Goal: Task Accomplishment & Management: Manage account settings

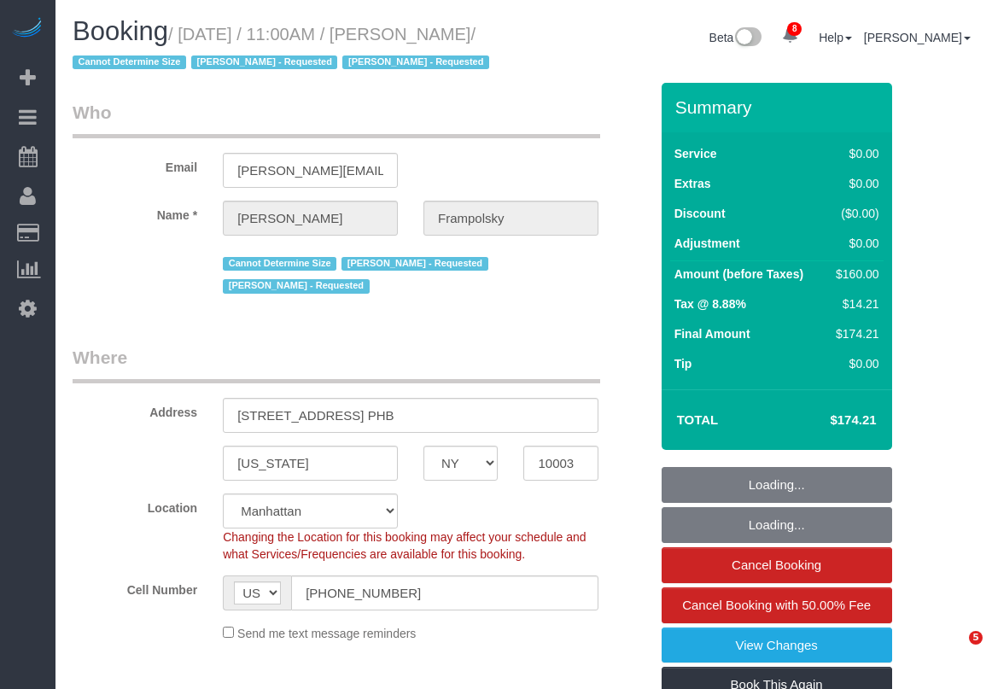
select select "NY"
select select "number:59"
select select "number:72"
select select "number:15"
select select "number:7"
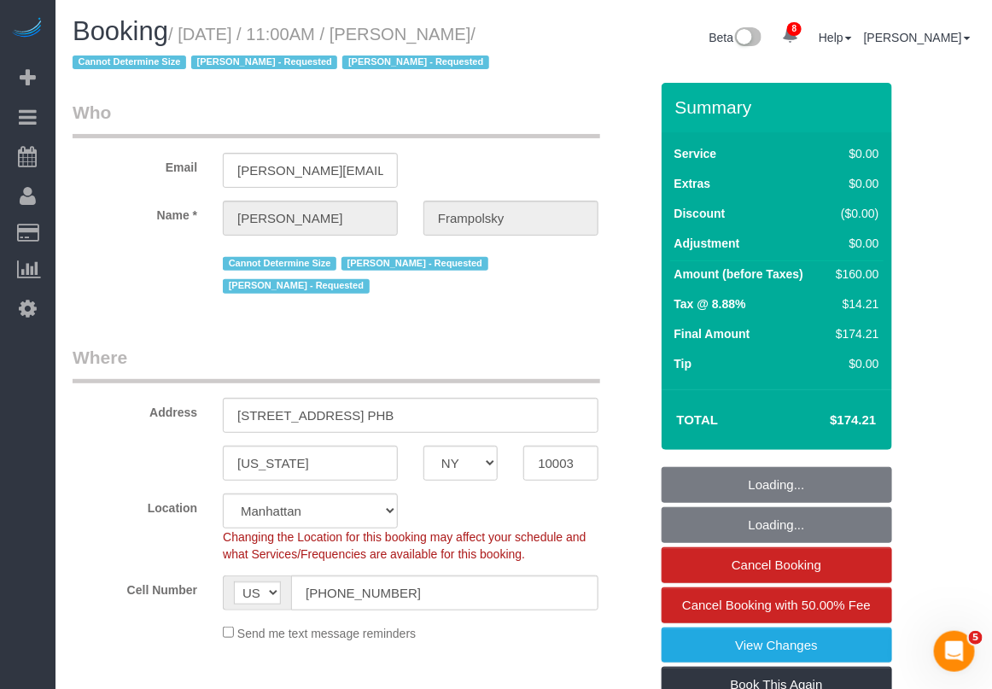
select select "object:1006"
select select "string:stripe-pm_1QjVlC4VGloSiKo7wAOhglht"
select select "1"
select select "spot1"
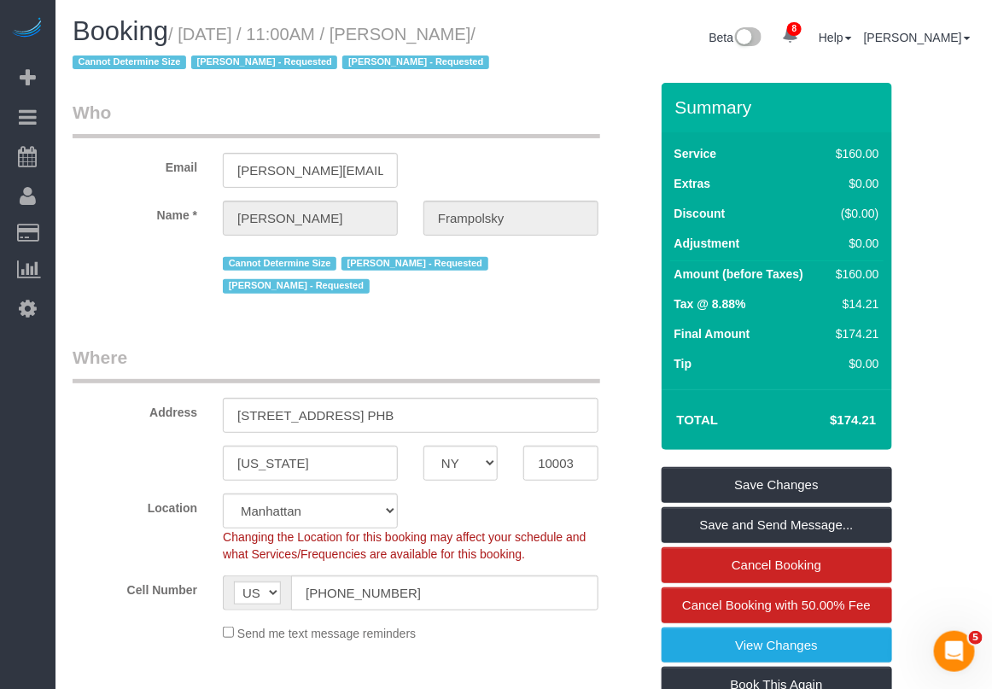
click at [100, 445] on link "Time Tracking Logs" at bounding box center [161, 444] width 213 height 34
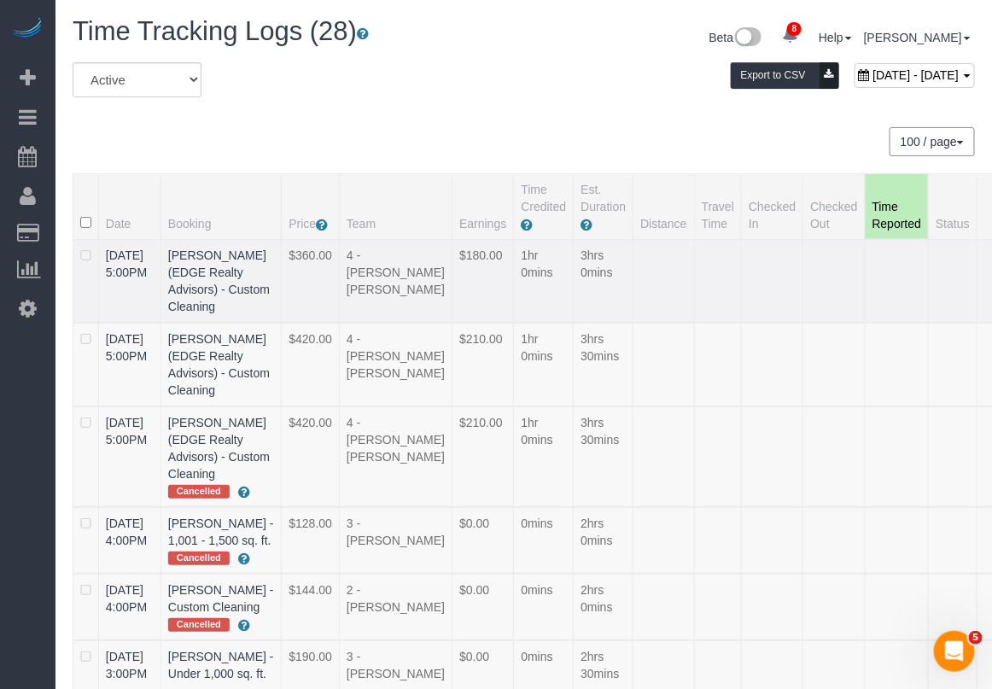
click at [526, 98] on div "All Active Archived August 31, 2025 - August 31, 2025 Export to CSV" at bounding box center [524, 86] width 928 height 48
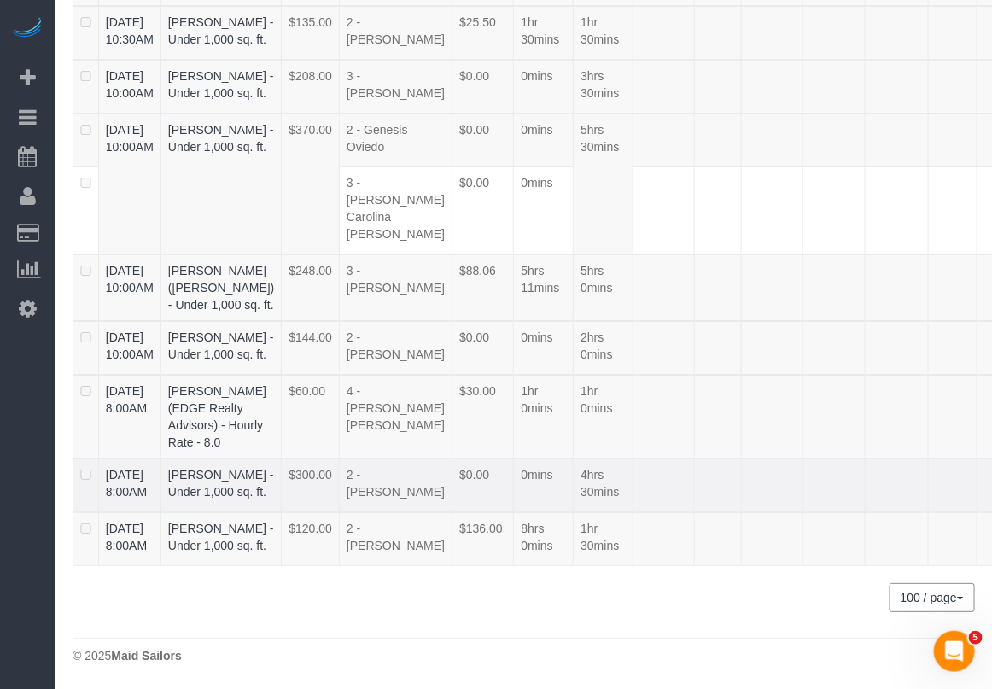
scroll to position [2500, 0]
click at [573, 321] on td "5hrs 0mins" at bounding box center [603, 287] width 60 height 67
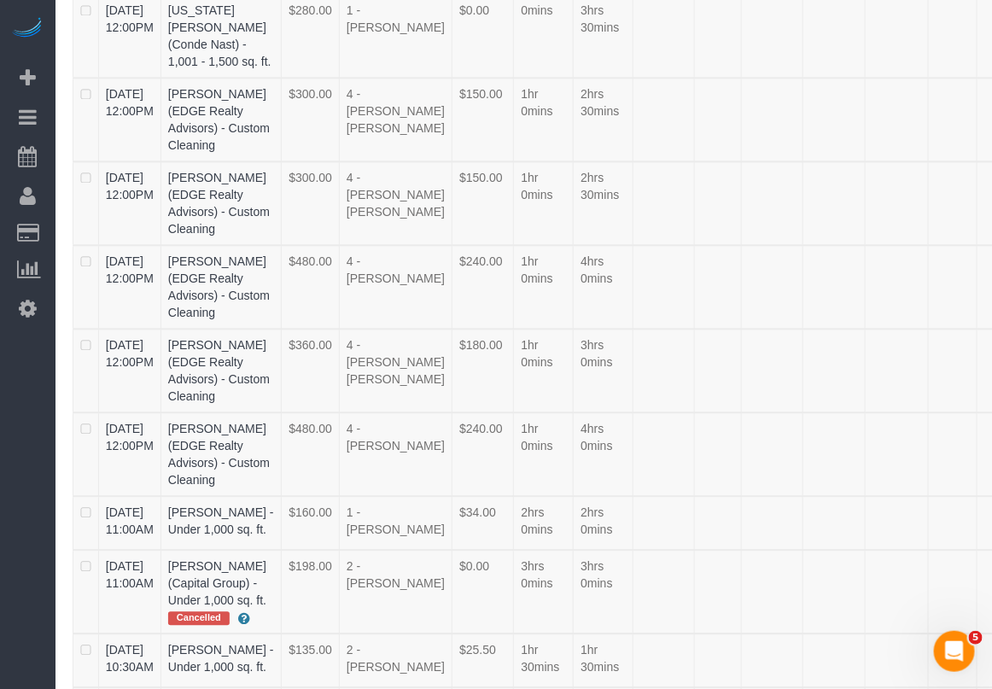
scroll to position [2140, 0]
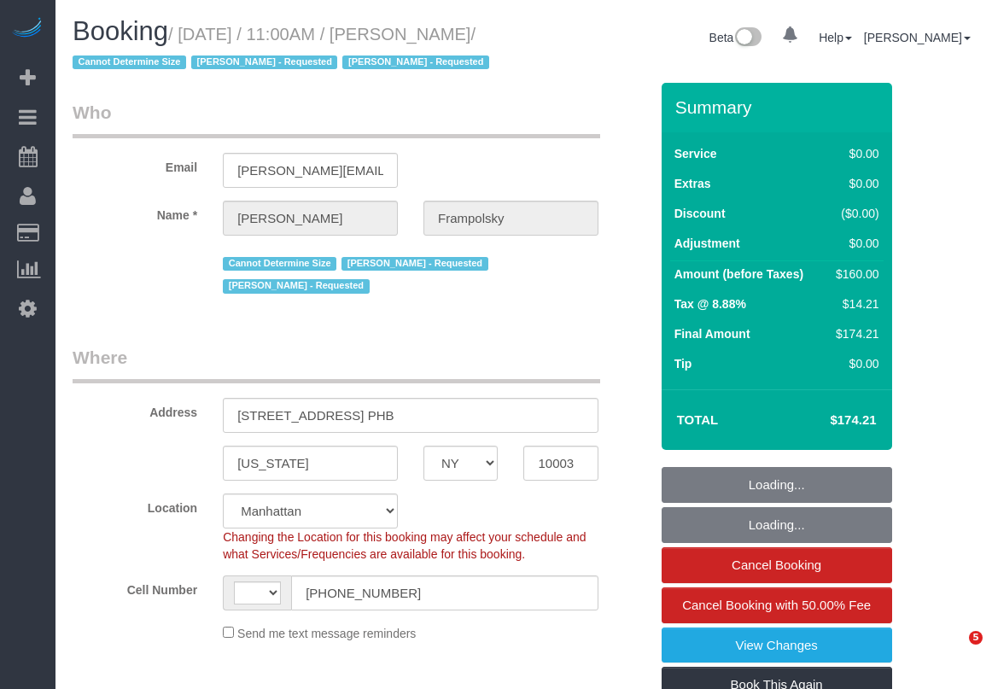
select select "NY"
select select "string:stripe-pm_1QjVlC4VGloSiKo7wAOhglht"
select select "number:59"
select select "number:72"
select select "number:15"
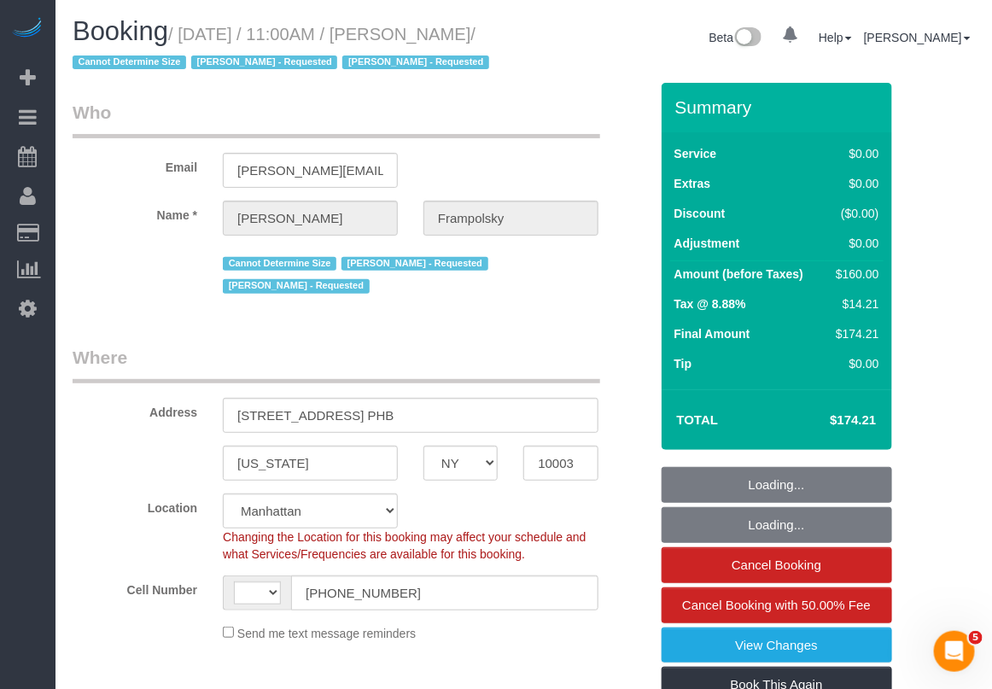
select select "number:7"
select select "object:613"
select select "string:US"
select select "spot1"
select select "1"
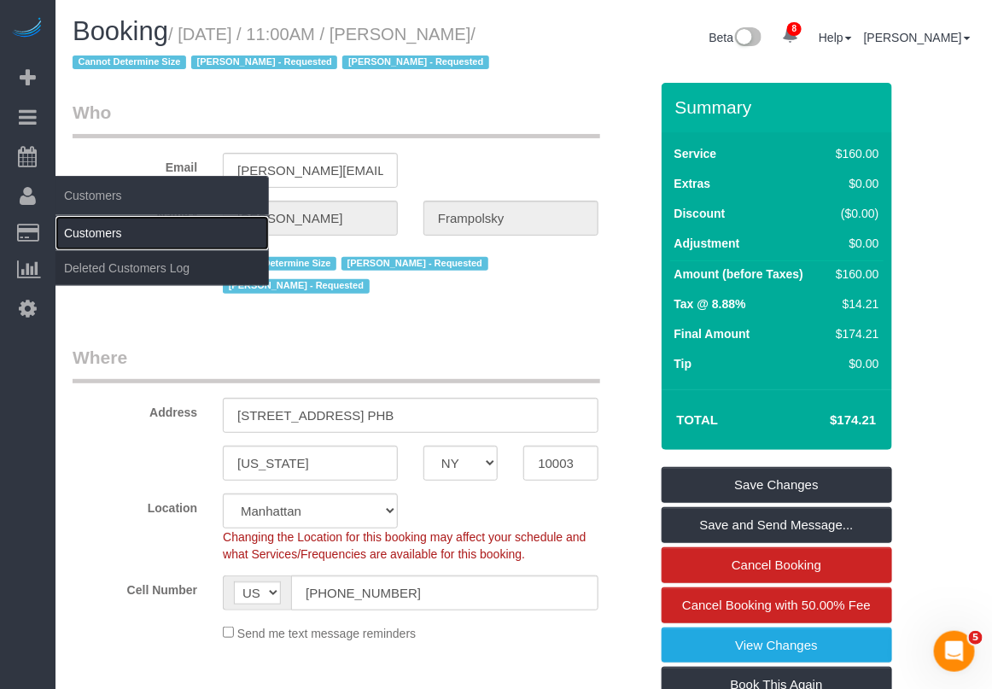
click at [92, 232] on link "Customers" at bounding box center [161, 233] width 213 height 34
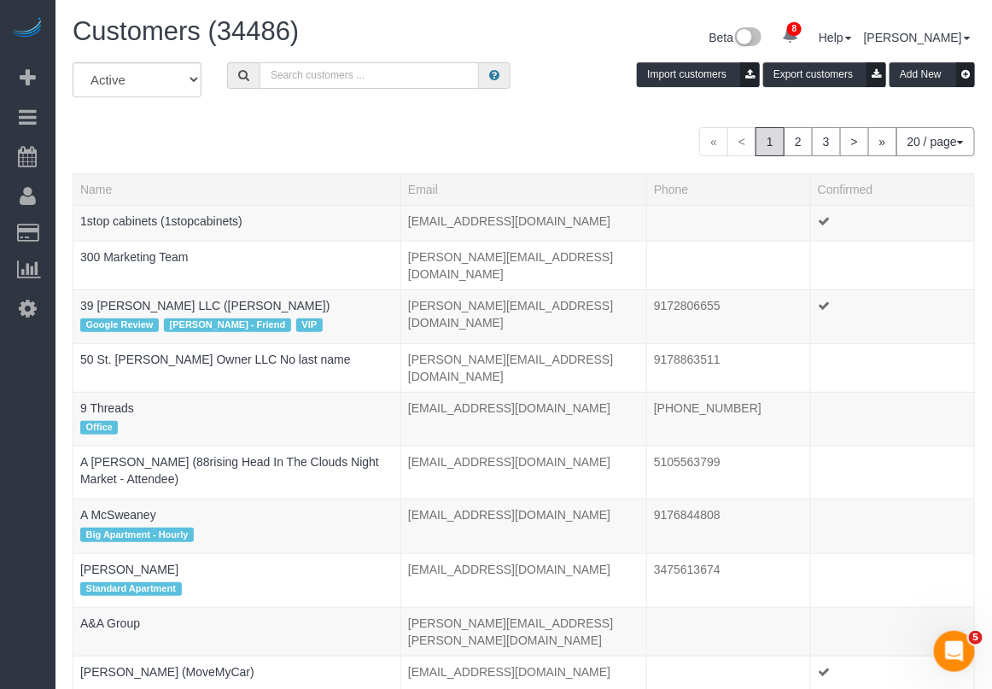
click at [376, 69] on input "text" at bounding box center [368, 75] width 219 height 26
paste input "Elizabeth Adams"
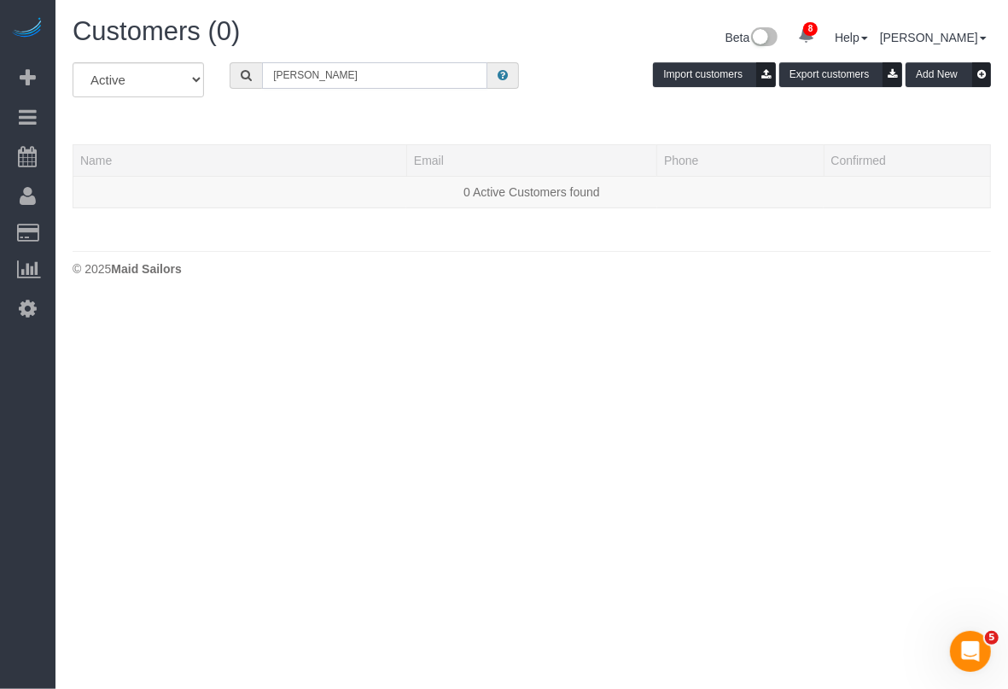
click at [365, 82] on input "Elizabeth Adams" at bounding box center [374, 75] width 225 height 26
drag, startPoint x: 408, startPoint y: 74, endPoint x: 168, endPoint y: 69, distance: 239.9
click at [168, 69] on div "All Active Archived Elizabeth Adams Import customers Export customers Add New" at bounding box center [532, 86] width 944 height 48
paste input "ehasr2@aol.com"
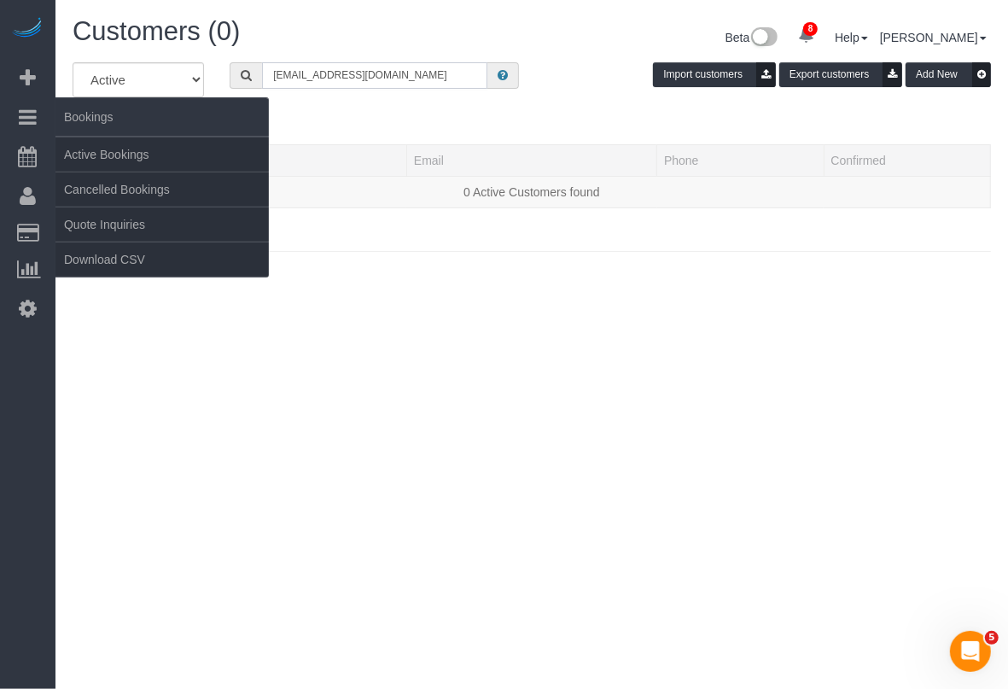
type input "ehasr2@aol.com"
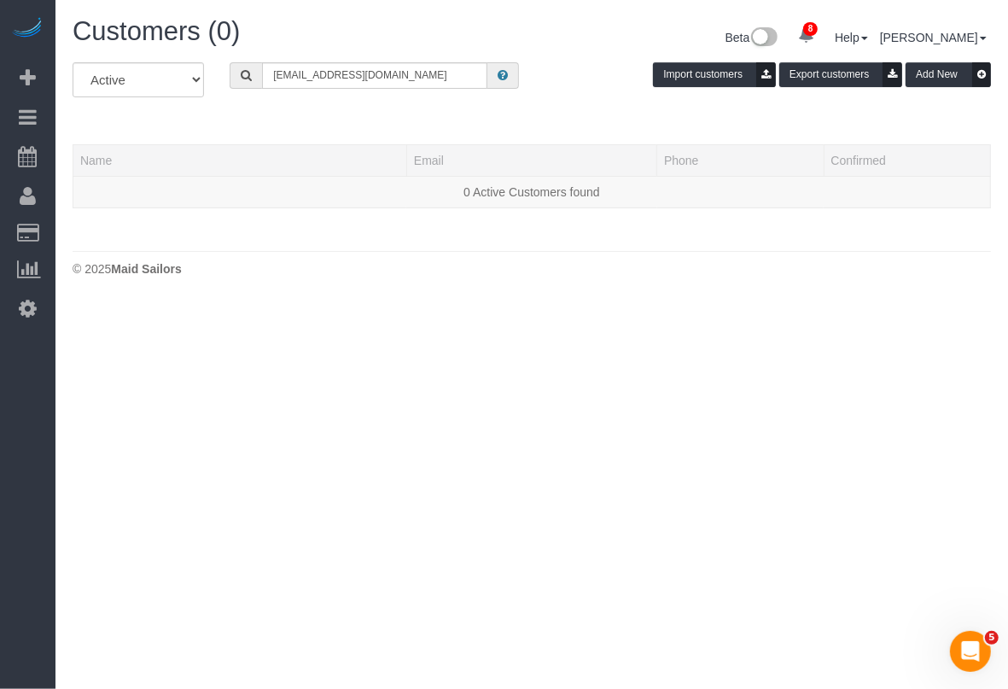
click at [933, 163] on th "Confirmed" at bounding box center [906, 160] width 166 height 32
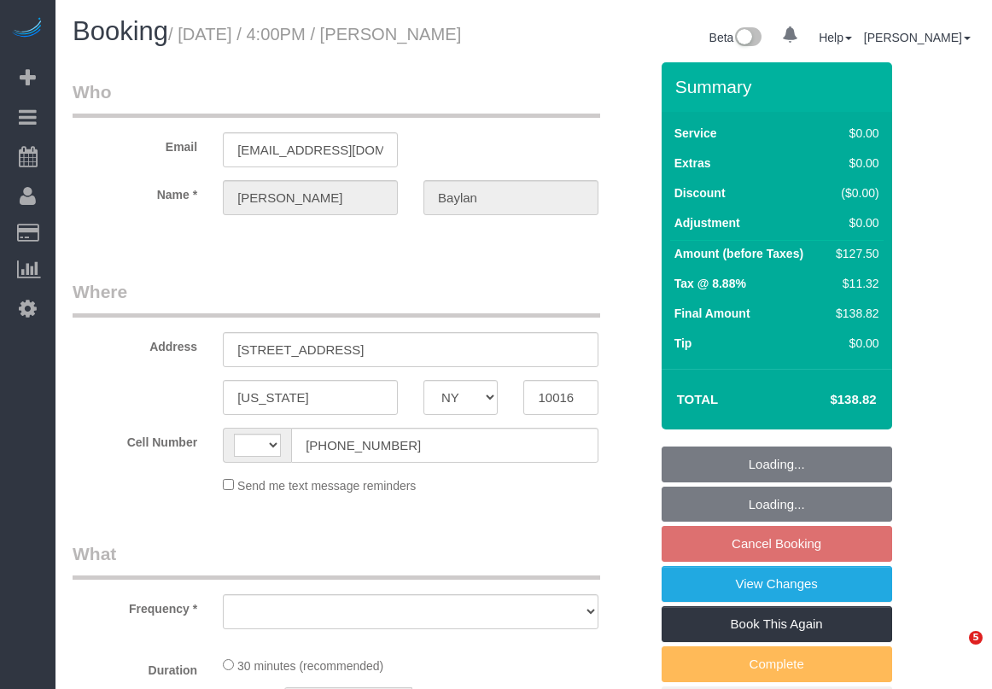
select select "NY"
select select "number:89"
select select "number:79"
select select "number:15"
select select "number:5"
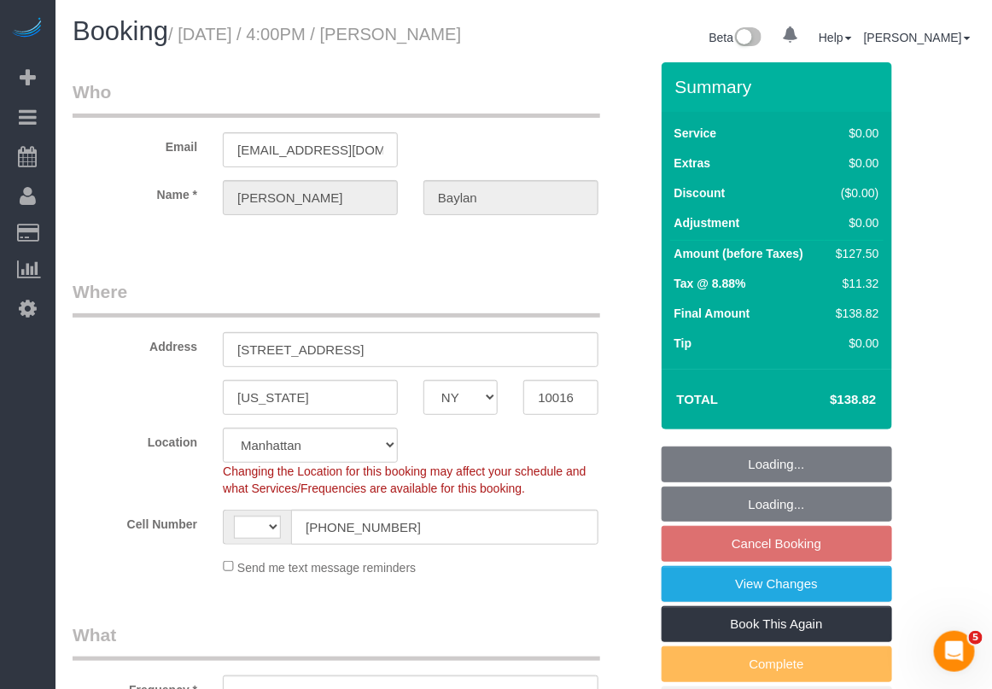
select select "string:US"
select select "object:834"
select select "string:stripe-pm_1RHo524VGloSiKo7RCz0DAxd"
select select "spot8"
select select "object:1338"
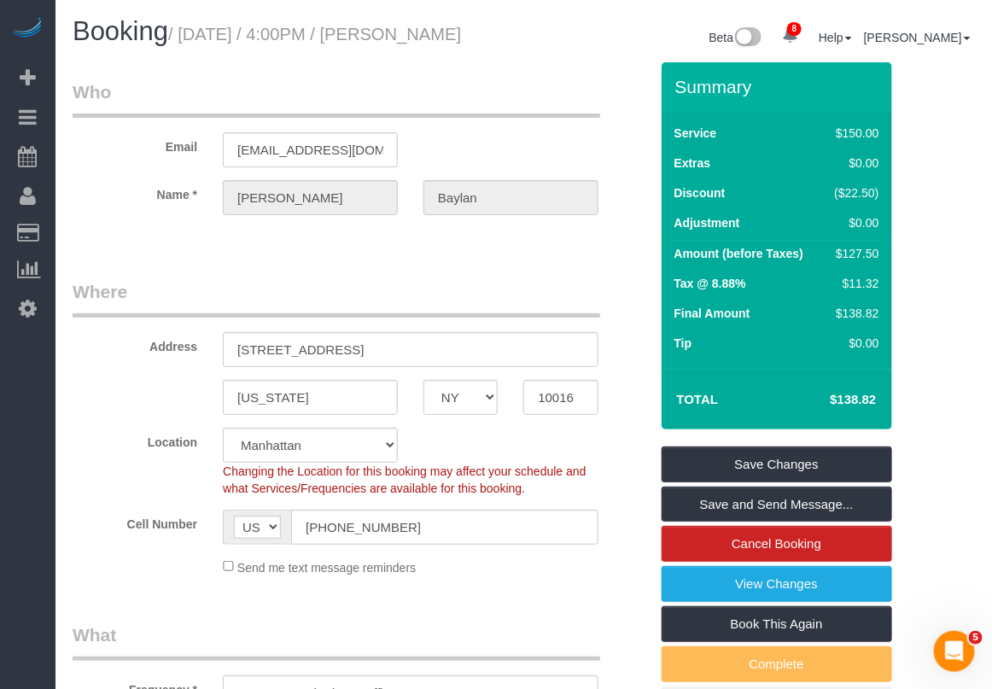
drag, startPoint x: 429, startPoint y: 36, endPoint x: 441, endPoint y: 57, distance: 24.5
click at [441, 46] on h1 "Booking / September 01, 2025 / 4:00PM / Jessica Baylan" at bounding box center [292, 31] width 439 height 29
copy small "Jessica Baylan"
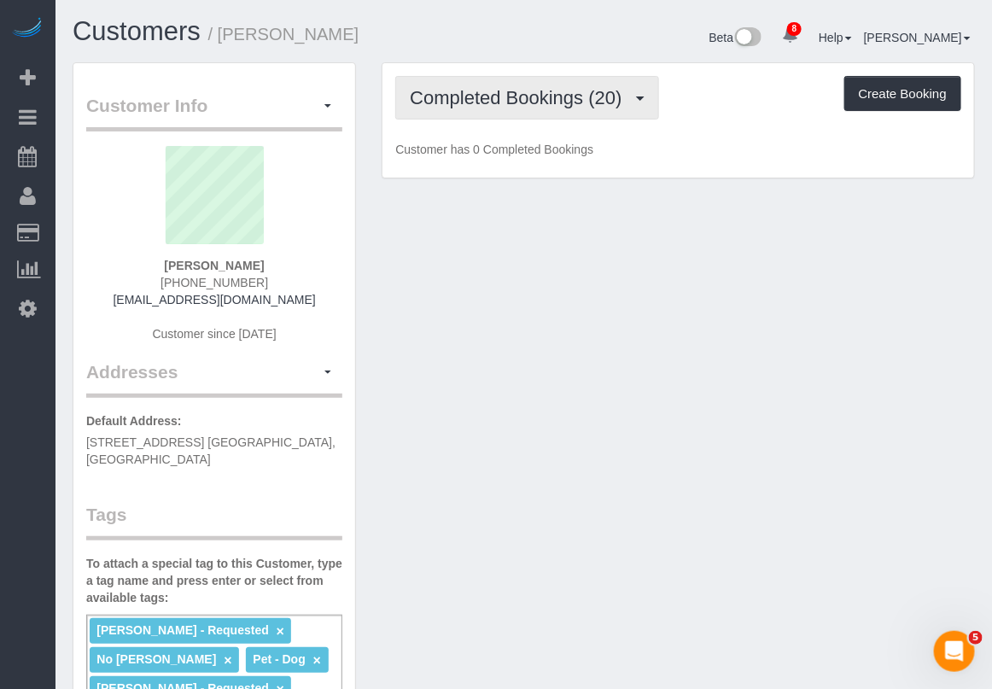
click at [543, 104] on span "Completed Bookings (20)" at bounding box center [520, 97] width 220 height 21
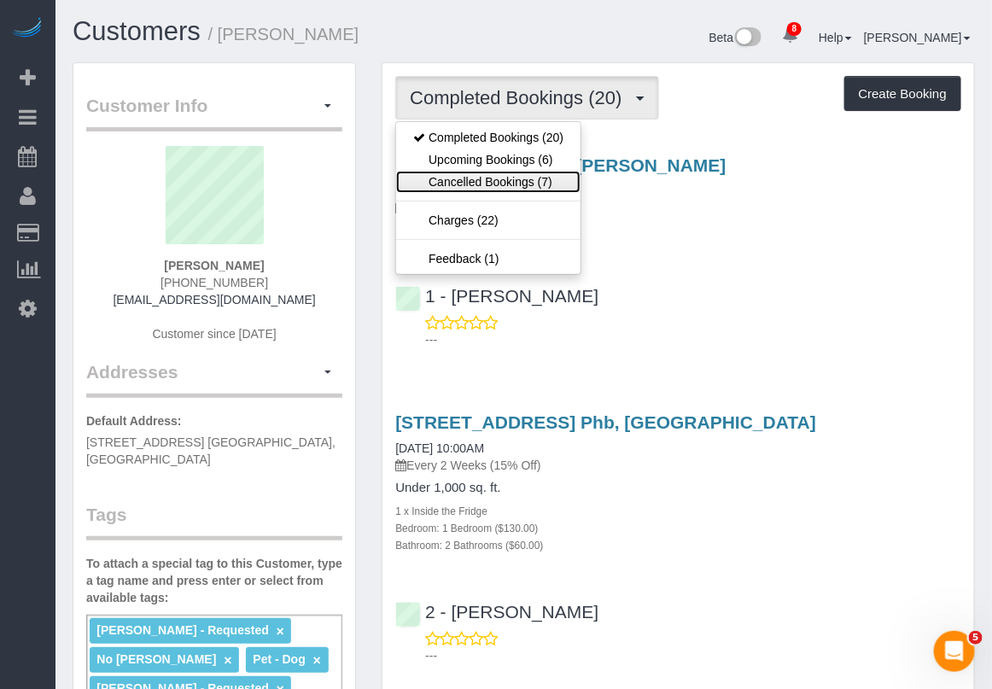
click at [485, 181] on link "Cancelled Bookings (7)" at bounding box center [488, 182] width 184 height 22
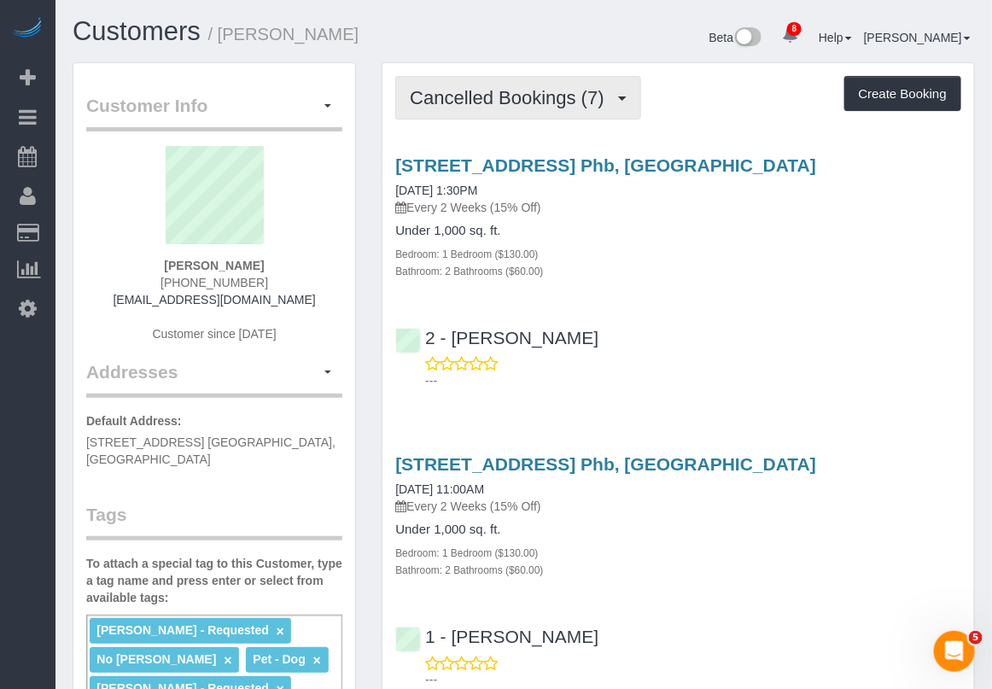
click at [549, 102] on span "Cancelled Bookings (7)" at bounding box center [511, 97] width 202 height 21
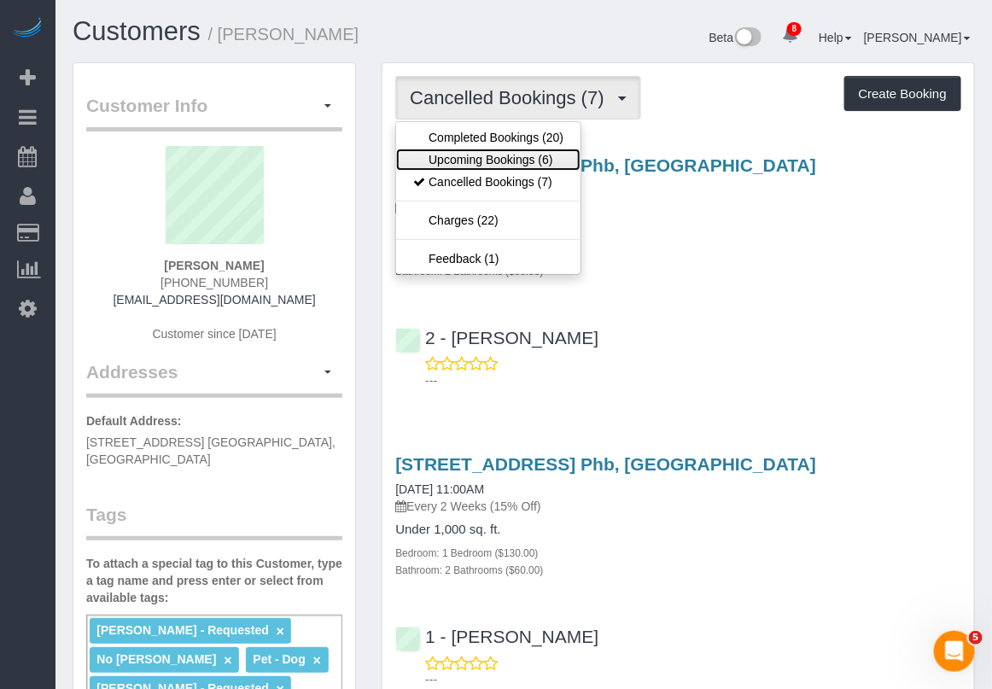
click at [501, 160] on link "Upcoming Bookings (6)" at bounding box center [488, 159] width 184 height 22
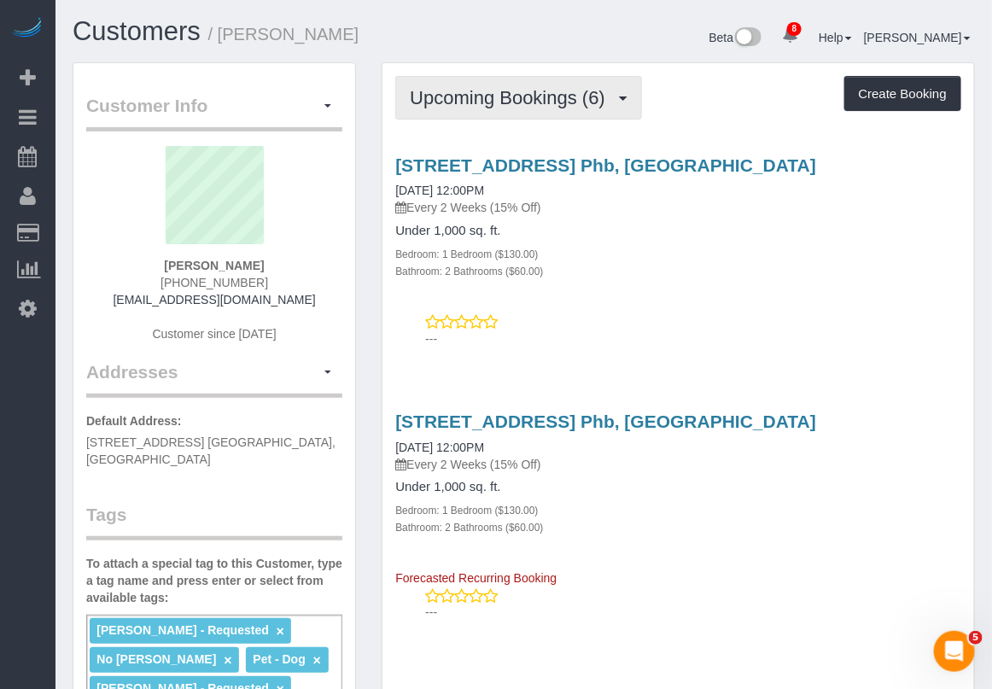
drag, startPoint x: 544, startPoint y: 81, endPoint x: 549, endPoint y: 90, distance: 10.0
click at [544, 84] on button "Upcoming Bookings (6)" at bounding box center [518, 98] width 247 height 44
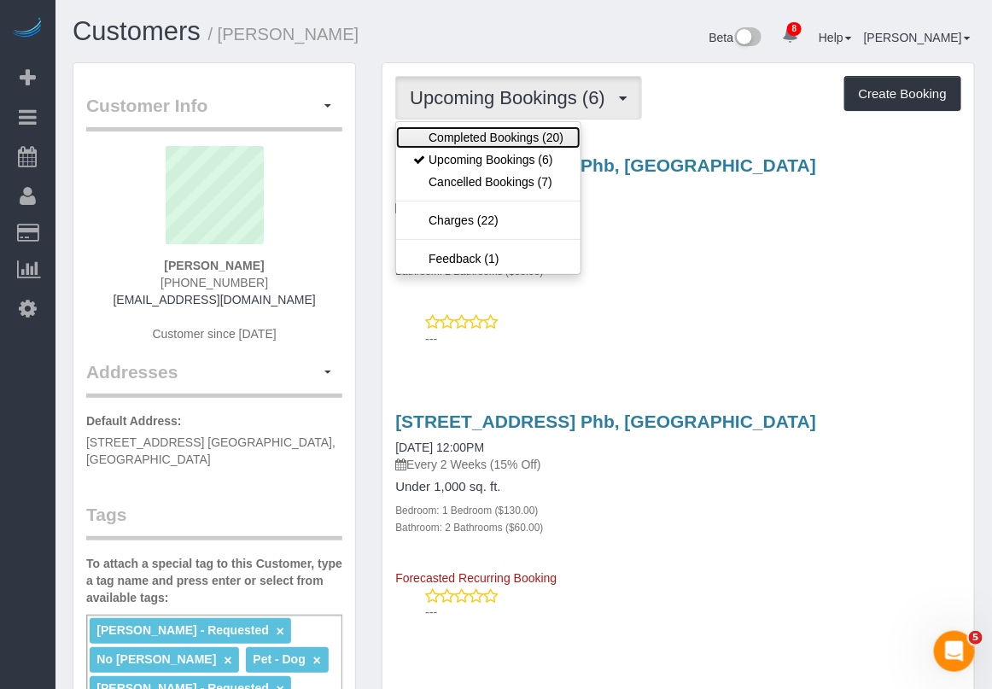
click at [517, 135] on link "Completed Bookings (20)" at bounding box center [488, 137] width 184 height 22
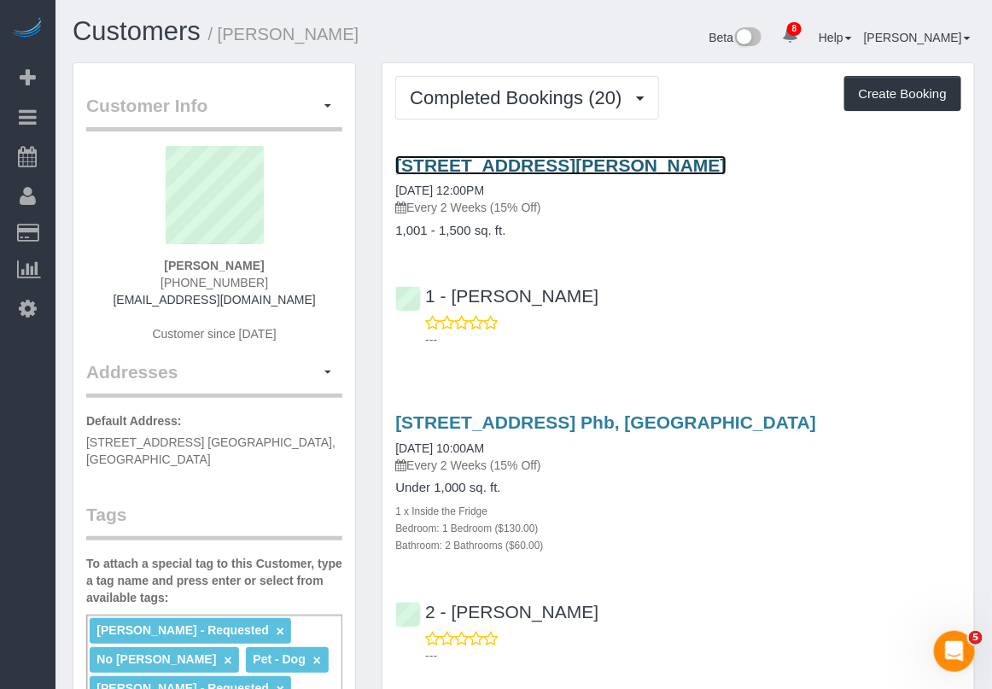
click at [567, 159] on link "30 Saint Felix, Apt 1a, Brooklyn, NY 11217" at bounding box center [560, 165] width 330 height 20
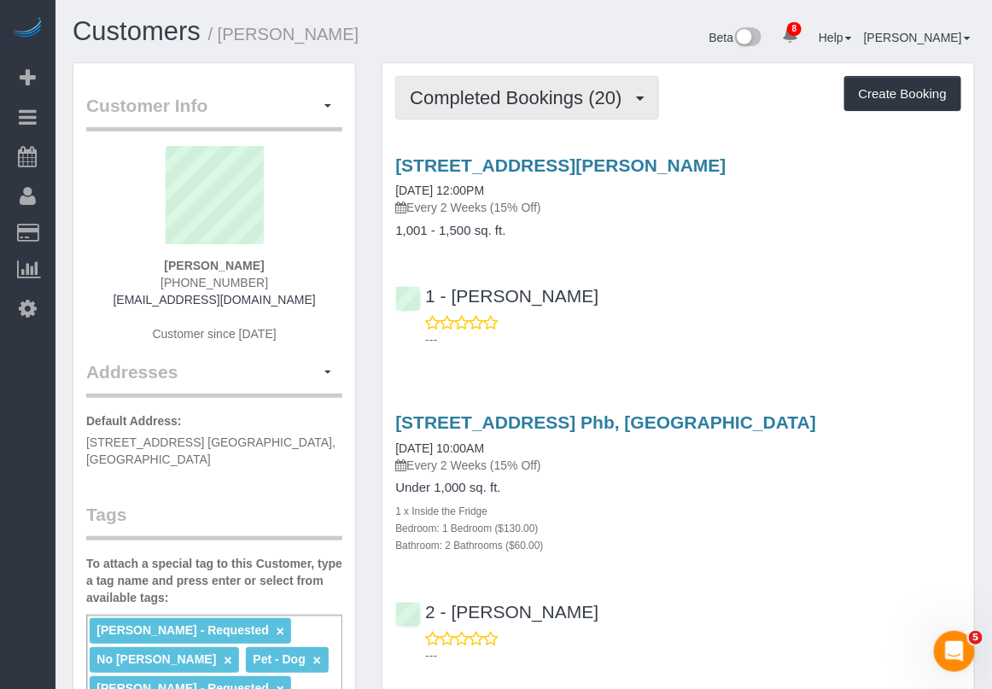
click at [607, 113] on button "Completed Bookings (20)" at bounding box center [526, 98] width 263 height 44
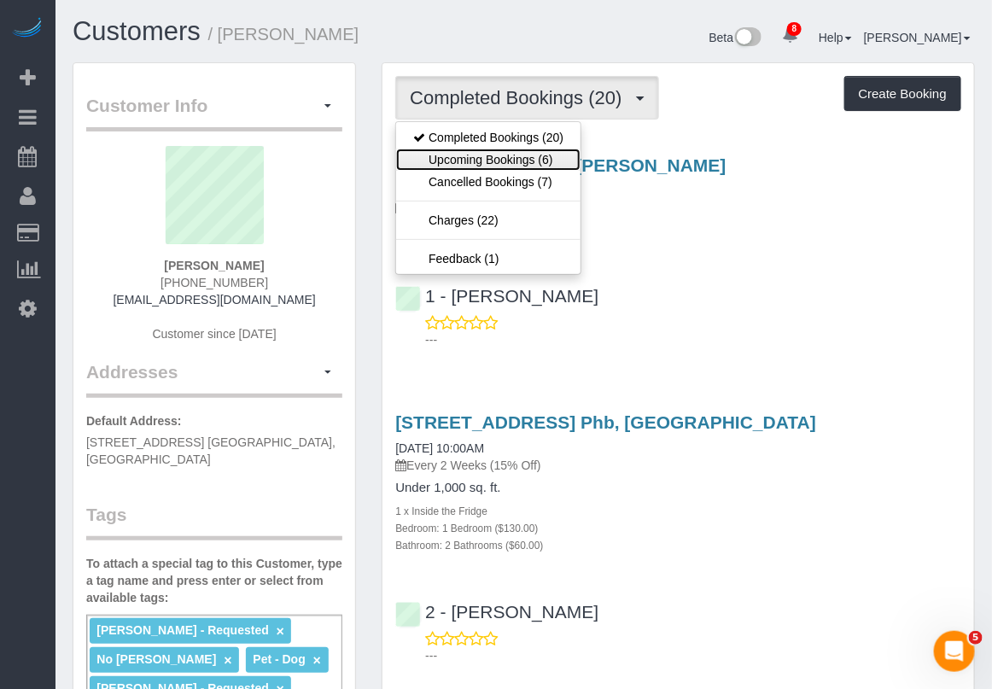
click at [518, 168] on link "Upcoming Bookings (6)" at bounding box center [488, 159] width 184 height 22
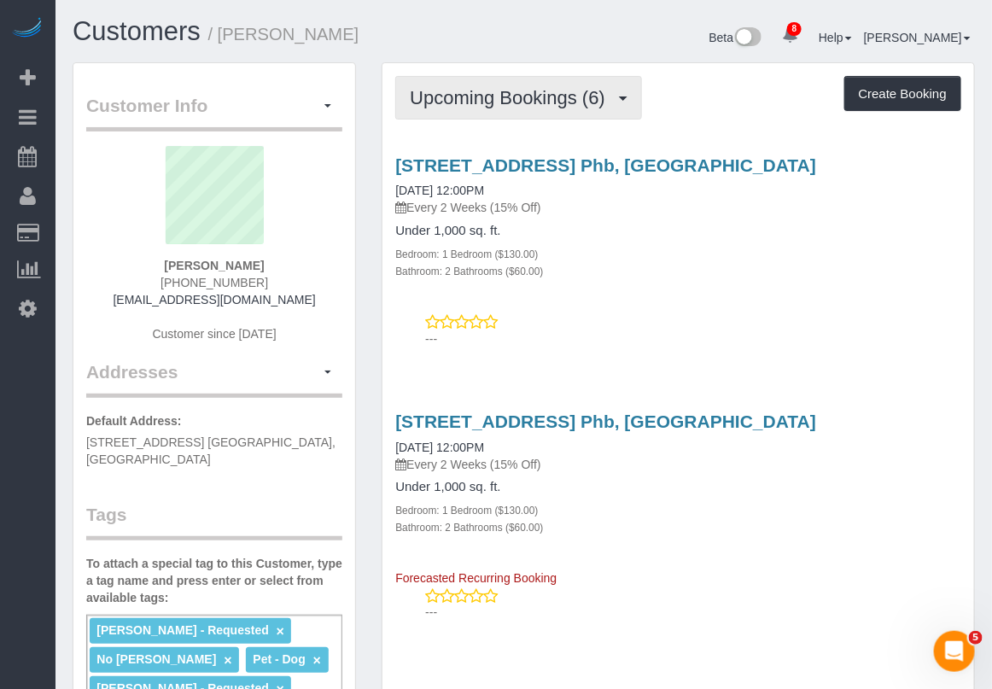
click at [479, 103] on span "Upcoming Bookings (6)" at bounding box center [512, 97] width 204 height 21
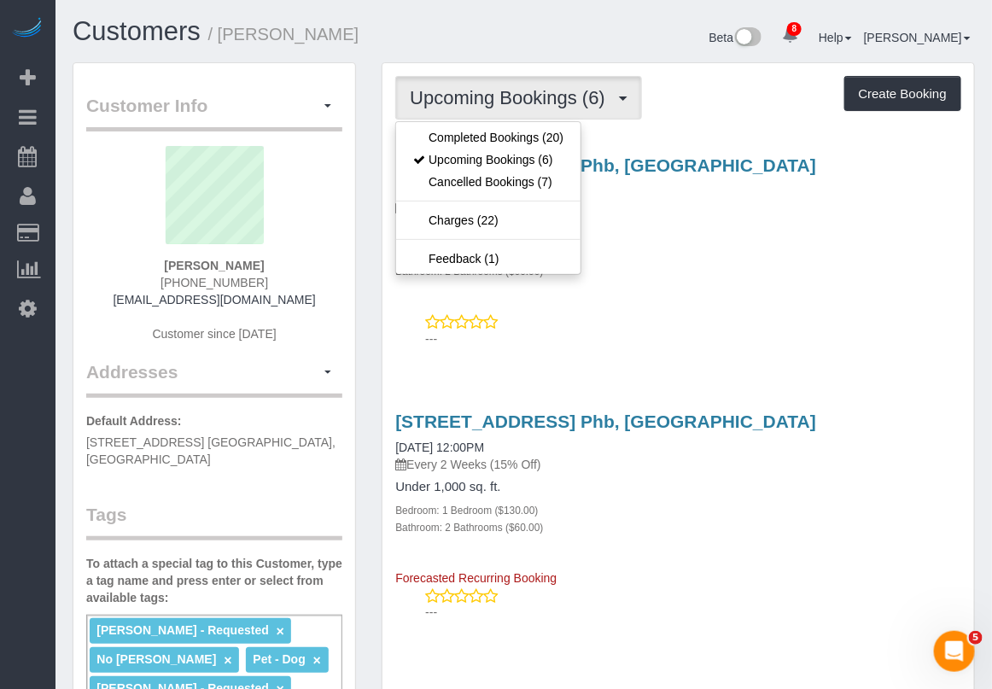
click at [660, 236] on h4 "Under 1,000 sq. ft." at bounding box center [678, 231] width 566 height 15
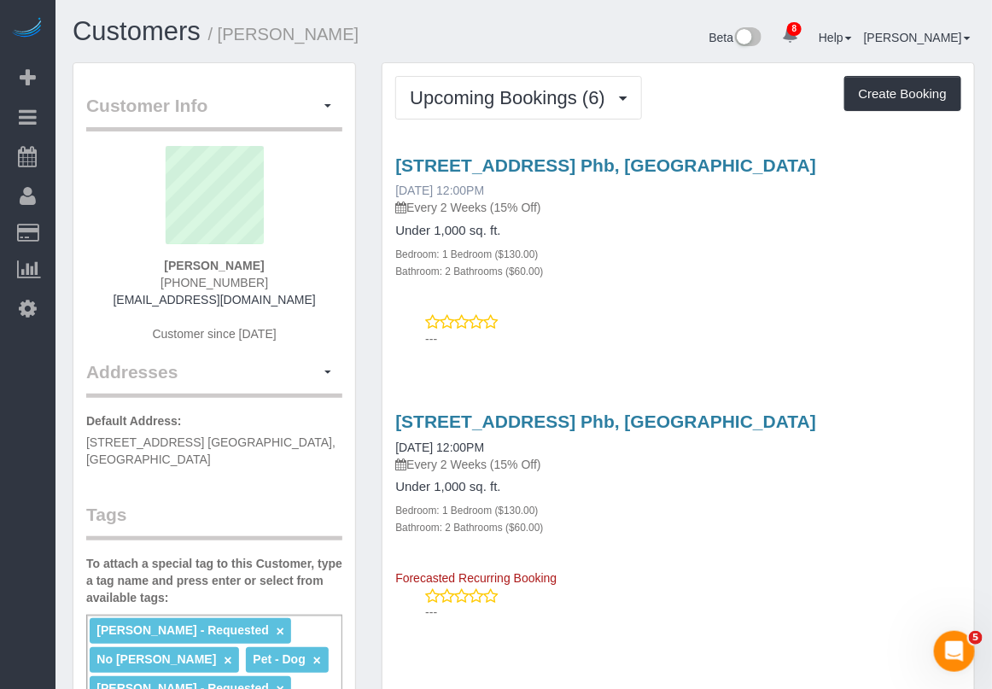
drag, startPoint x: 521, startPoint y: 192, endPoint x: 394, endPoint y: 194, distance: 127.2
click at [395, 194] on div "80 Dekalb Ave, Apt. Phb, Brooklyn, NY 11201 09/14/2025 12:00PM Every 2 Weeks (1…" at bounding box center [678, 185] width 566 height 61
copy link "09/14/2025 12:00PM"
click at [766, 615] on p "---" at bounding box center [693, 611] width 536 height 17
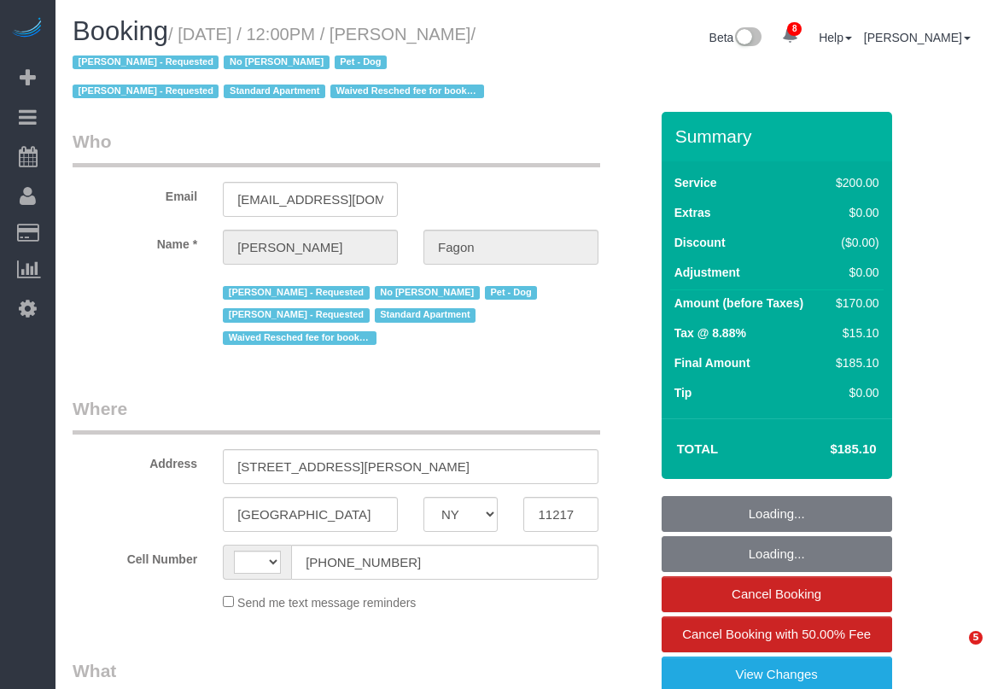
select select "NY"
select select "number:60"
select select "number:74"
select select "number:13"
select select "number:5"
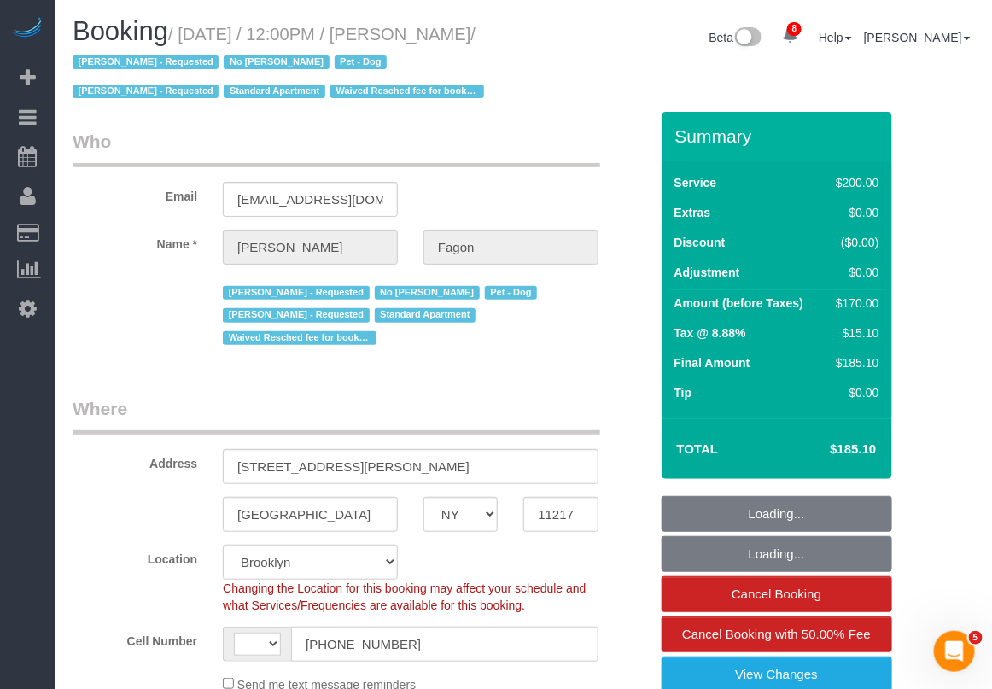
select select "string:US"
select select "object:868"
select select "spot1"
select select "object:1336"
select select "string:stripe-pm_1N7MCH4VGloSiKo7X7U6WIVW"
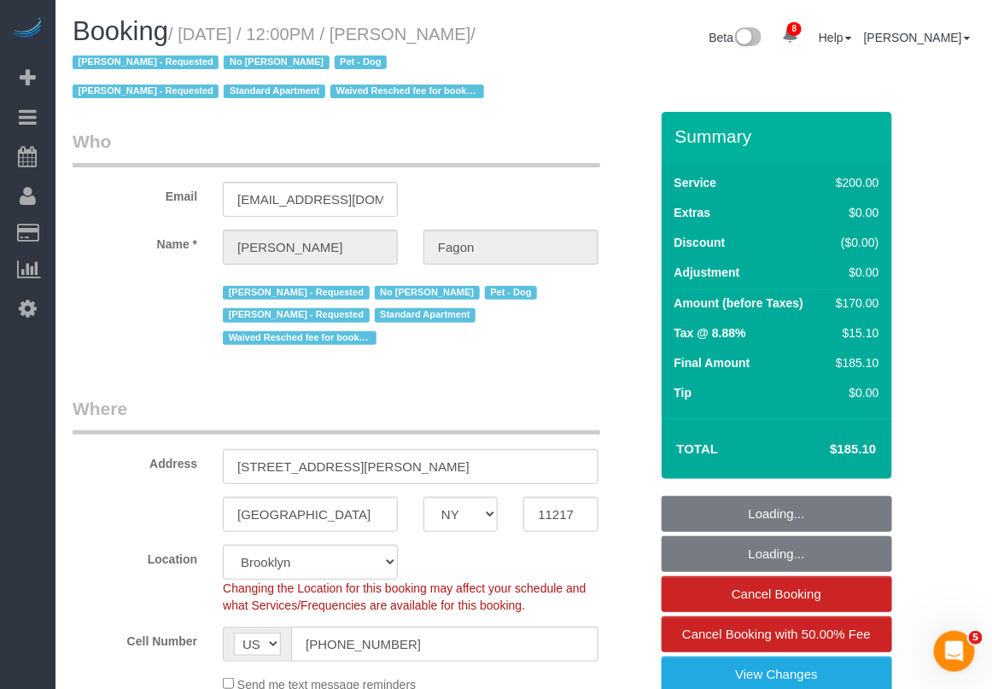
select select "150"
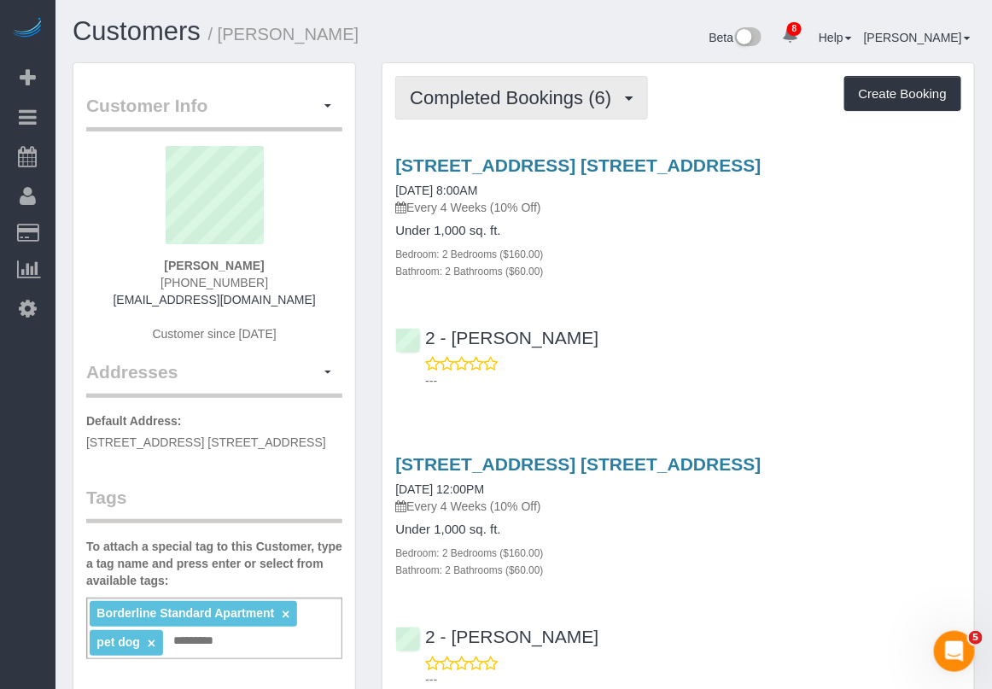
click at [500, 94] on span "Completed Bookings (6)" at bounding box center [515, 97] width 210 height 21
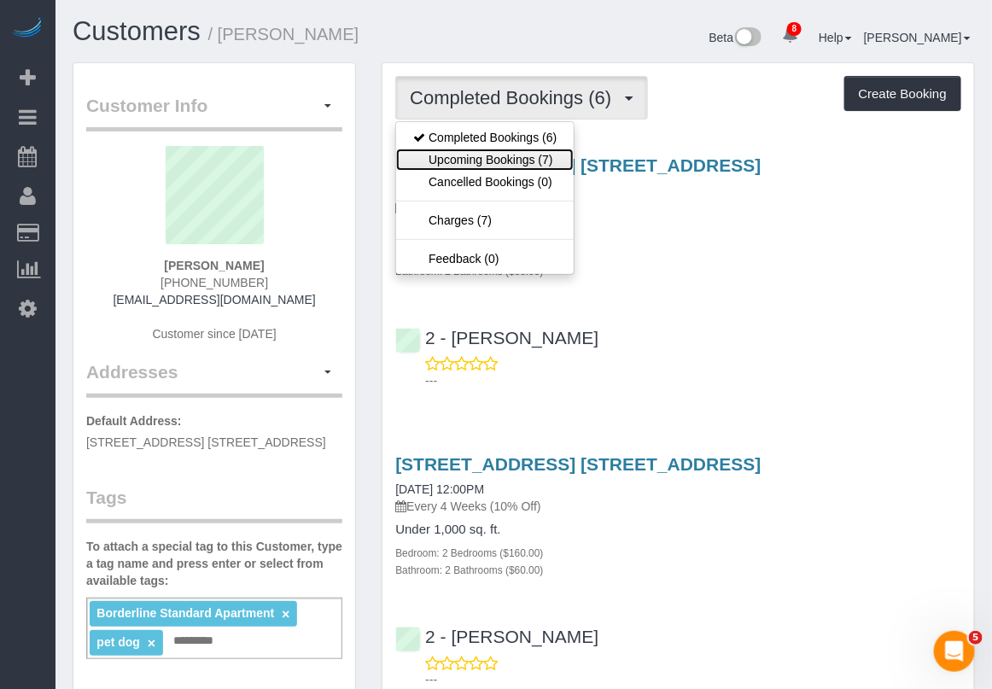
click at [492, 158] on link "Upcoming Bookings (7)" at bounding box center [485, 159] width 178 height 22
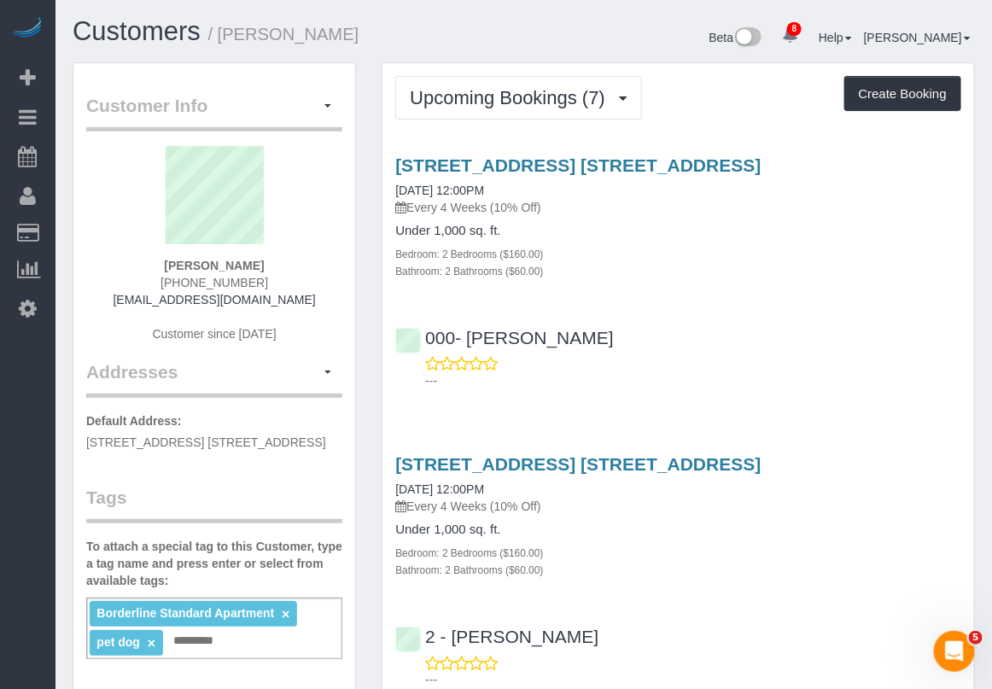
click at [719, 556] on div "Bedroom: 2 Bedrooms ($160.00)" at bounding box center [678, 552] width 566 height 17
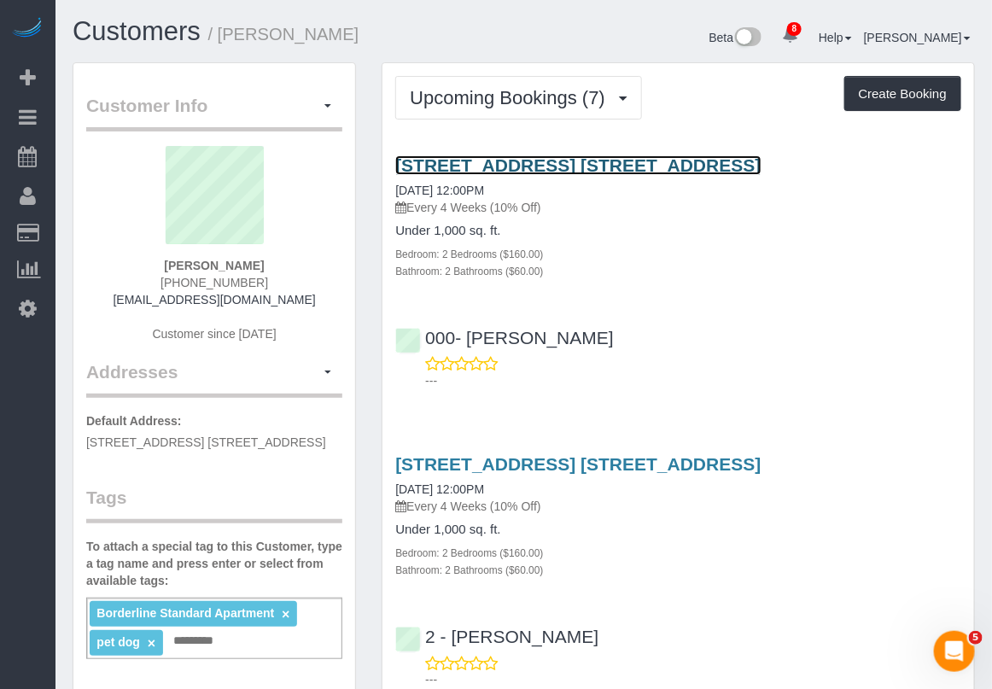
click at [474, 165] on link "[STREET_ADDRESS] [STREET_ADDRESS]" at bounding box center [577, 165] width 365 height 20
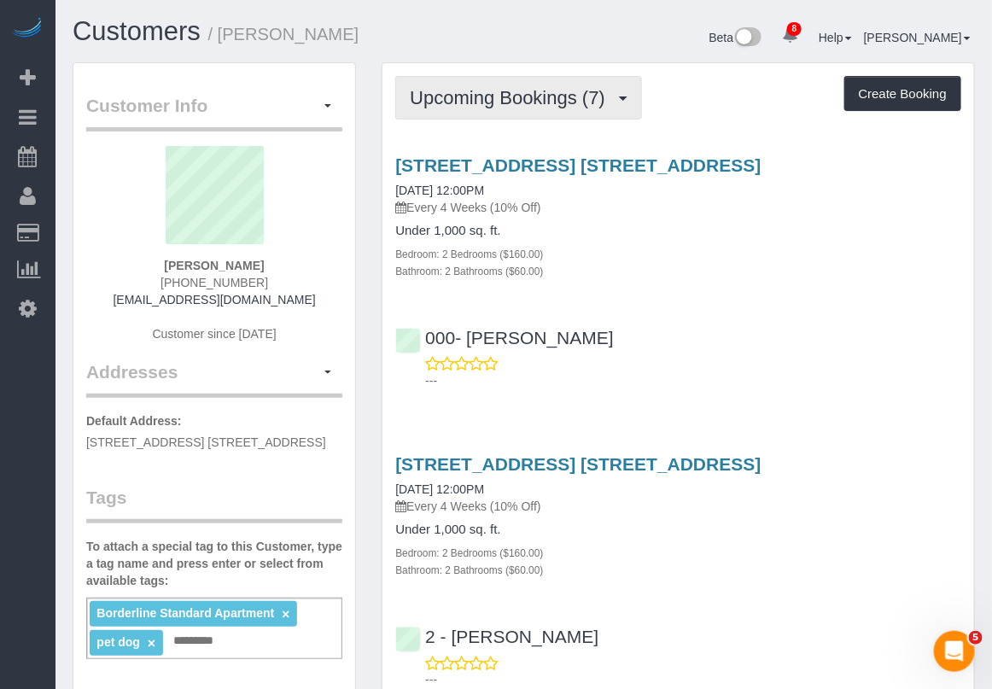
click at [527, 104] on span "Upcoming Bookings (7)" at bounding box center [512, 97] width 204 height 21
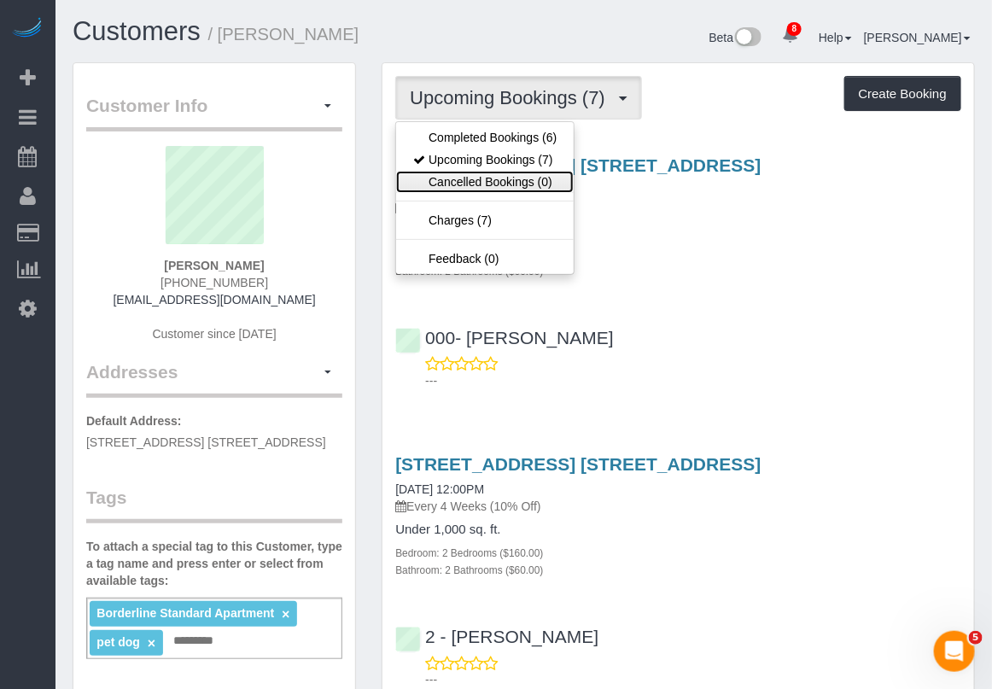
click at [488, 181] on link "Cancelled Bookings (0)" at bounding box center [485, 182] width 178 height 22
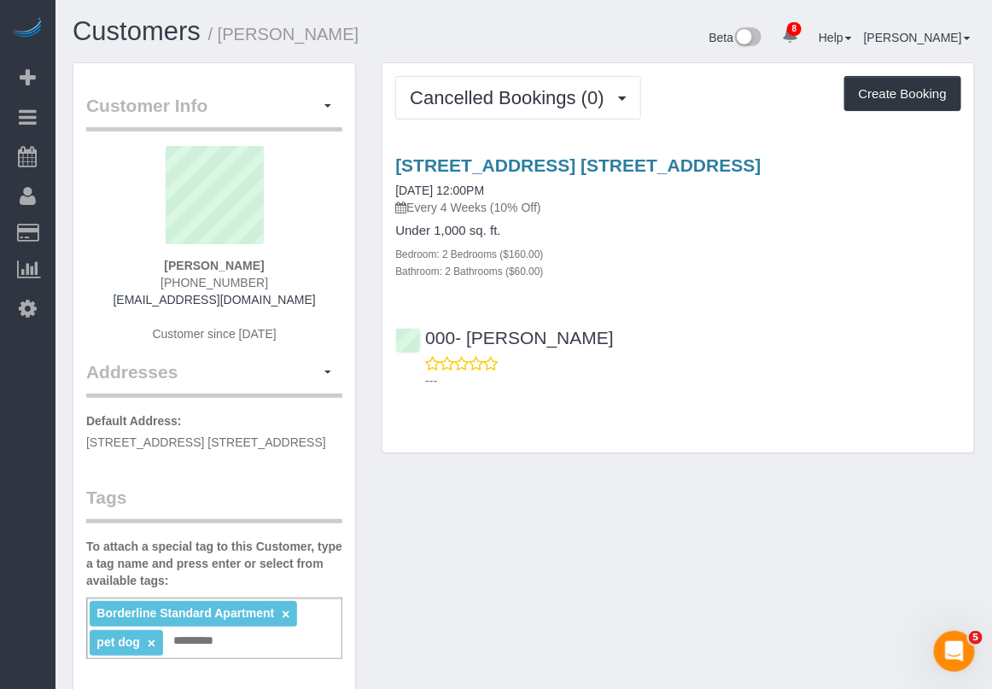
click at [945, 236] on h4 "Under 1,000 sq. ft." at bounding box center [678, 231] width 566 height 15
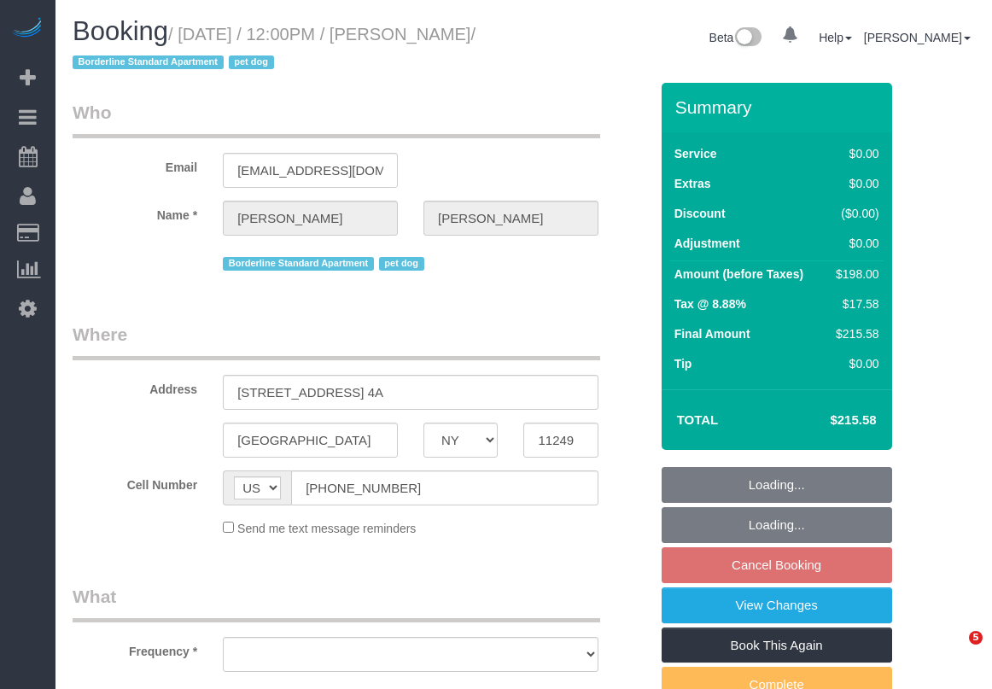
select select "NY"
select select "2"
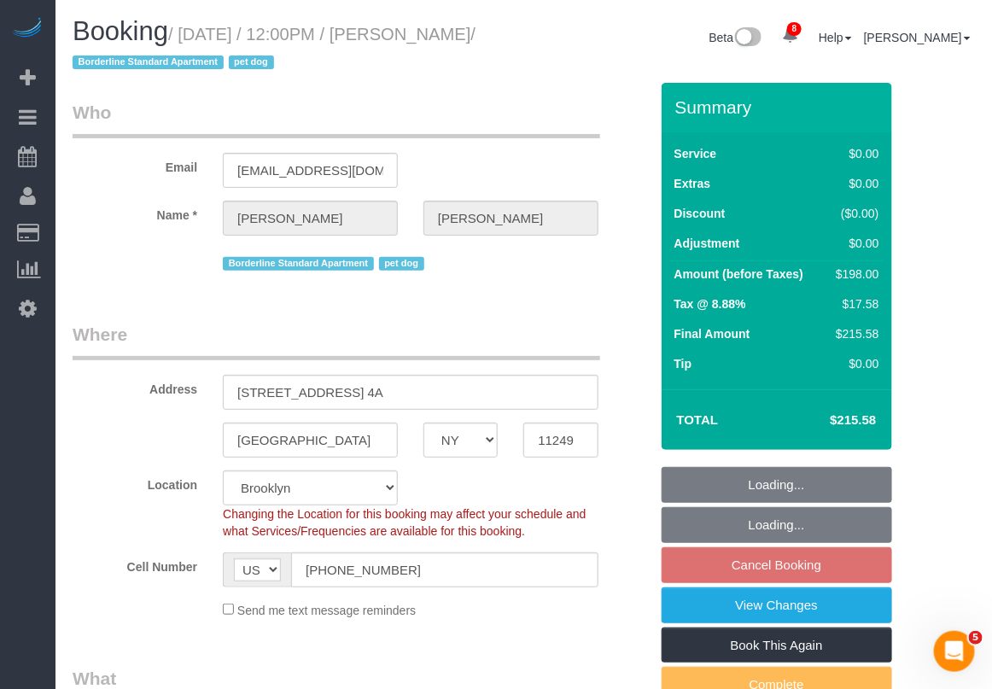
select select "string:stripe-pm_1R4lQm4VGloSiKo7T85rLqm4"
select select "object:801"
select select "spot4"
select select "number:60"
select select "number:77"
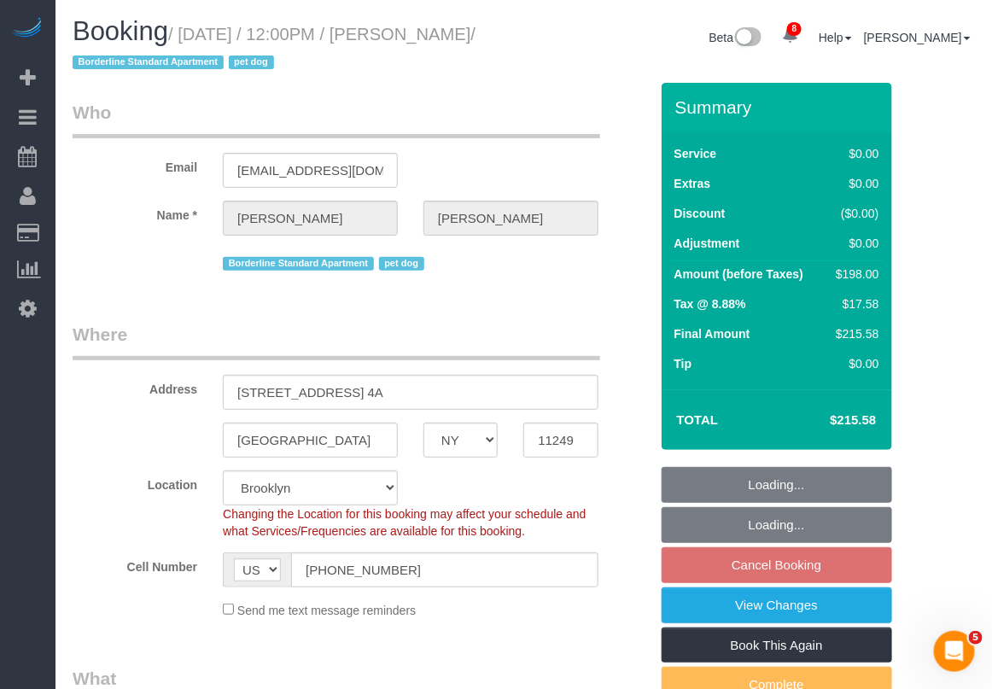
select select "number:13"
select select "number:5"
select select "2"
select select "object:1367"
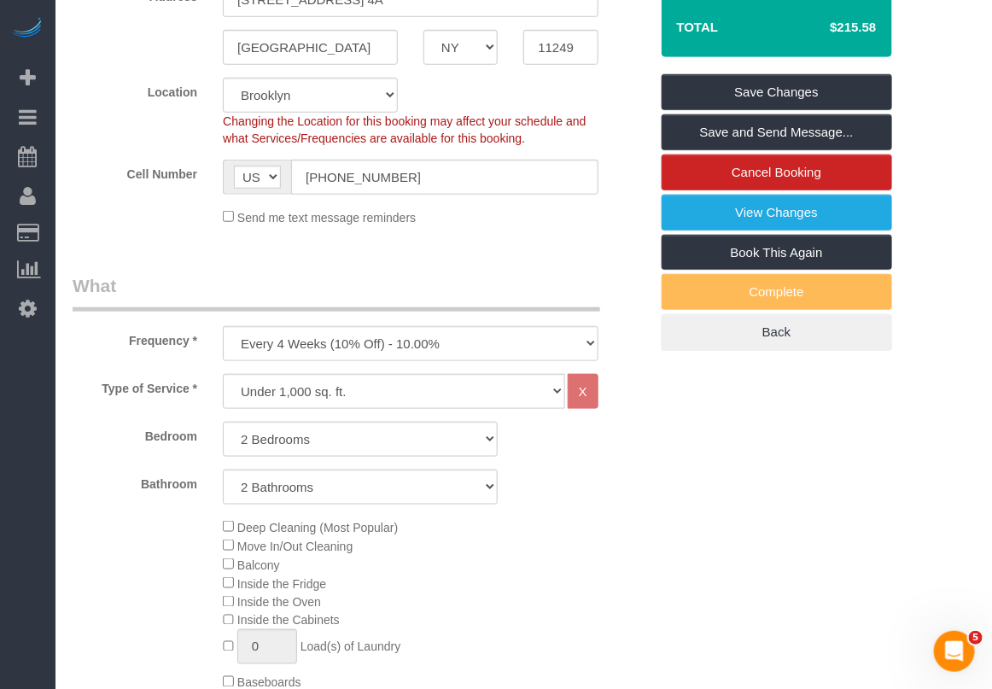
scroll to position [427, 0]
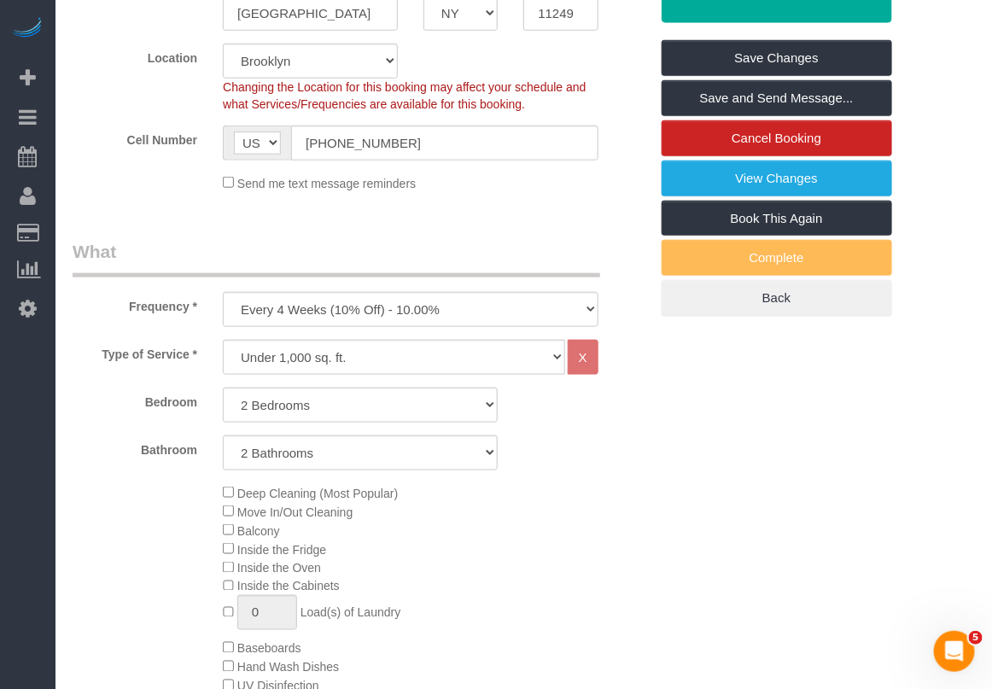
drag, startPoint x: 957, startPoint y: 98, endPoint x: 950, endPoint y: 77, distance: 22.7
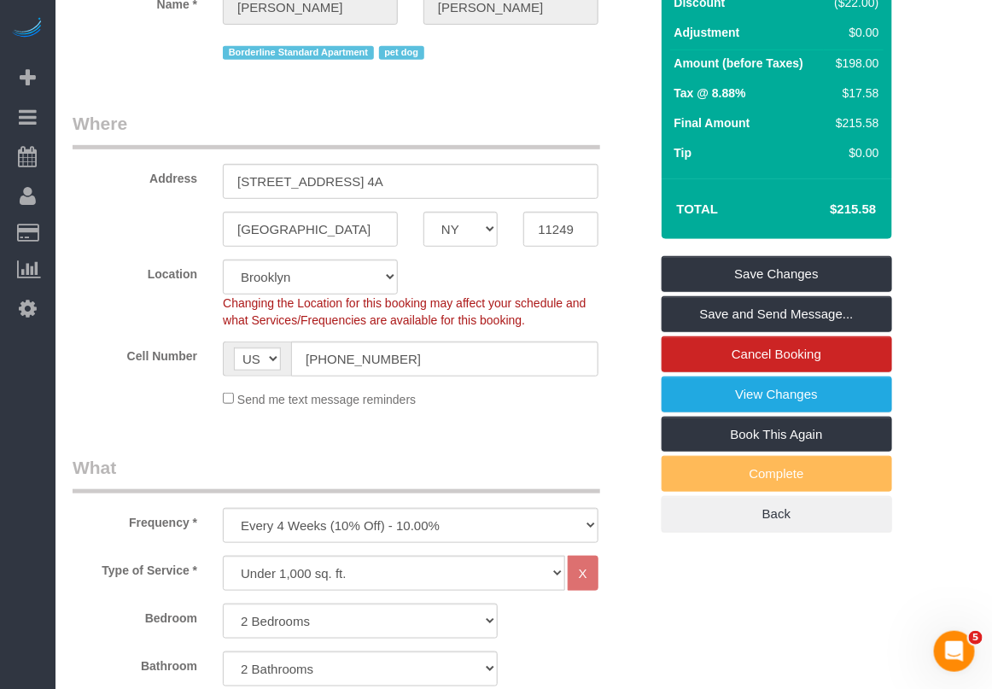
scroll to position [213, 0]
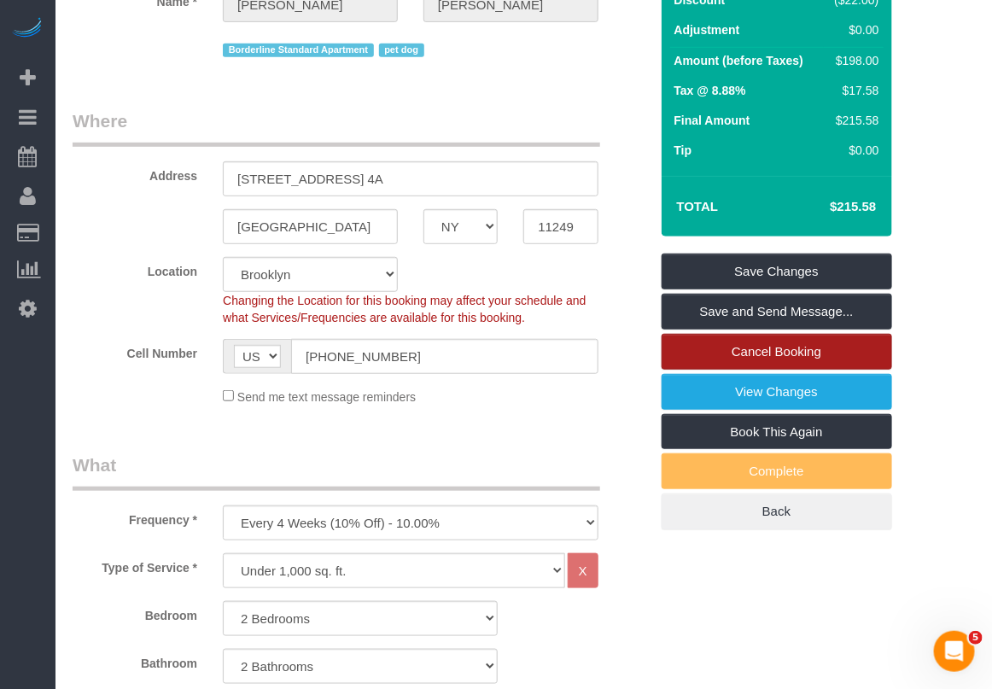
click at [751, 355] on link "Cancel Booking" at bounding box center [776, 352] width 230 height 36
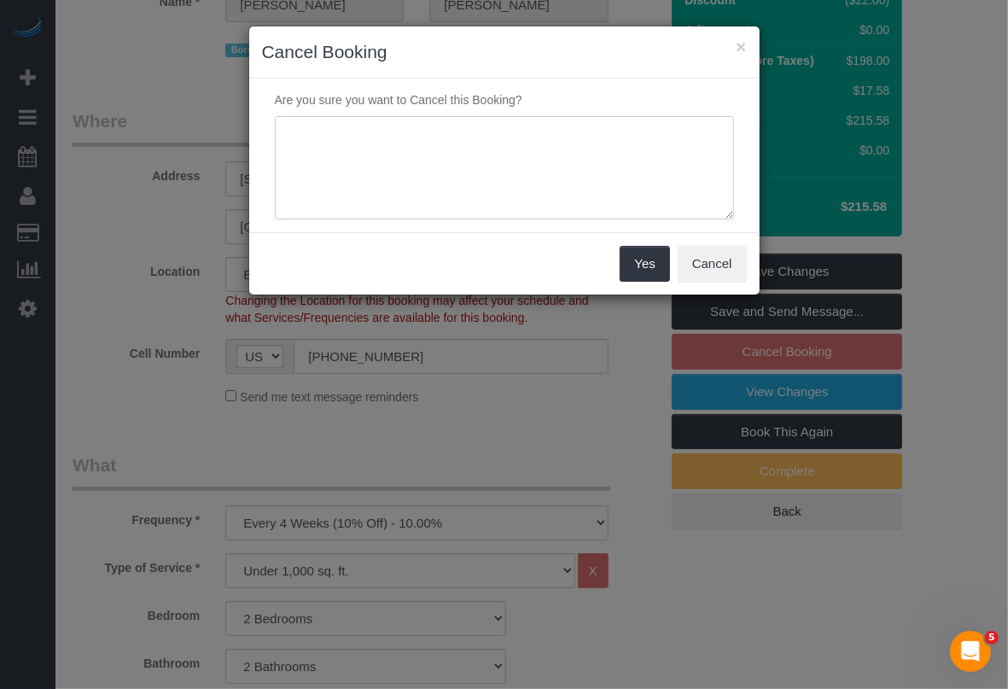
drag, startPoint x: 381, startPoint y: 152, endPoint x: 401, endPoint y: 152, distance: 19.6
click at [382, 152] on textarea at bounding box center [504, 168] width 459 height 104
type textarea "customer out of the country"
drag, startPoint x: 637, startPoint y: 267, endPoint x: 710, endPoint y: 256, distance: 73.4
click at [637, 269] on button "Yes" at bounding box center [644, 264] width 49 height 36
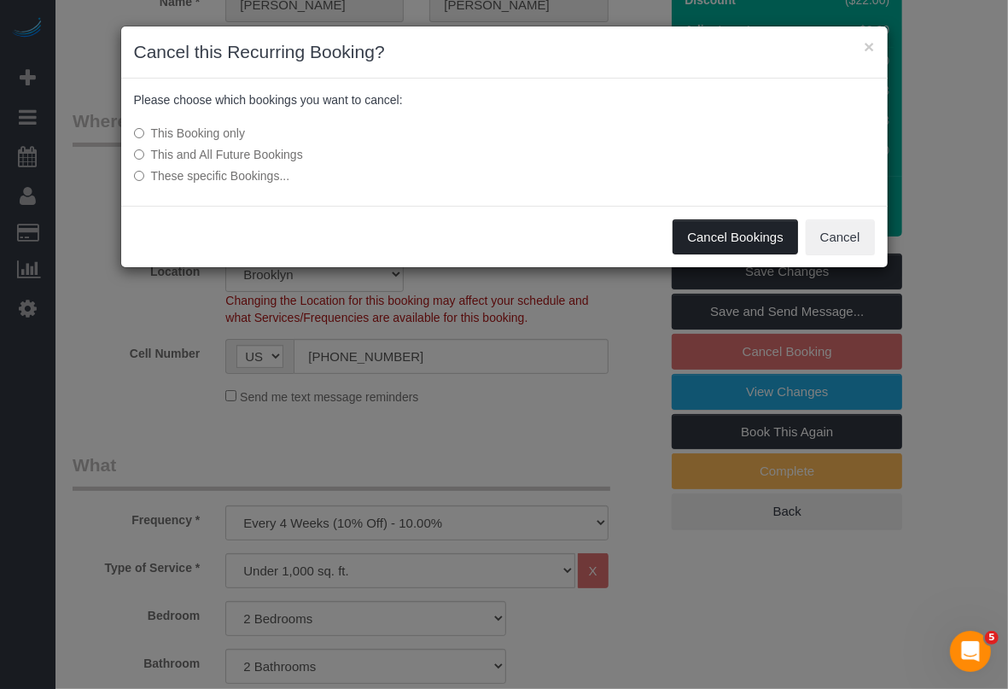
click at [708, 235] on button "Cancel Bookings" at bounding box center [734, 237] width 125 height 36
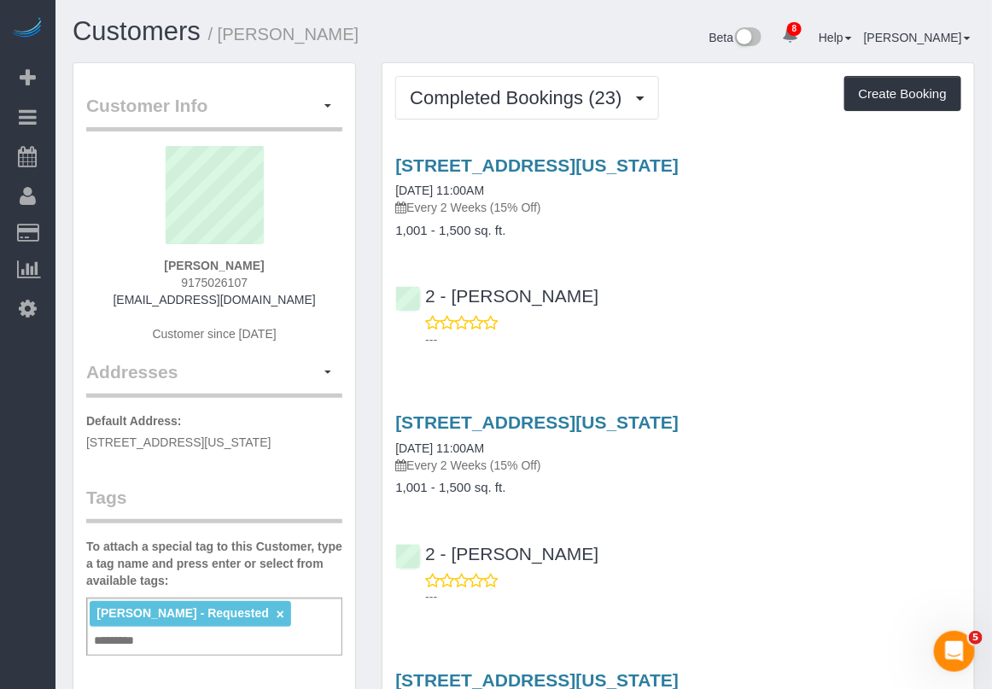
click at [899, 576] on div "---" at bounding box center [678, 588] width 566 height 34
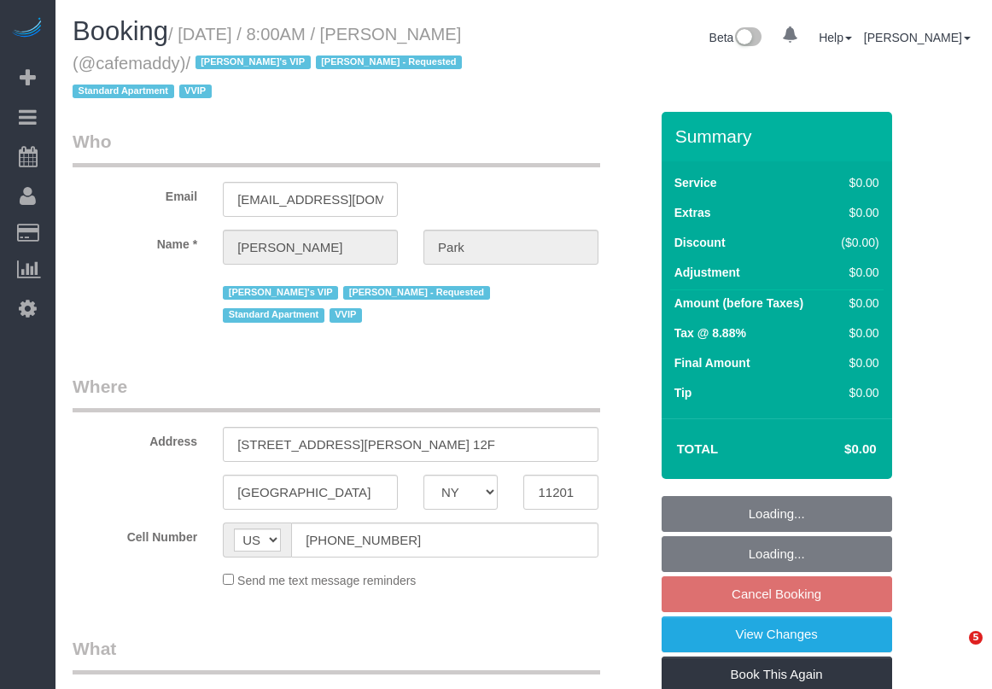
select select "NY"
select select "object:685"
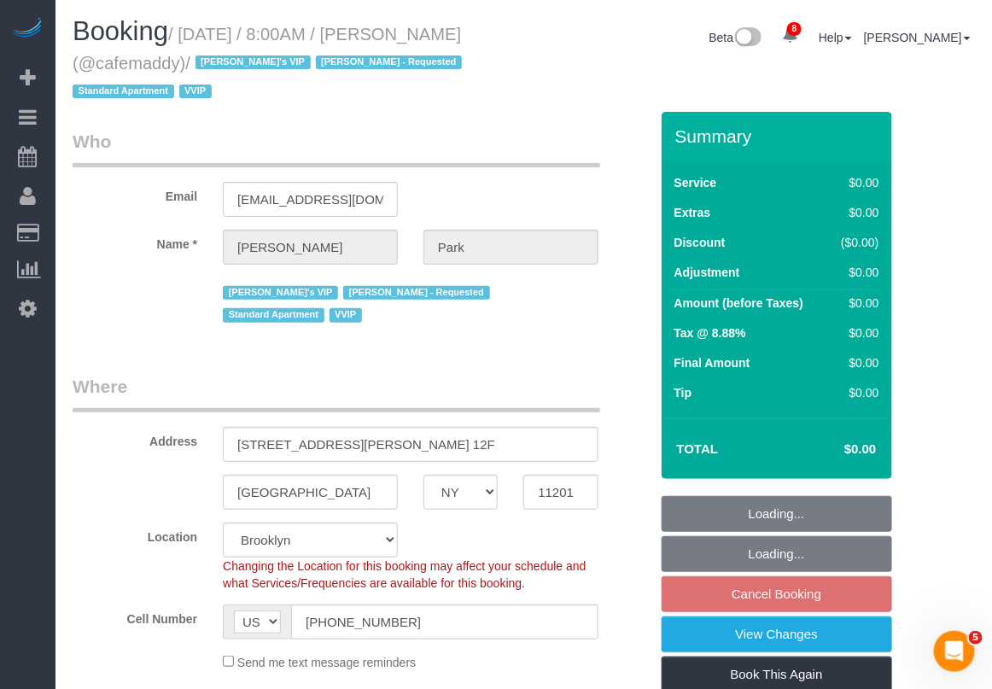
select select "string:stripe-pm_1QeesE4VGloSiKo7ArQpt3e2"
select select "number:57"
select select "number:90"
select select "number:15"
select select "number:5"
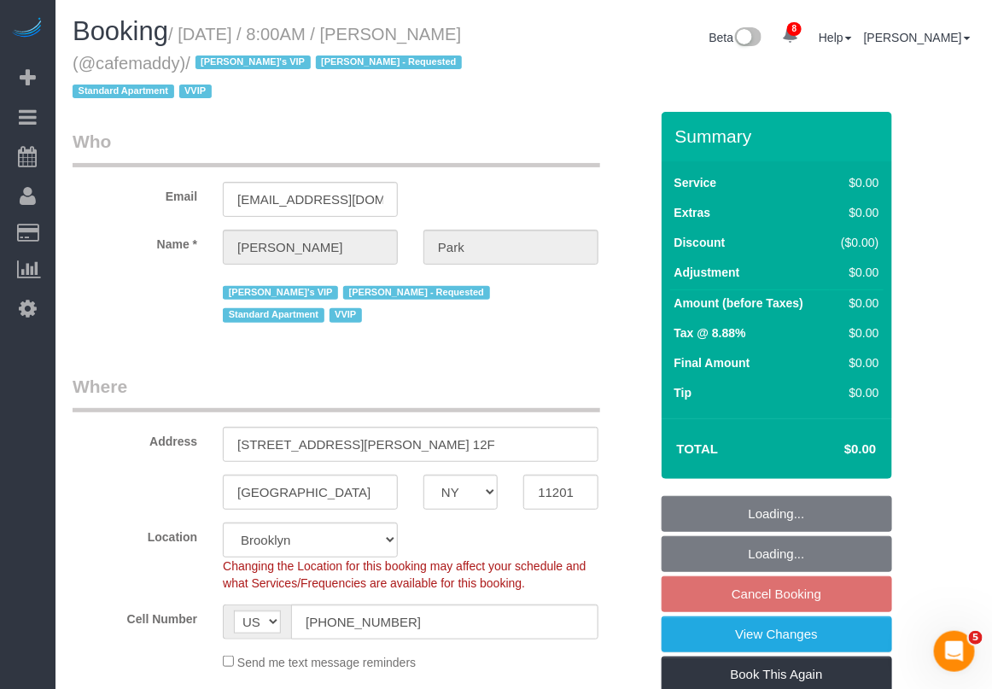
select select "11193"
select select "spot1"
select select "120"
select select "object:1375"
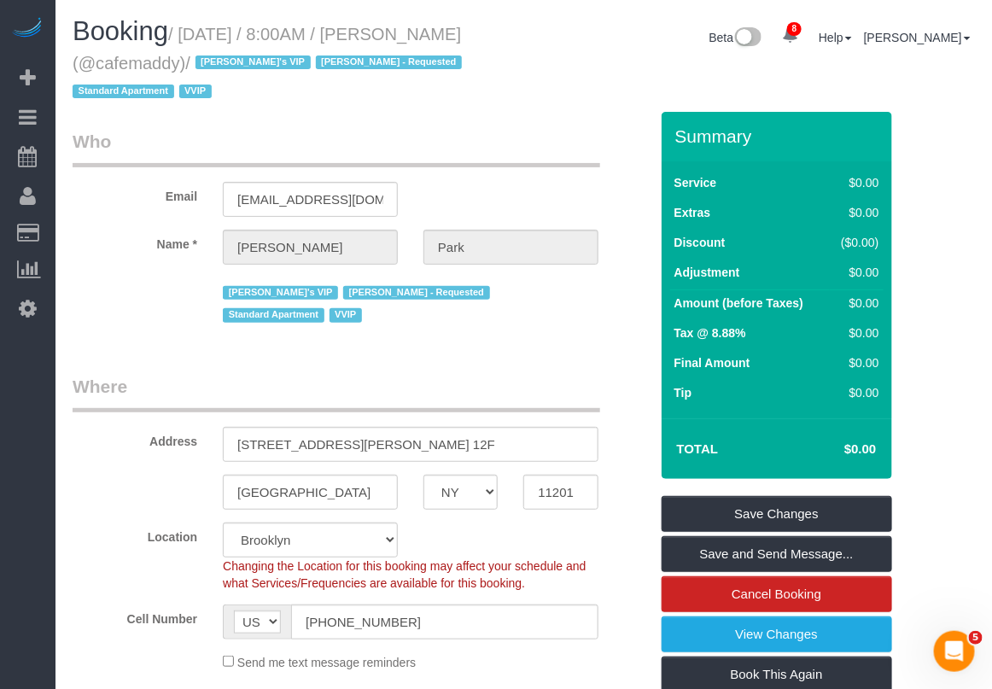
click at [952, 90] on div "Booking / [DATE] / 8:00AM / [PERSON_NAME] (@cafemaddy) / [PERSON_NAME]'s VIP [P…" at bounding box center [524, 64] width 928 height 95
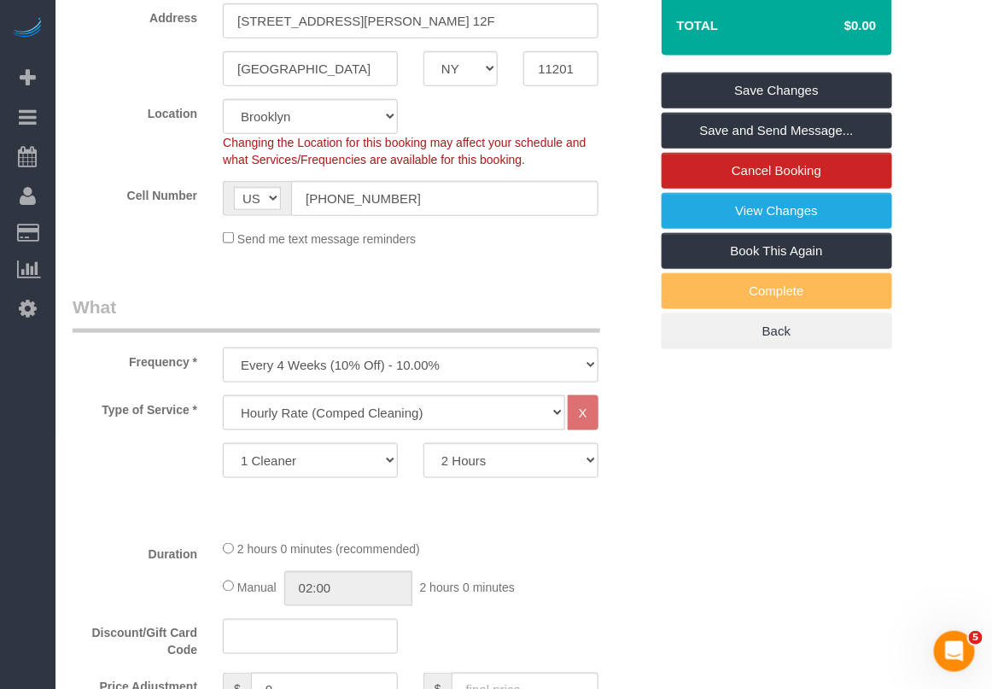
scroll to position [427, 0]
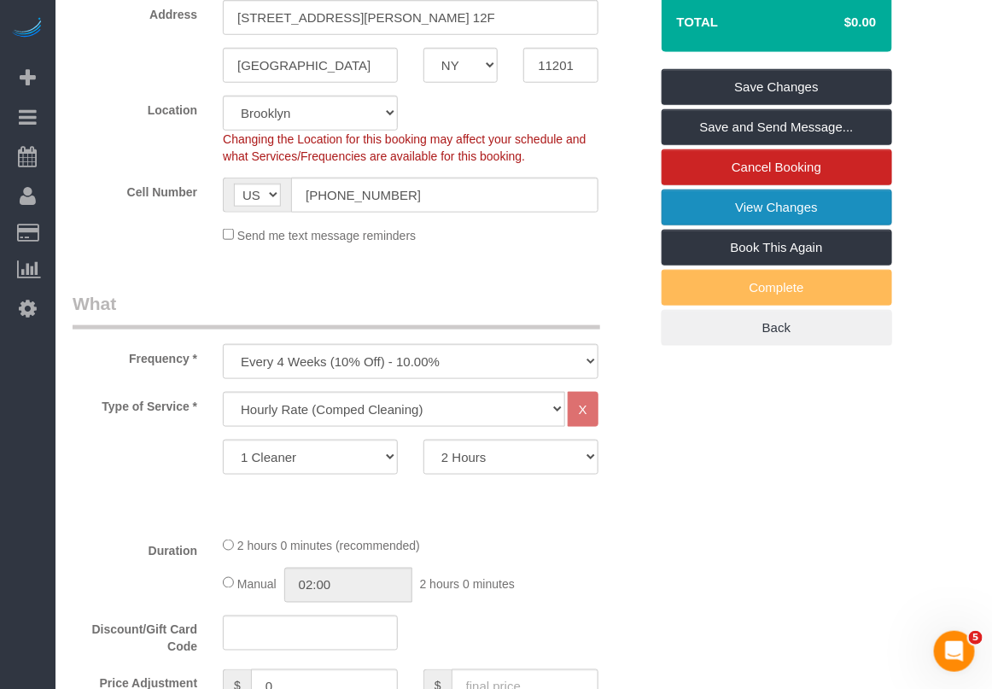
drag, startPoint x: 775, startPoint y: 213, endPoint x: 787, endPoint y: 214, distance: 12.0
click at [775, 213] on link "View Changes" at bounding box center [776, 207] width 230 height 36
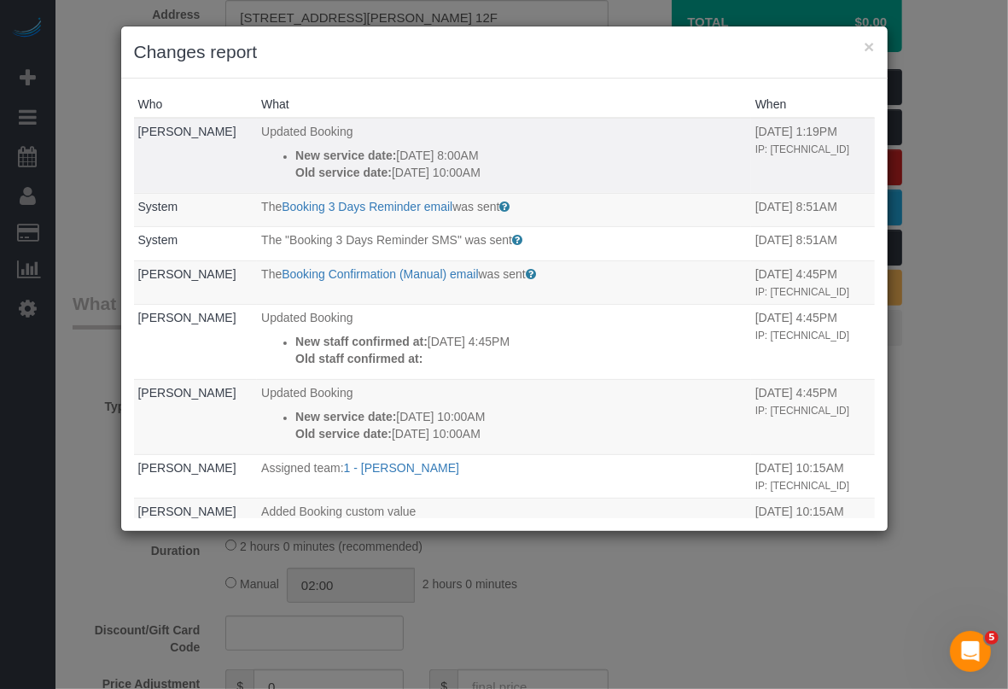
drag, startPoint x: 282, startPoint y: 158, endPoint x: 498, endPoint y: 164, distance: 216.0
click at [498, 164] on ul "New service date: 09/11/2025 8:00AM Old service date: 09/02/2025 10:00AM" at bounding box center [504, 164] width 486 height 34
copy div "New service date: 09/11/2025 8:00AM Old service date: 09/02/2025 10:00AM"
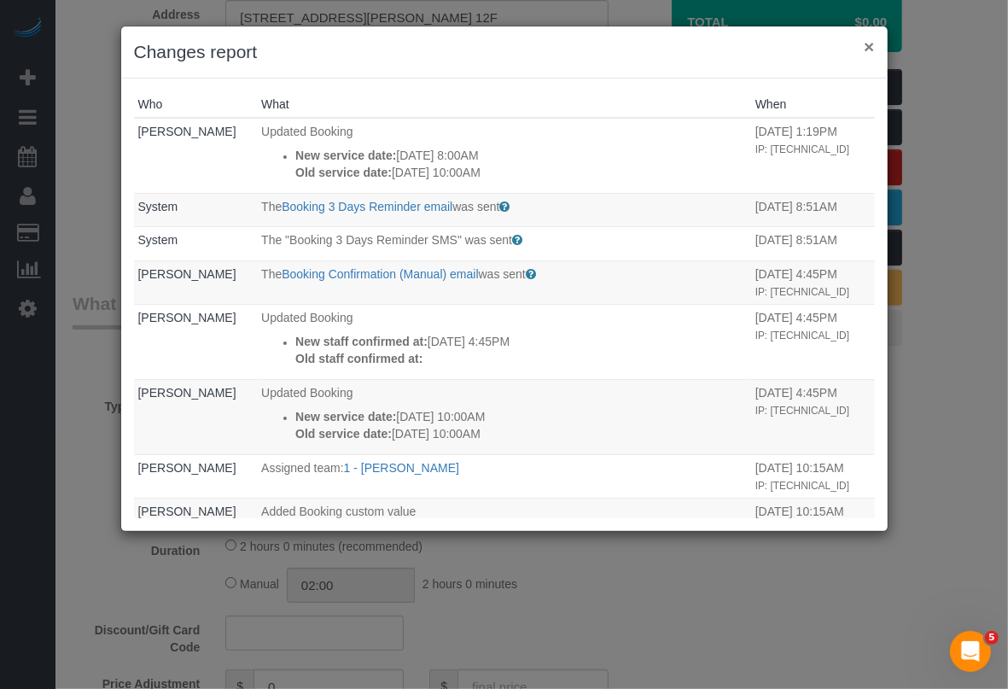
click at [868, 38] on button "×" at bounding box center [869, 47] width 10 height 18
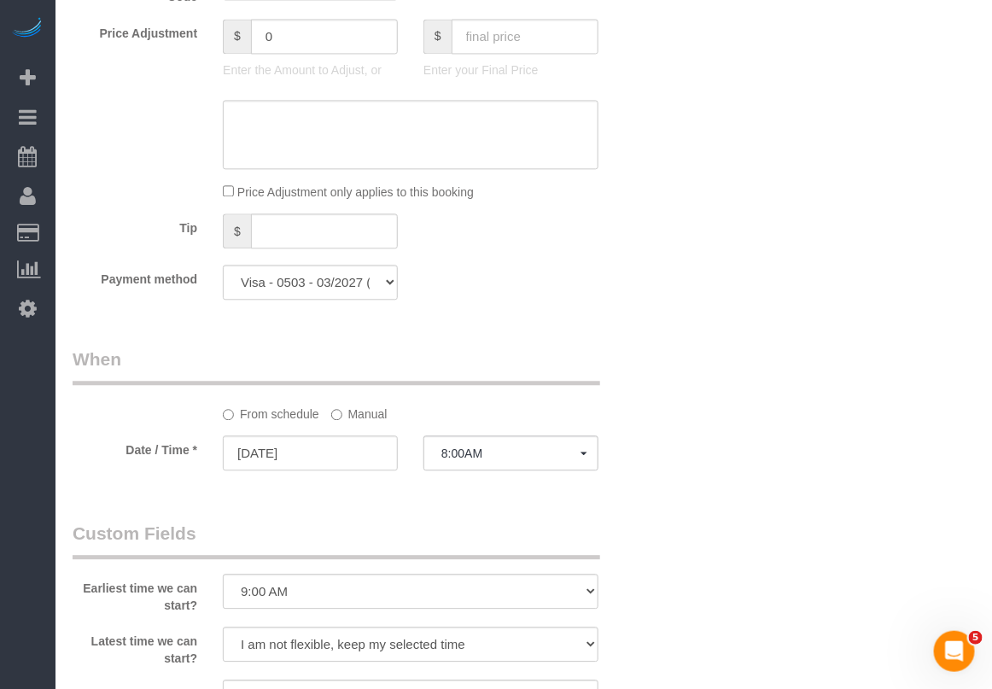
scroll to position [1039, 0]
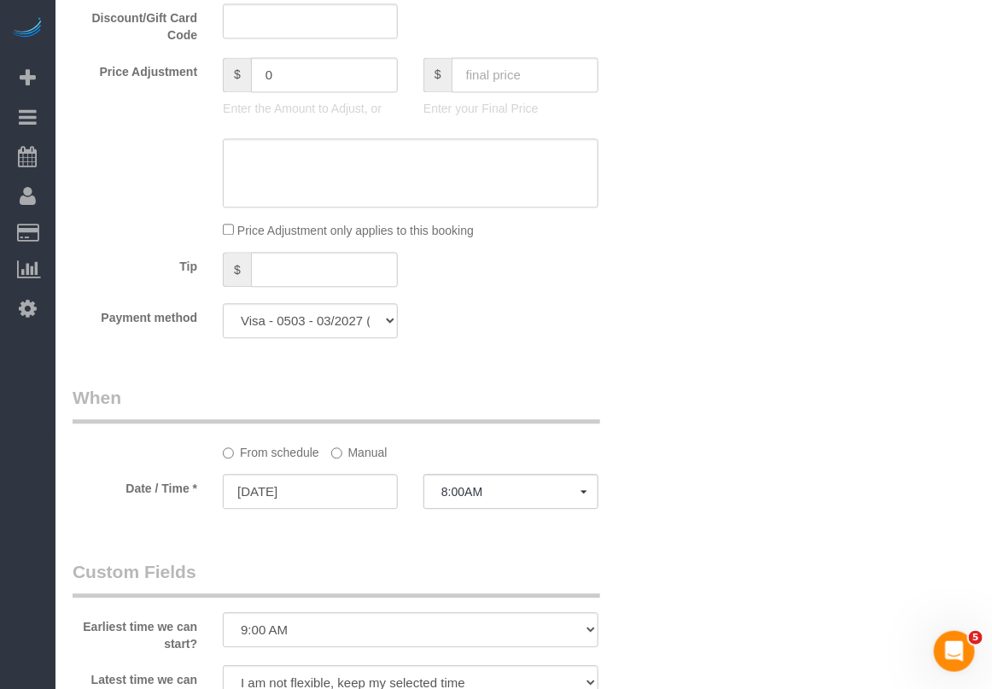
click at [715, 583] on div "Who Email cafemaddyblog@gmail.com Name * Madeline Park Jacky's VIP Marlenyn Rob…" at bounding box center [524, 341] width 902 height 2536
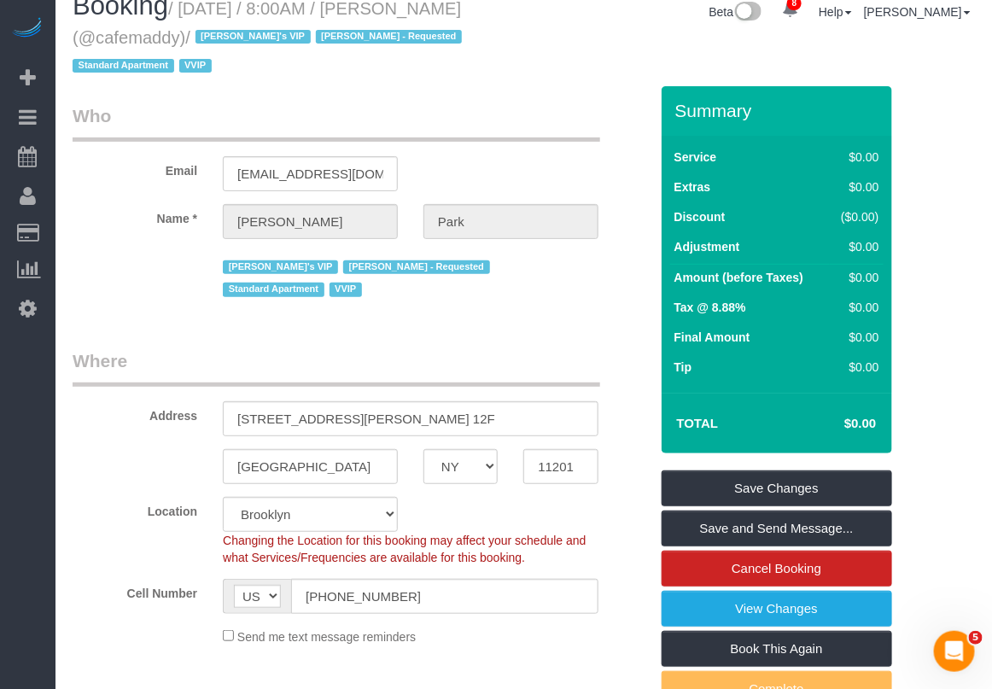
scroll to position [0, 0]
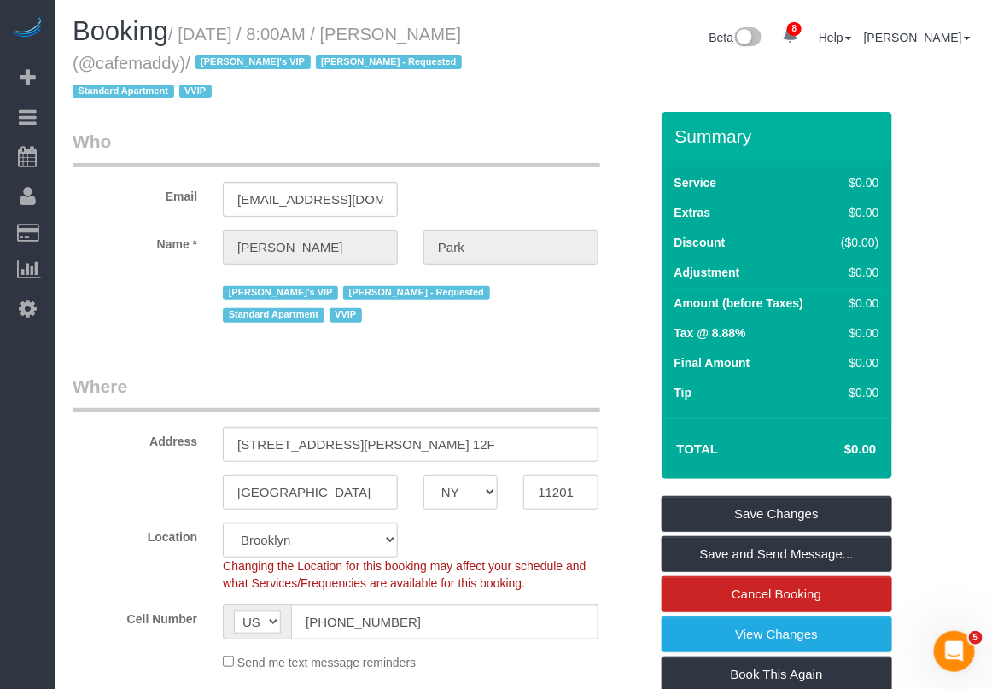
drag, startPoint x: 428, startPoint y: 34, endPoint x: 109, endPoint y: 61, distance: 320.3
click at [109, 61] on small "/ September 11, 2025 / 8:00AM / Madeline Park (@cafemaddy) / Jacky's VIP Marlen…" at bounding box center [270, 63] width 394 height 77
copy small "Madeline Park"
click at [580, 522] on div "Location Manhattan Austin Boston Bronx Brooklyn Charlotte Denver New Jersey Por…" at bounding box center [361, 556] width 602 height 69
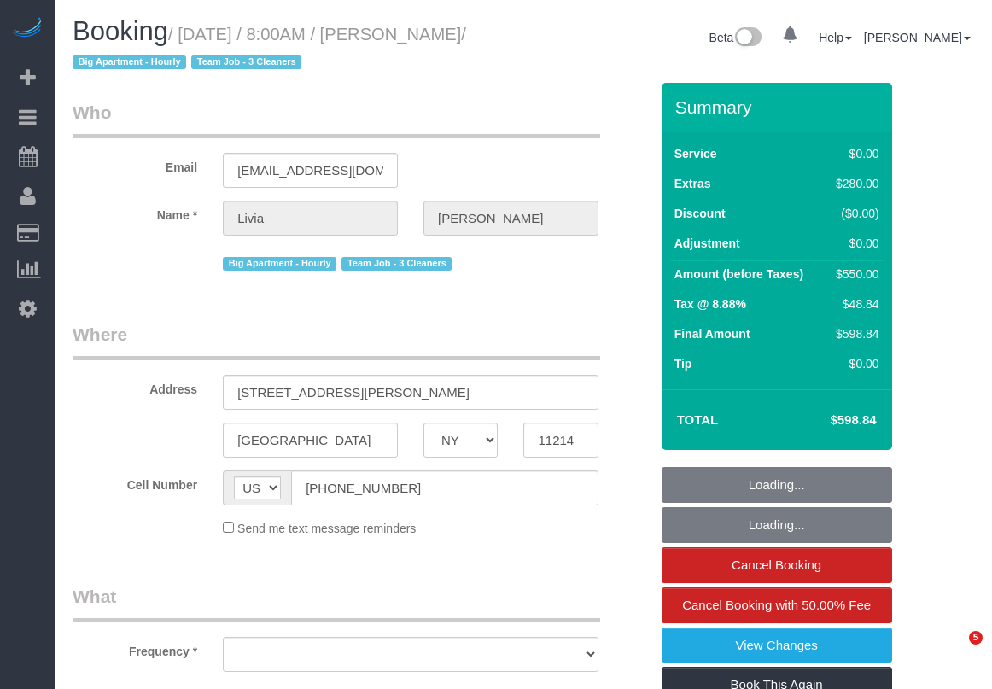
select select "NY"
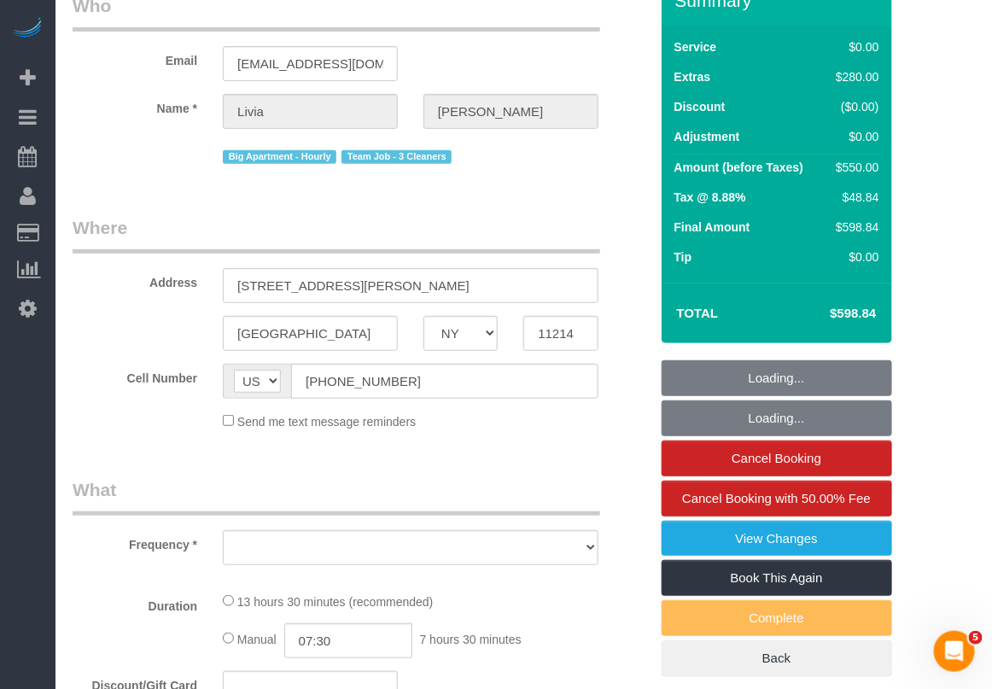
select select "string:stripe-pm_1S21Yk4VGloSiKo74FmK1m63"
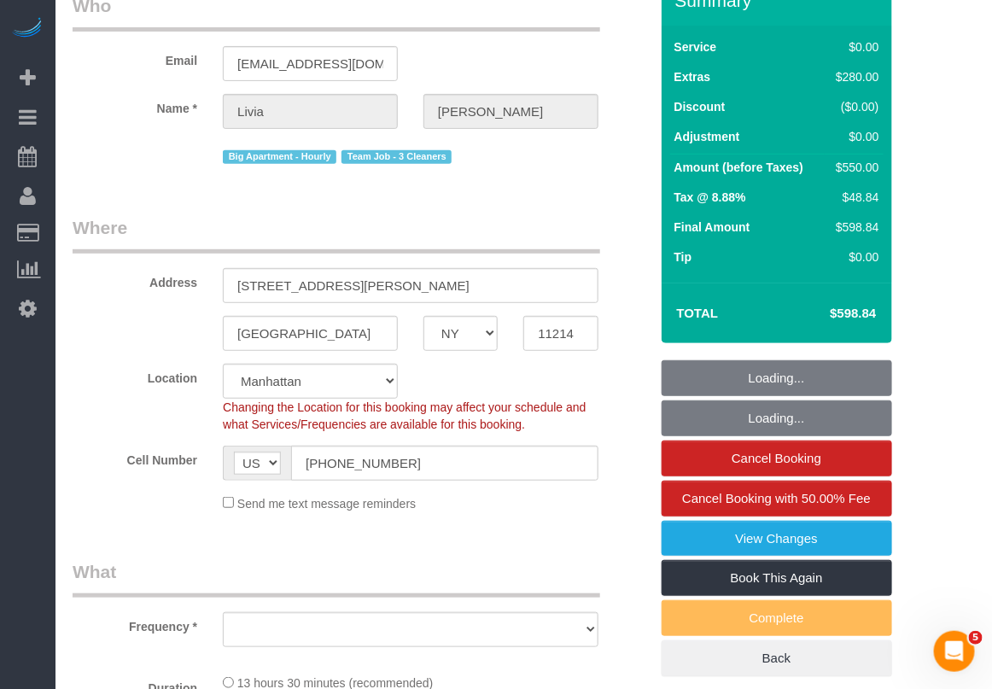
select select "object:696"
select select "number:89"
select select "number:90"
select select "number:15"
select select "number:5"
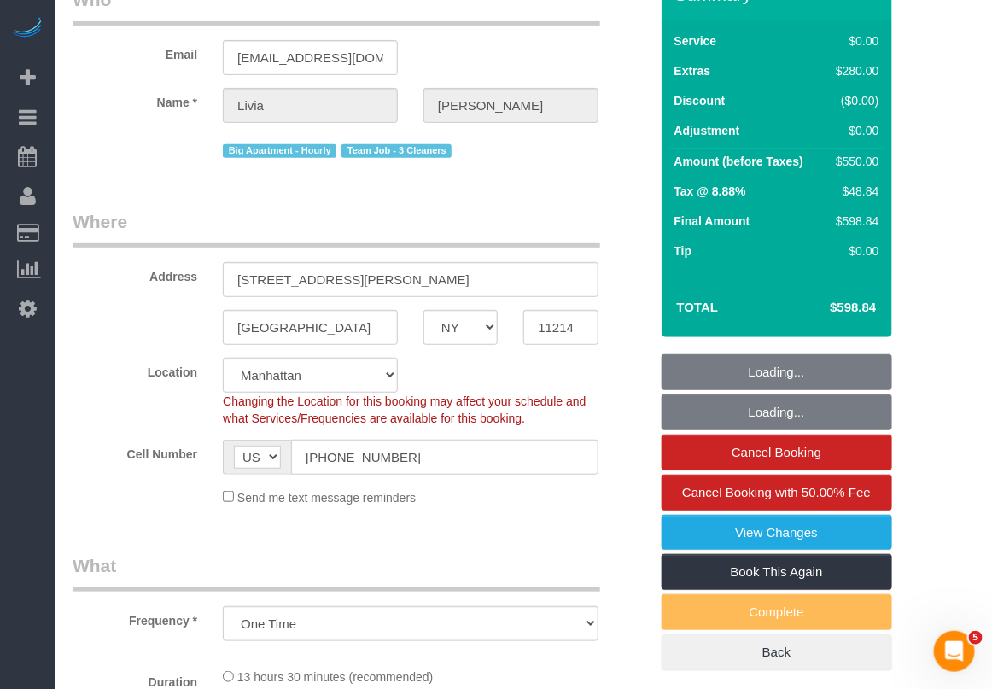
select select "3"
select select "2"
select select "spot1"
select select "object:1344"
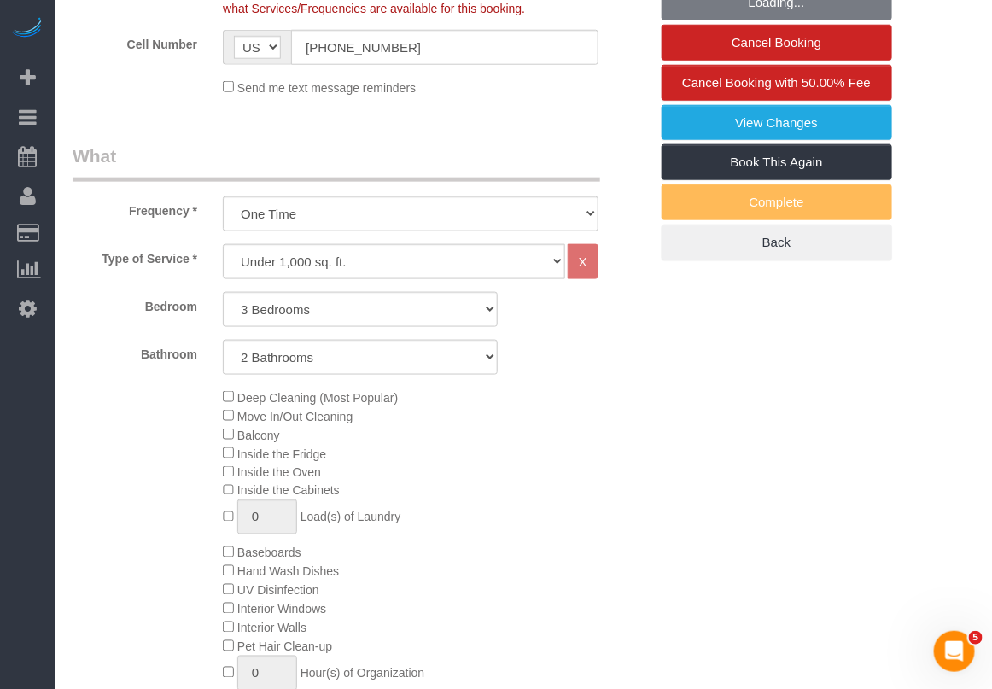
select select "3"
select select "2"
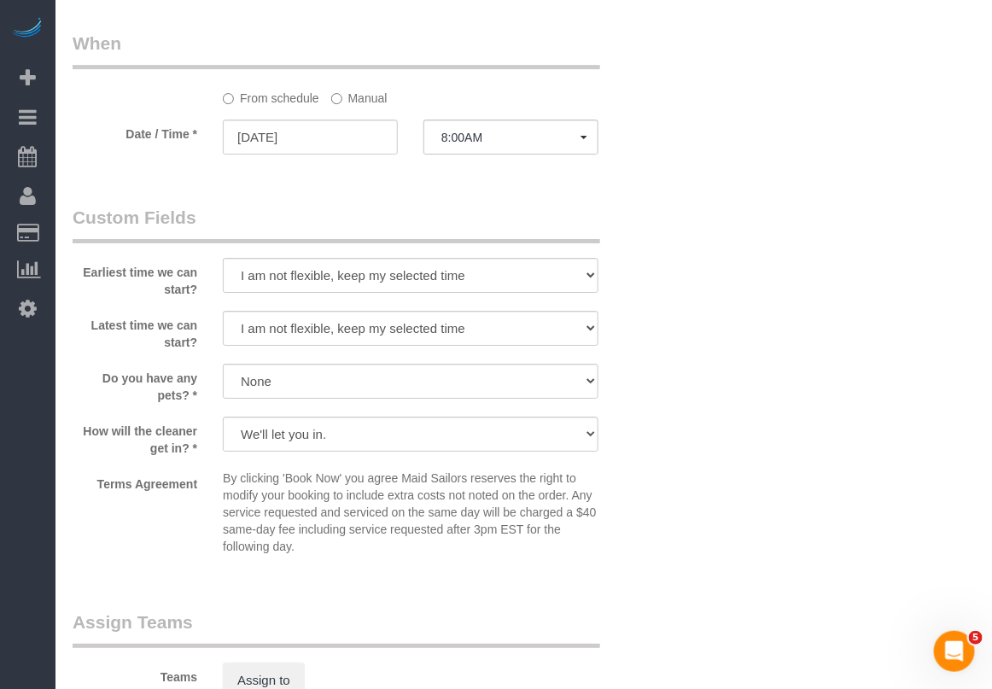
scroll to position [1707, 0]
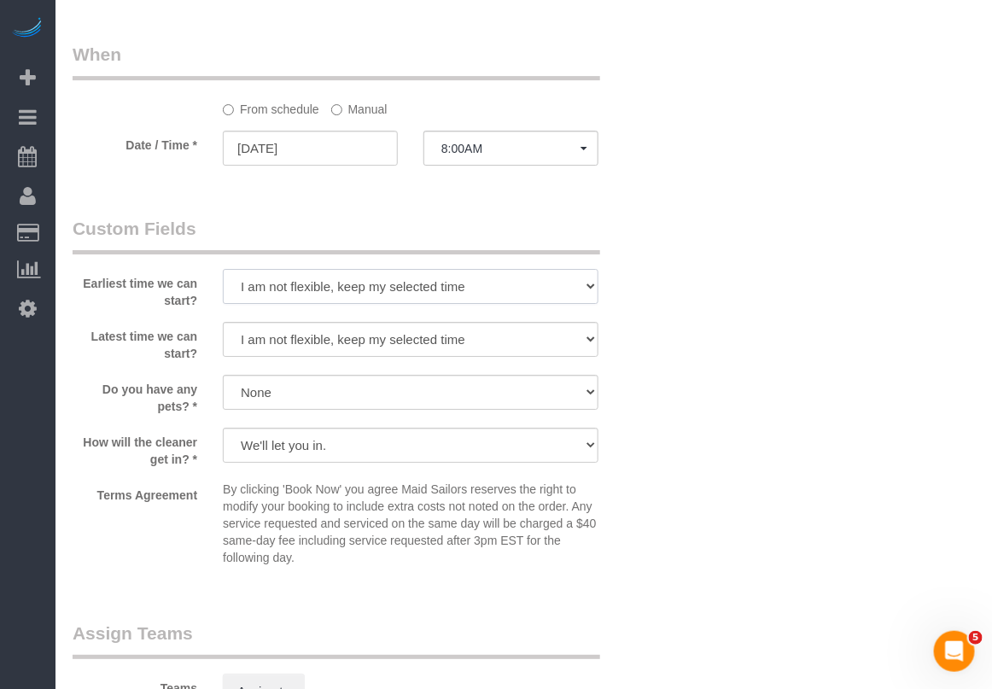
click at [582, 287] on select "I am not flexible, keep my selected time 8:00 AM 9:00 AM 10:00 AM 11:00 AM 12:0…" at bounding box center [410, 286] width 375 height 35
select select "number:56"
click at [223, 271] on select "I am not flexible, keep my selected time 8:00 AM 9:00 AM 10:00 AM 11:00 AM 12:0…" at bounding box center [410, 286] width 375 height 35
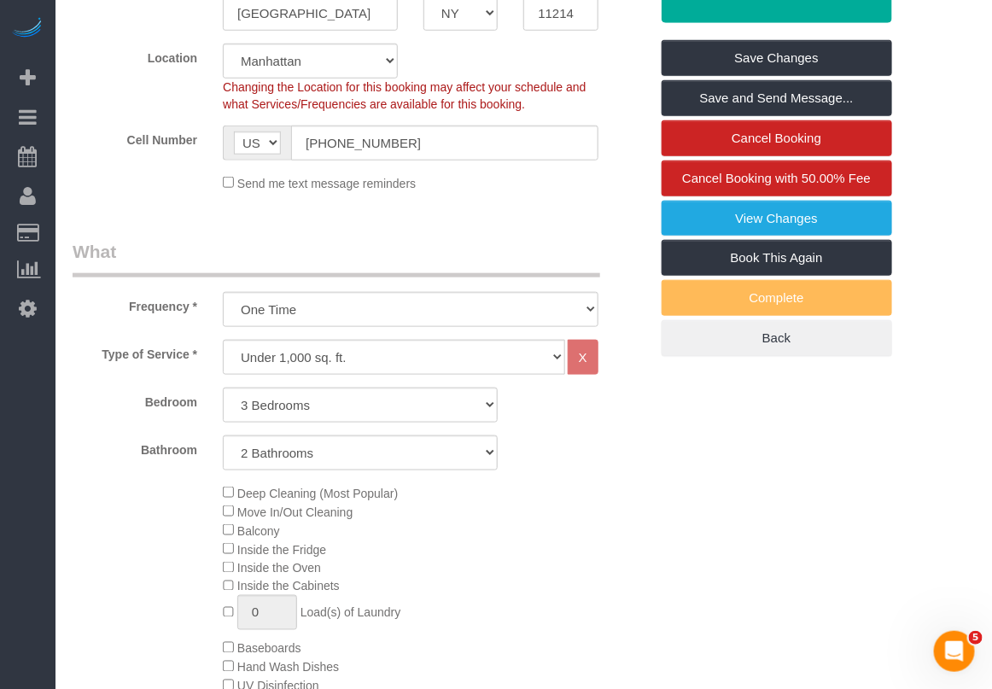
scroll to position [0, 0]
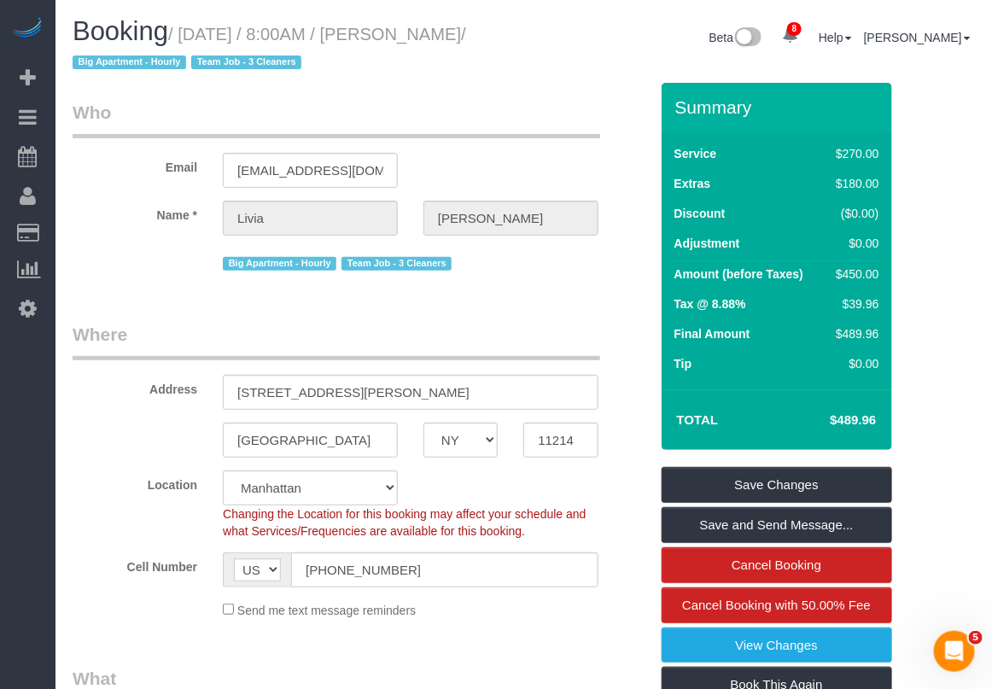
drag, startPoint x: 424, startPoint y: 28, endPoint x: 521, endPoint y: 48, distance: 98.4
click at [521, 48] on div "Booking / September 01, 2025 / 8:00AM / Livia Gao / Big Apartment - Hourly Team…" at bounding box center [292, 50] width 464 height 66
click at [521, 52] on div "Booking / September 01, 2025 / 8:00AM / Livia Gao / Big Apartment - Hourly Team…" at bounding box center [292, 50] width 464 height 66
drag, startPoint x: 427, startPoint y: 34, endPoint x: 499, endPoint y: 44, distance: 73.1
click at [499, 44] on h1 "Booking / September 01, 2025 / 8:00AM / Livia Gao / Big Apartment - Hourly Team…" at bounding box center [292, 46] width 439 height 58
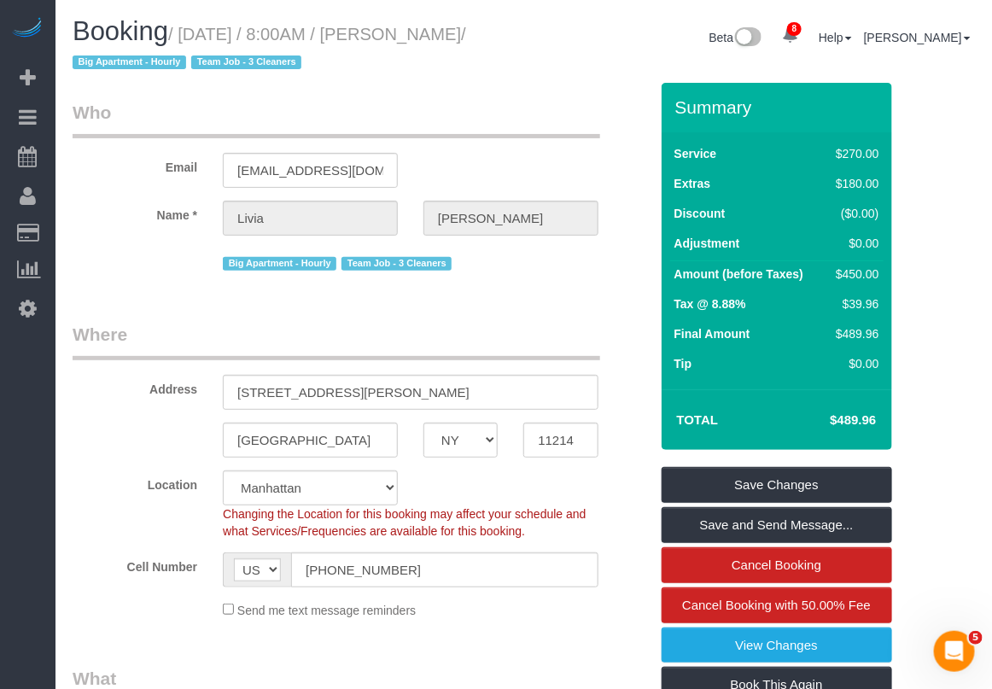
copy small "Livia Gao"
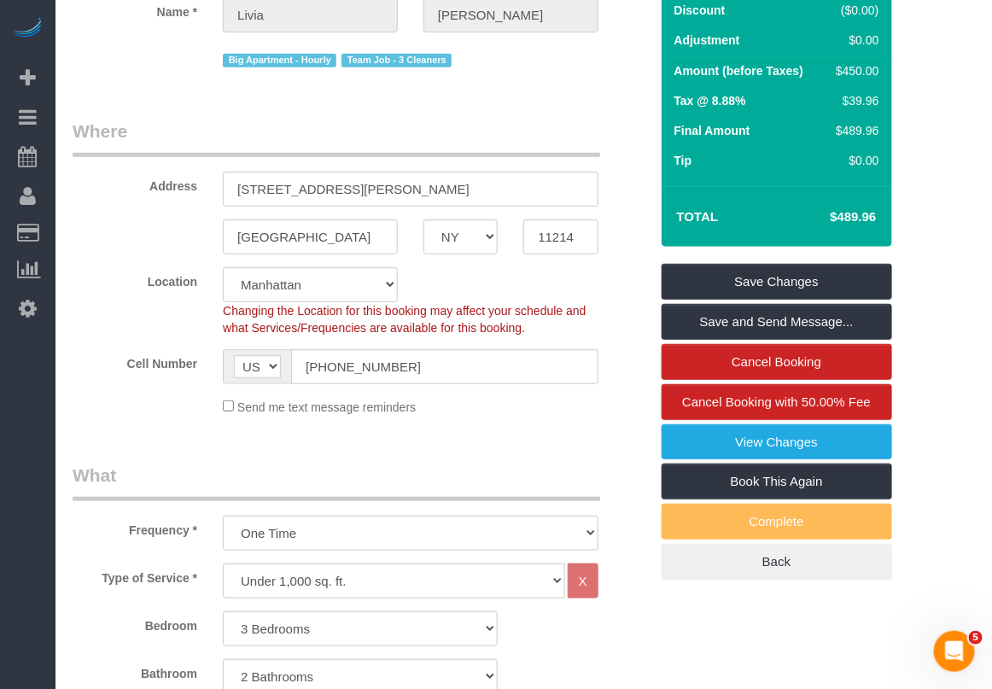
scroll to position [213, 0]
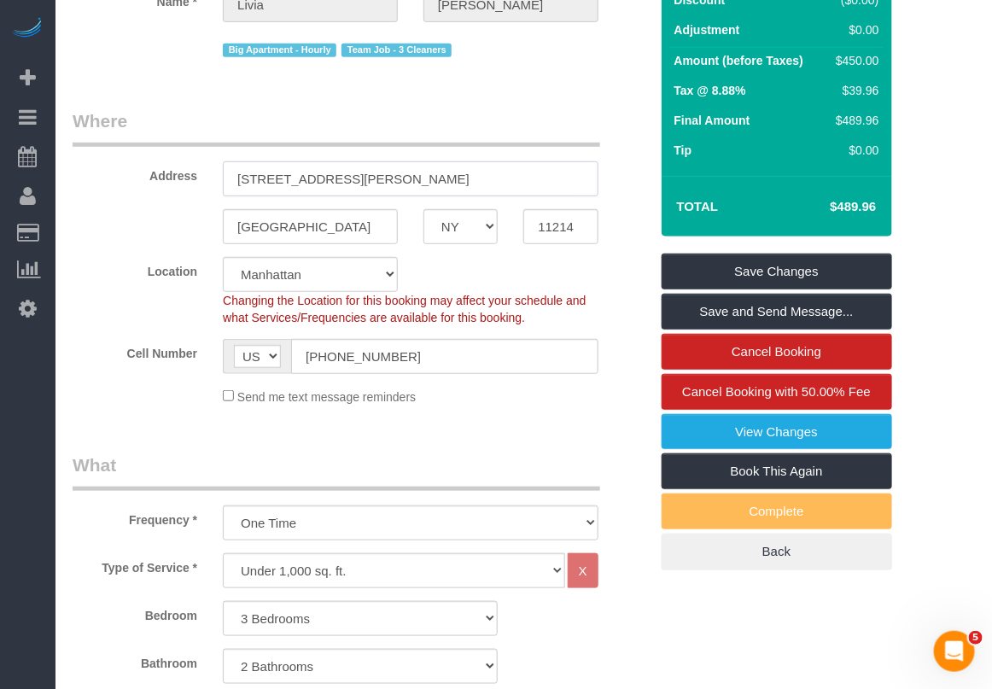
click at [329, 177] on input "1285 Hancock st, Unit3" at bounding box center [410, 178] width 375 height 35
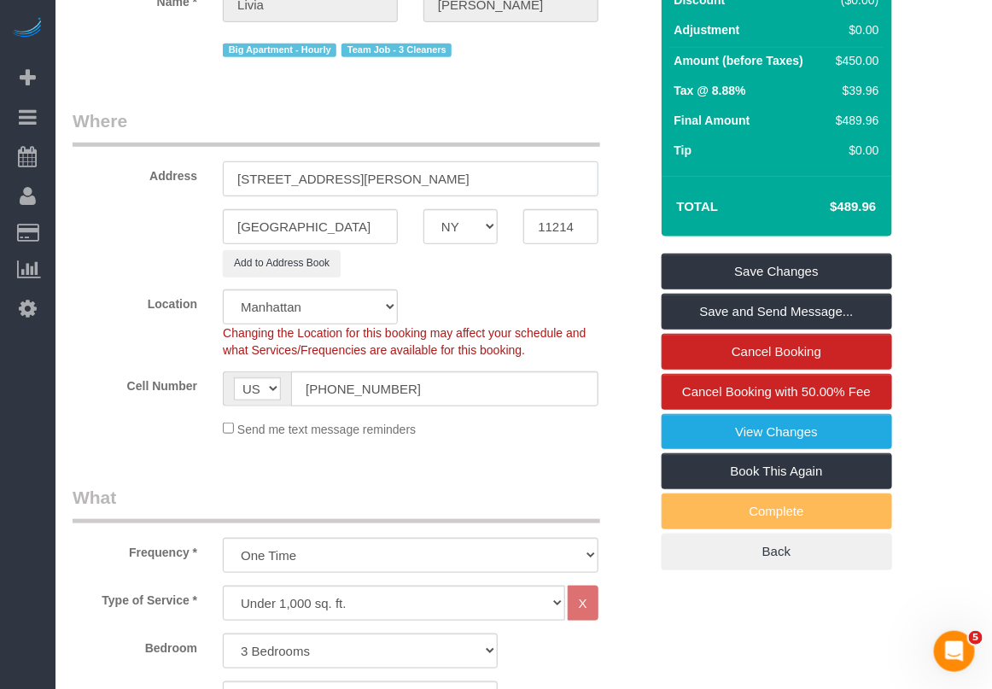
click at [335, 172] on input "1285 Hancock St, Unit3" at bounding box center [410, 178] width 375 height 35
click at [453, 186] on input "1285 Hancock Street, Unit3" at bounding box center [410, 178] width 375 height 35
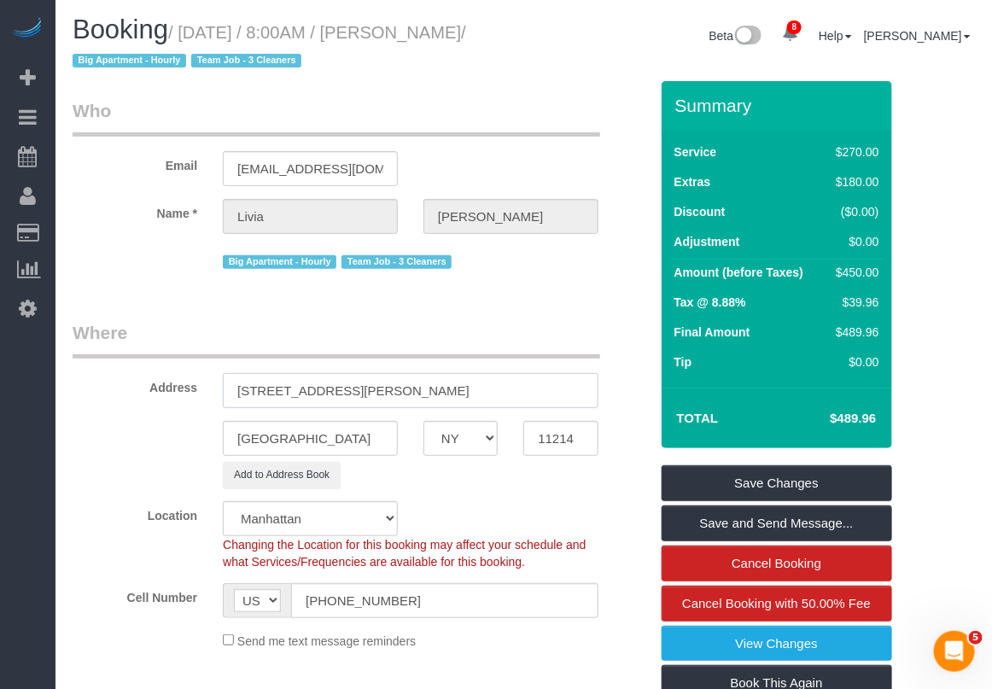
scroll to position [0, 0]
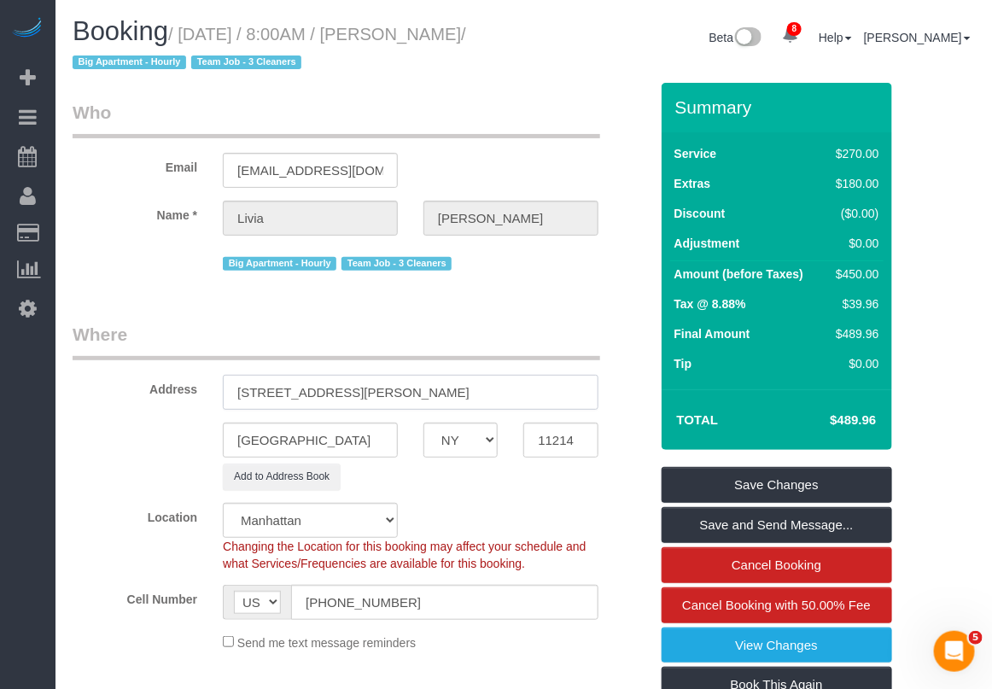
type input "1285 Hancock Street, Unit3"
click at [555, 438] on input "11214" at bounding box center [560, 439] width 74 height 35
paste input "21"
type input "11221"
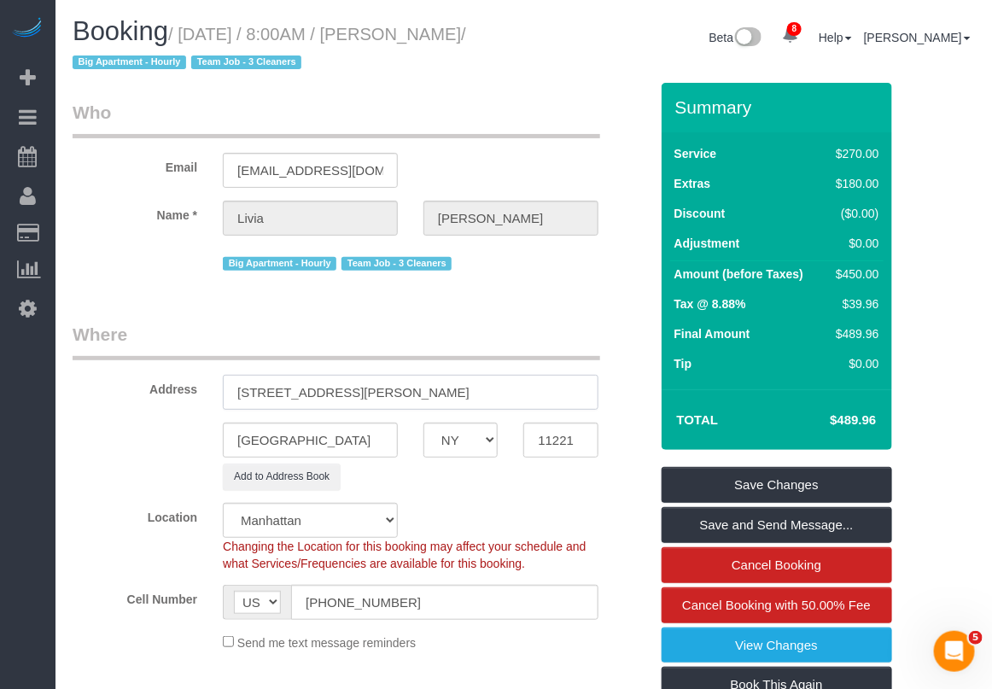
drag, startPoint x: 428, startPoint y: 390, endPoint x: 179, endPoint y: 399, distance: 248.5
click at [179, 399] on div "Address 1285 Hancock Street, Unit3" at bounding box center [361, 366] width 602 height 88
select select "6"
select select "object:1787"
select select "3"
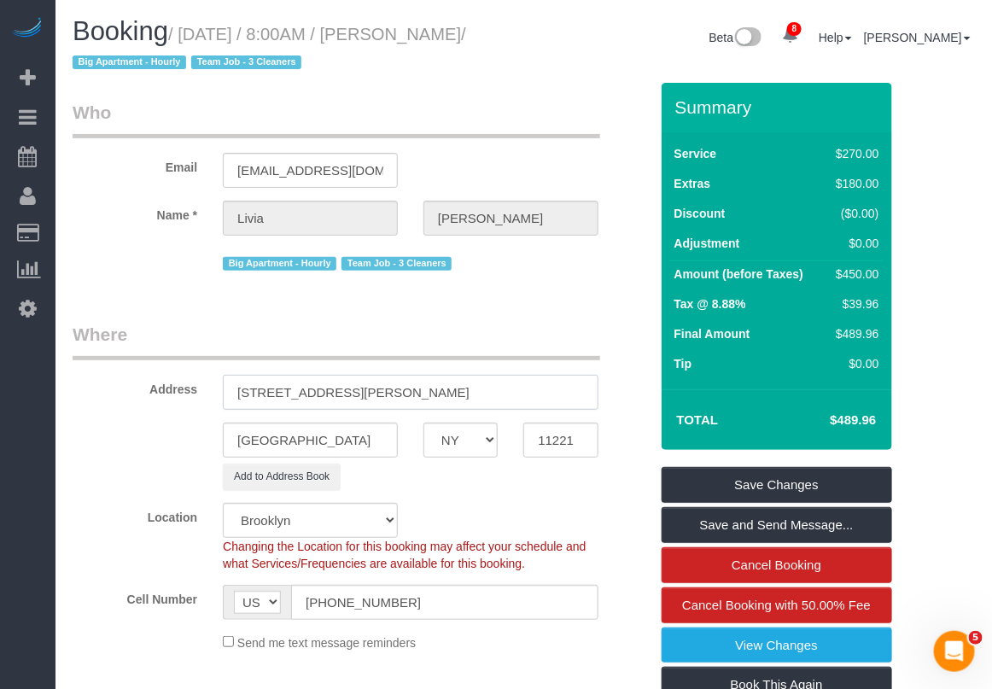
select select "2"
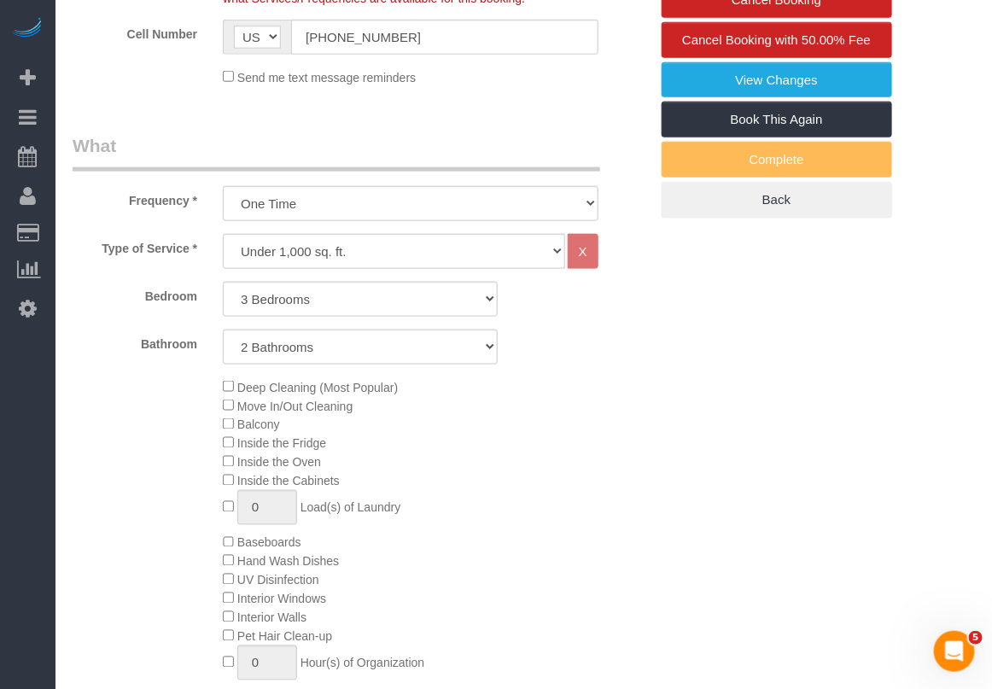
scroll to position [533, 0]
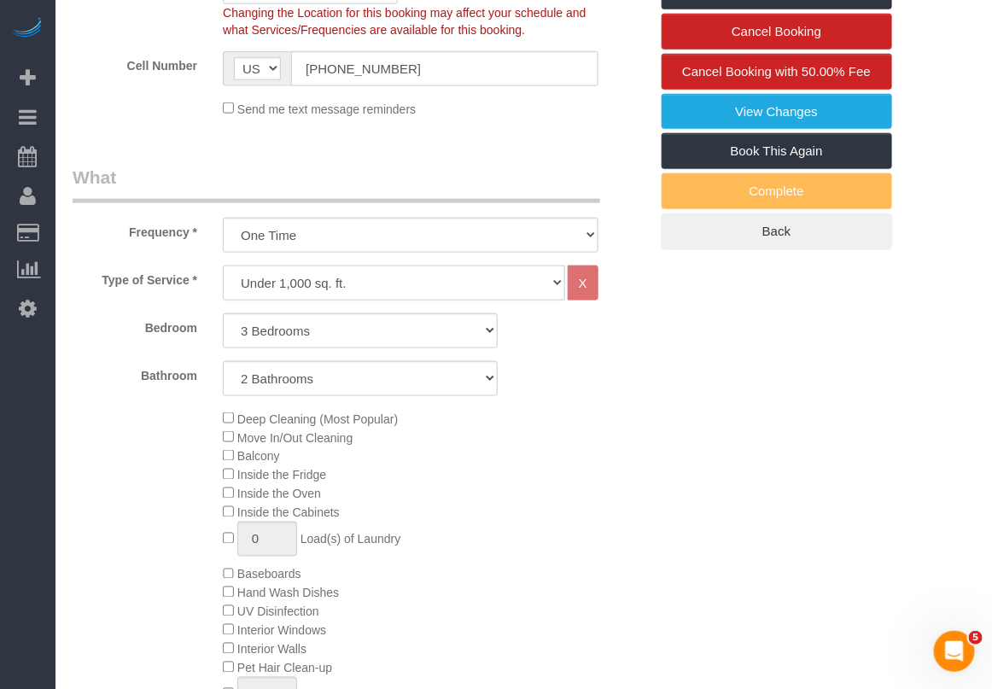
click at [521, 278] on select "Under 1,000 sq. ft. 1,001 - 1,500 sq. ft. 1,500+ sq. ft. Custom Cleaning Office…" at bounding box center [394, 282] width 342 height 35
drag, startPoint x: 581, startPoint y: 462, endPoint x: 627, endPoint y: 461, distance: 46.1
click at [581, 462] on div "Deep Cleaning (Most Popular) Move In/Out Cleaning Balcony Inside the Fridge Ins…" at bounding box center [435, 574] width 451 height 330
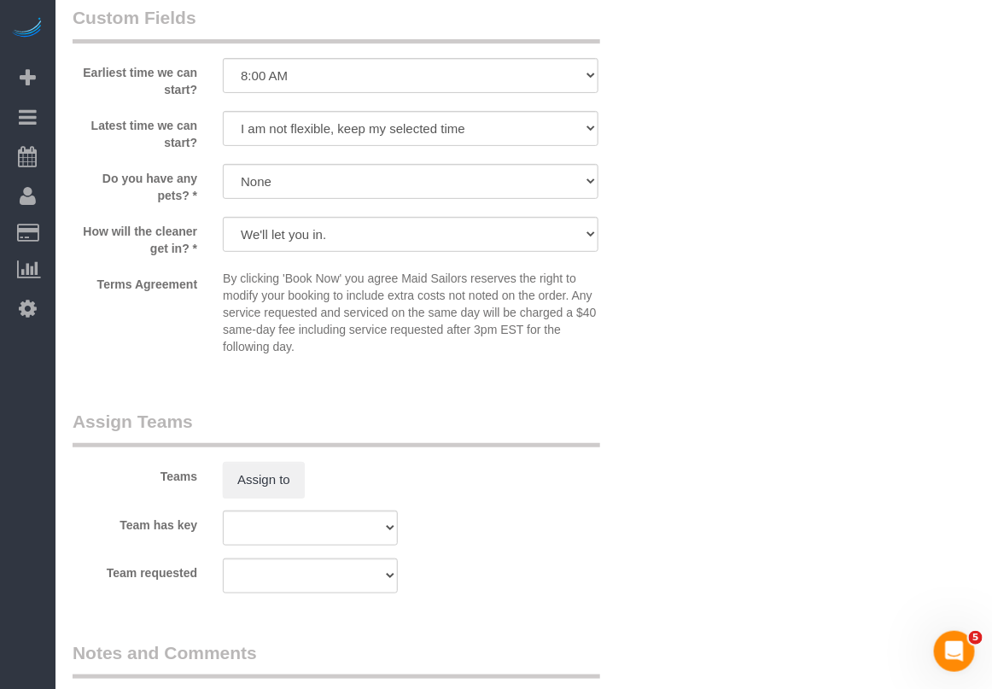
scroll to position [2453, 0]
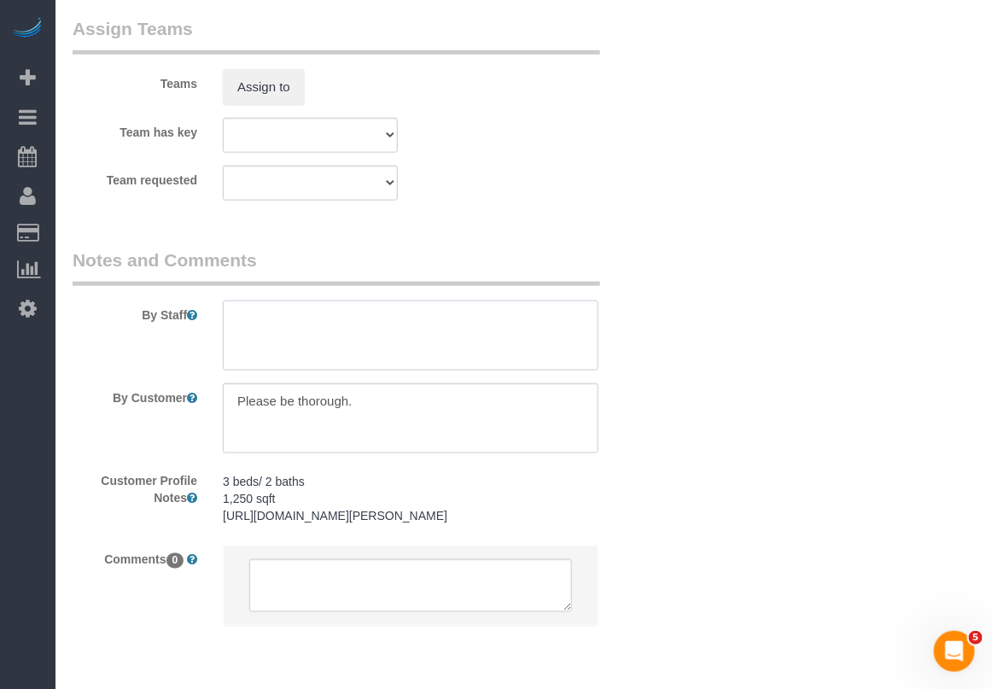
click at [325, 310] on textarea at bounding box center [410, 335] width 375 height 70
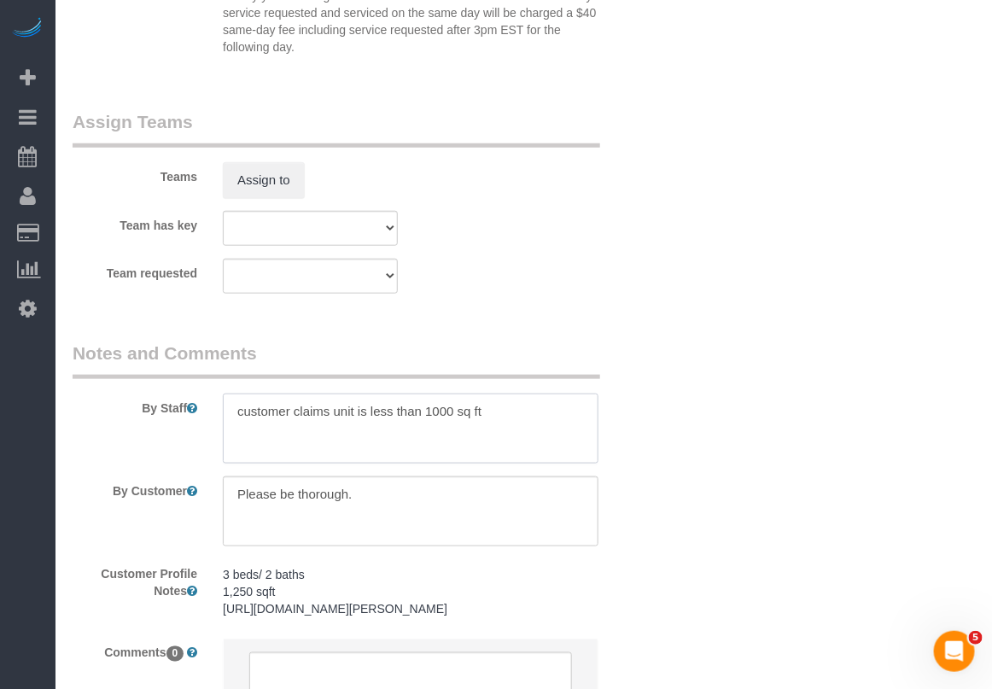
scroll to position [2535, 0]
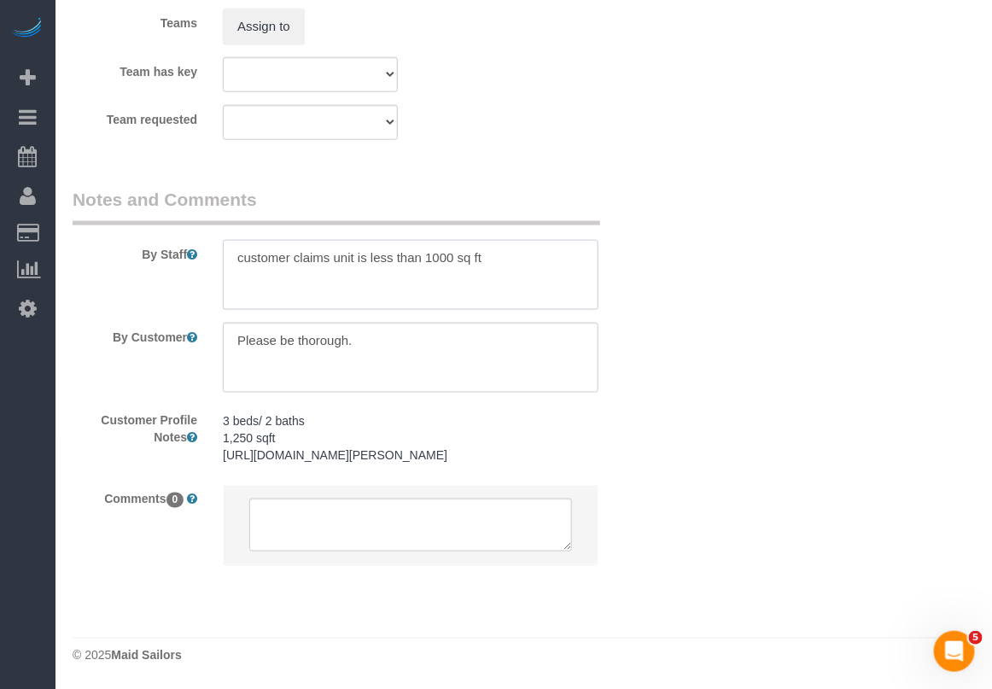
type textarea "customer claims unit is less than 1000 sq ft"
click at [381, 323] on textarea at bounding box center [410, 358] width 375 height 70
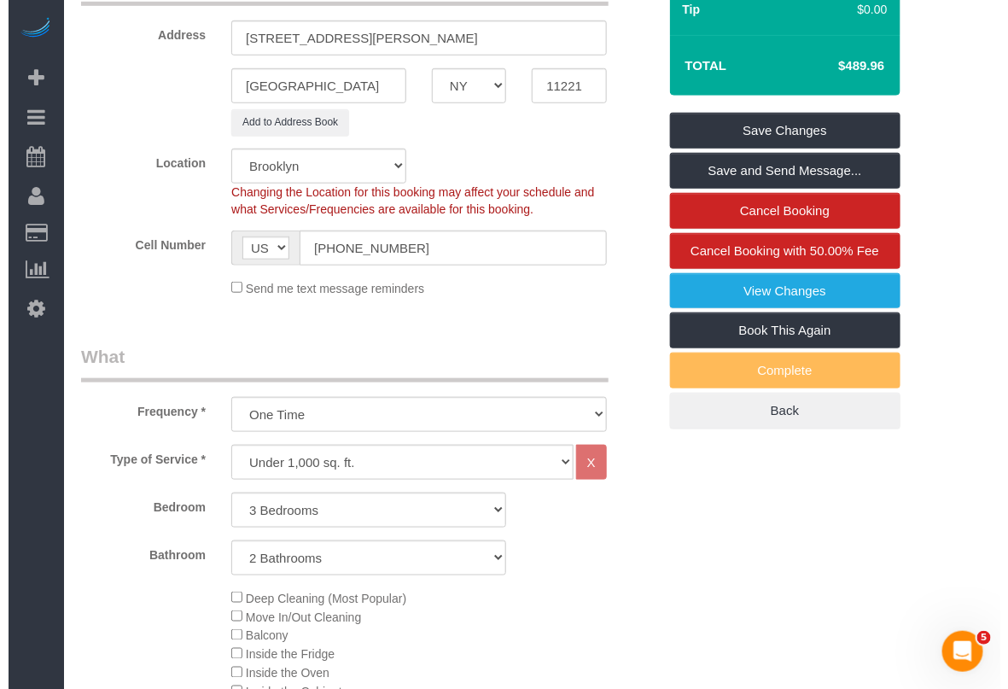
scroll to position [295, 0]
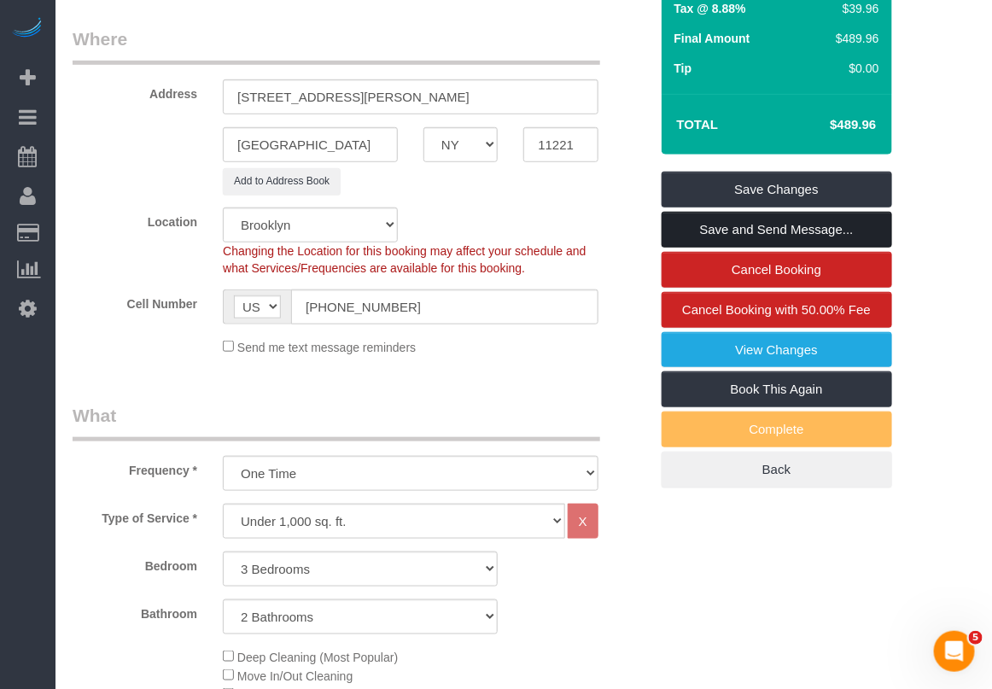
type textarea "Please be thorough. Make sure inside fridge, oven and cabinets are cleaned thor…"
click at [762, 222] on link "Save and Send Message..." at bounding box center [776, 230] width 230 height 36
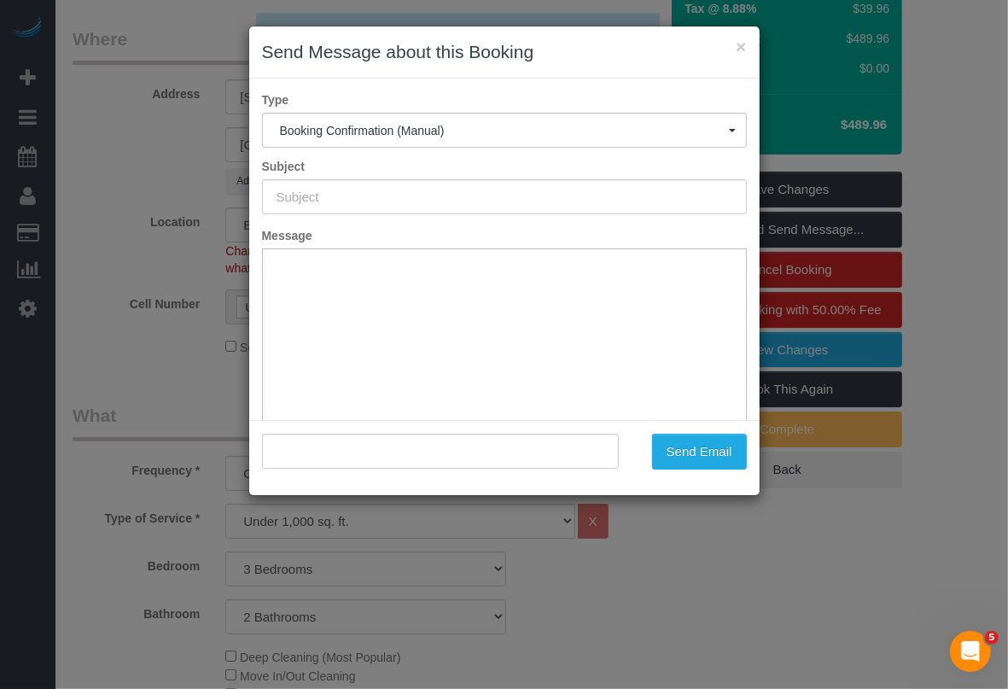
scroll to position [0, 0]
type input "Cleaning Confirmed for 09/01/2025 at 8:00am"
type input ""Livia Gao" <livia.gao59@gmail.com>"
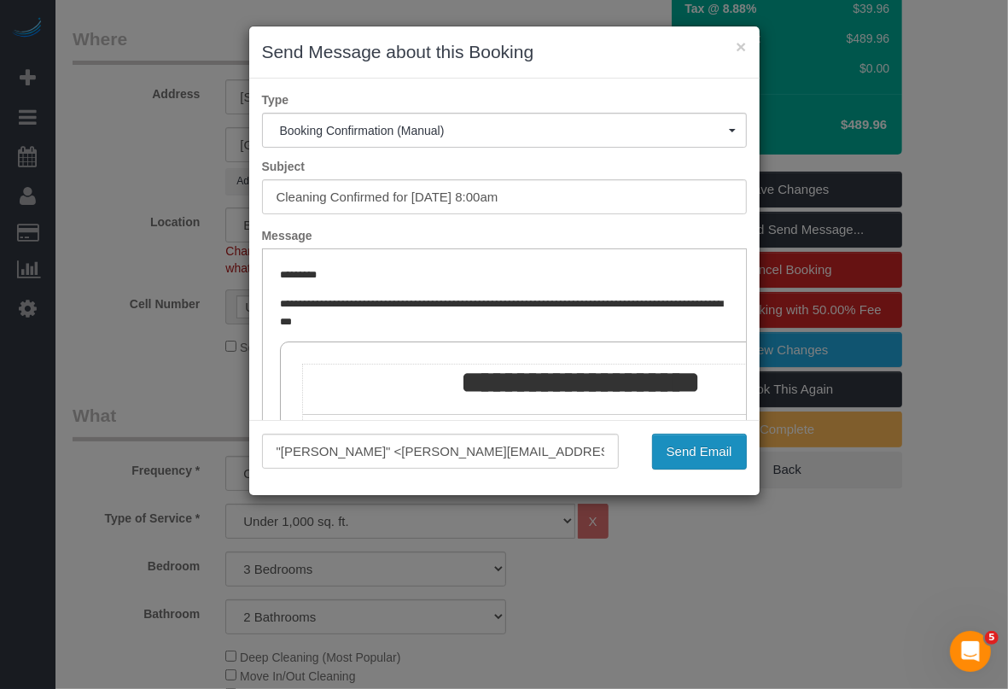
click at [680, 446] on button "Send Email" at bounding box center [699, 452] width 95 height 36
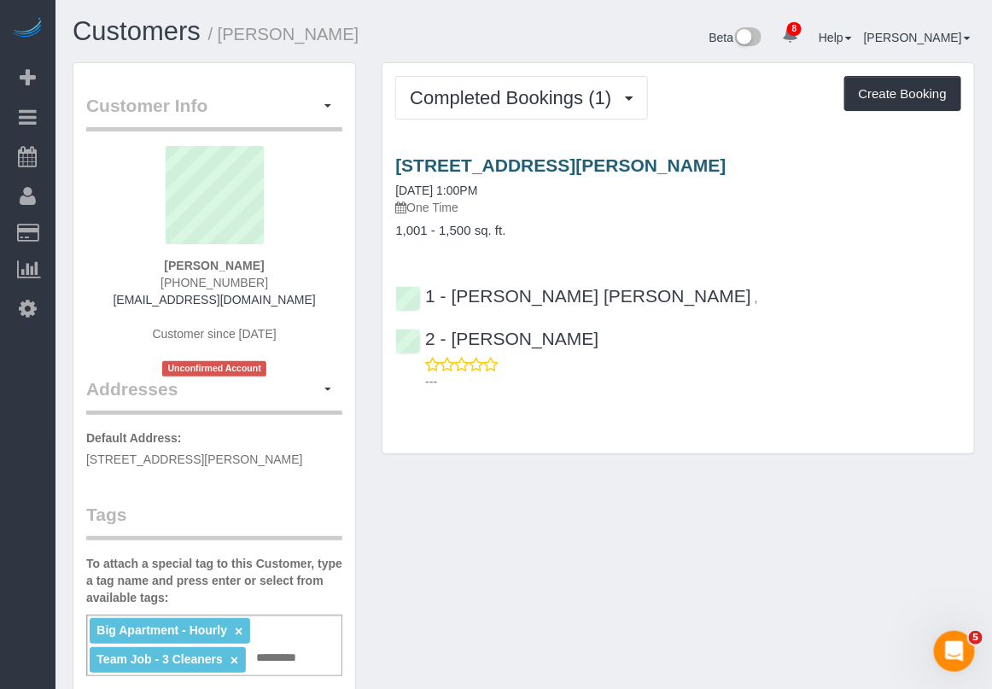
drag, startPoint x: 811, startPoint y: 160, endPoint x: 756, endPoint y: 159, distance: 54.6
click at [756, 159] on h3 "[STREET_ADDRESS][PERSON_NAME]" at bounding box center [678, 165] width 566 height 20
copy link "11221"
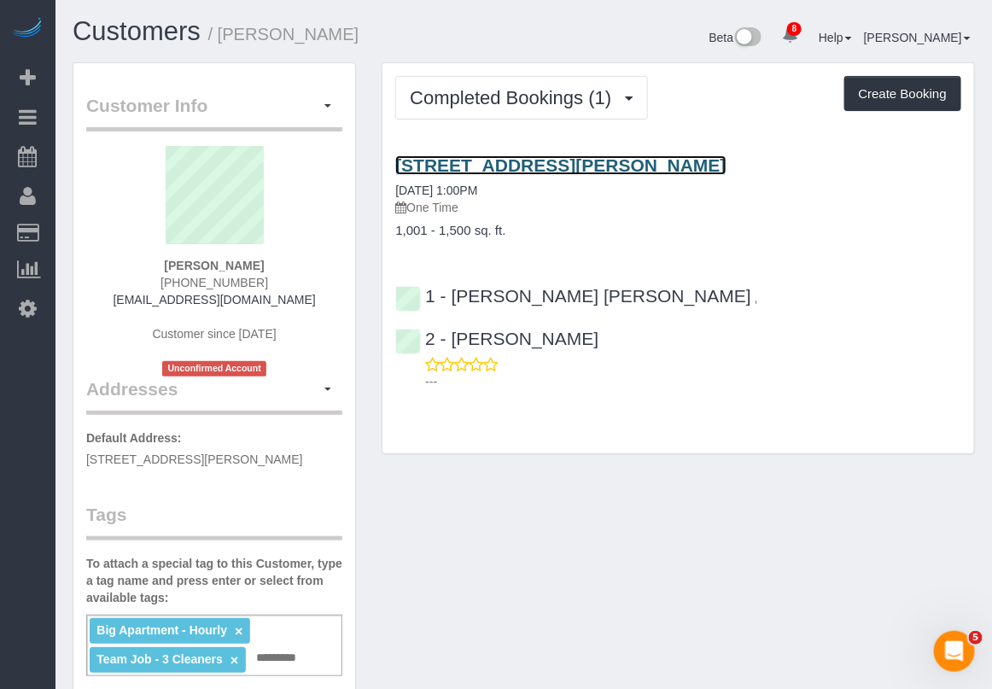
click at [485, 163] on link "[STREET_ADDRESS][PERSON_NAME]" at bounding box center [560, 165] width 330 height 20
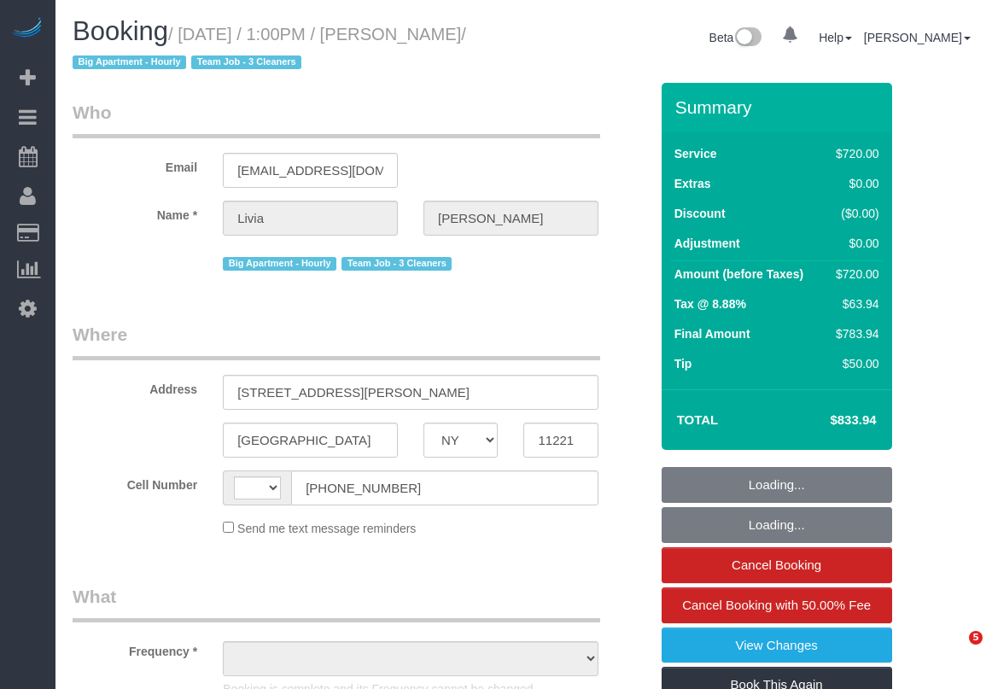
select select "NY"
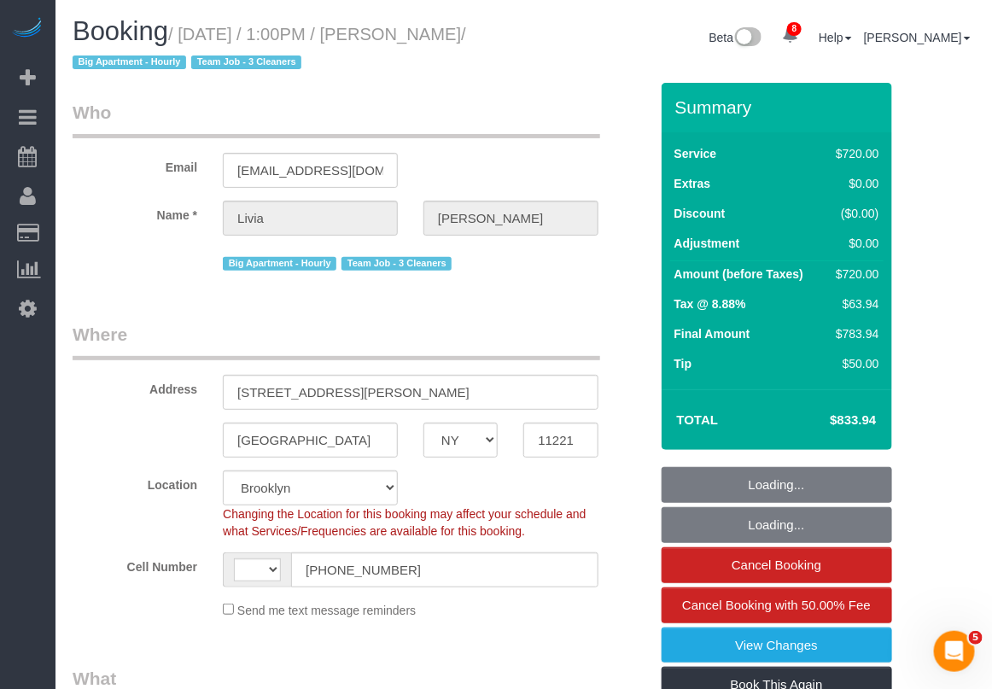
select select "string:[GEOGRAPHIC_DATA]"
select select "object:711"
select select "string:stripe-pm_1RTE924VGloSiKo7OPjl75yA"
select select "2"
select select "270"
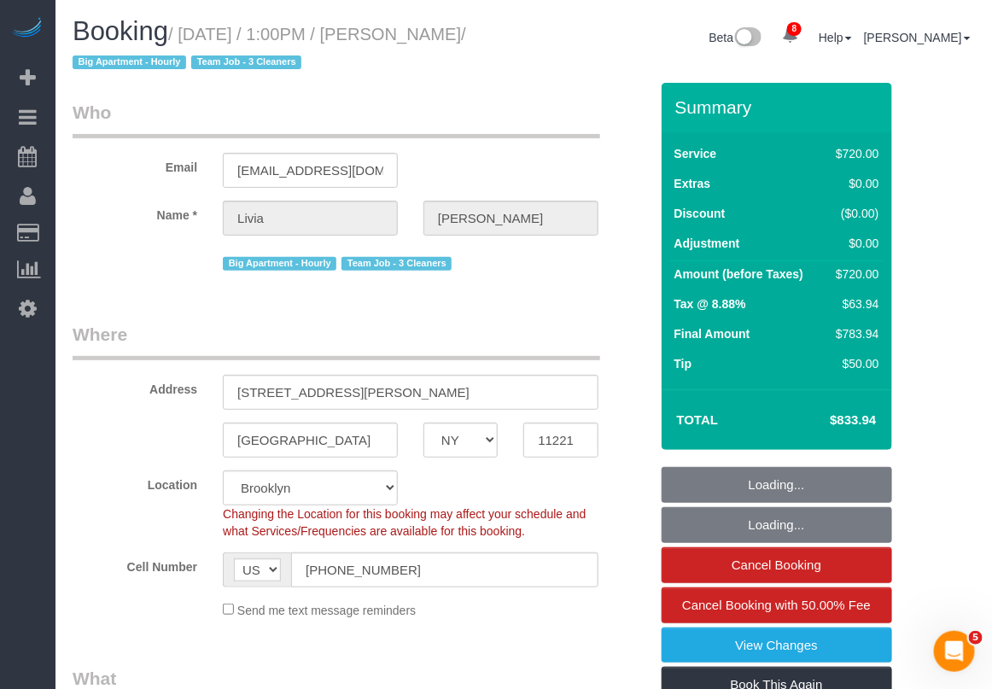
select select "number:89"
select select "number:90"
select select "number:15"
select select "number:5"
select select "object:941"
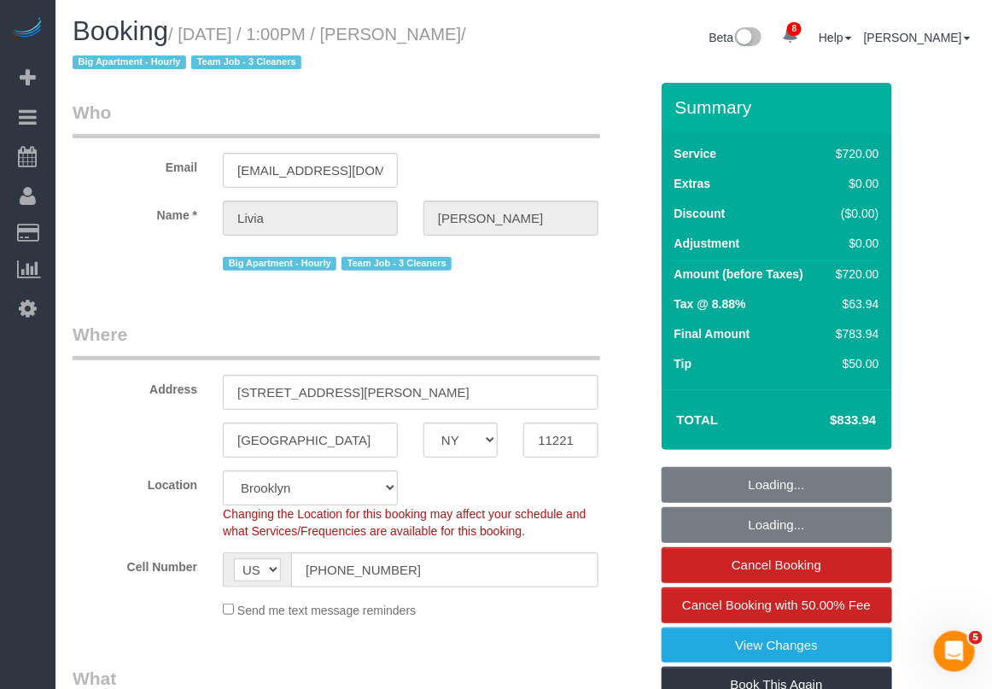
select select "spot1"
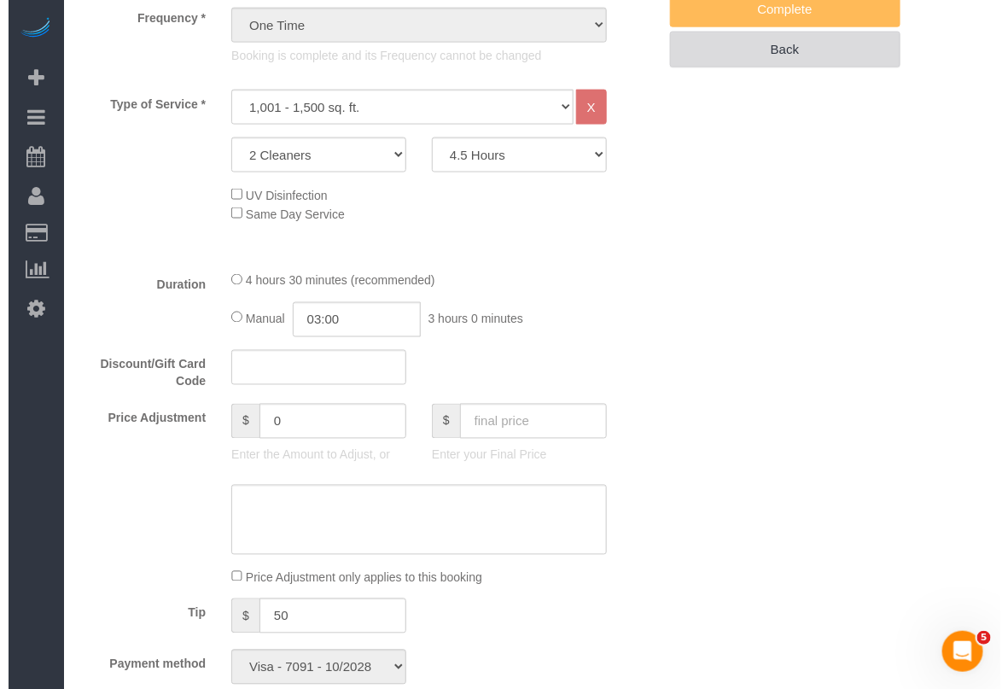
scroll to position [518, 0]
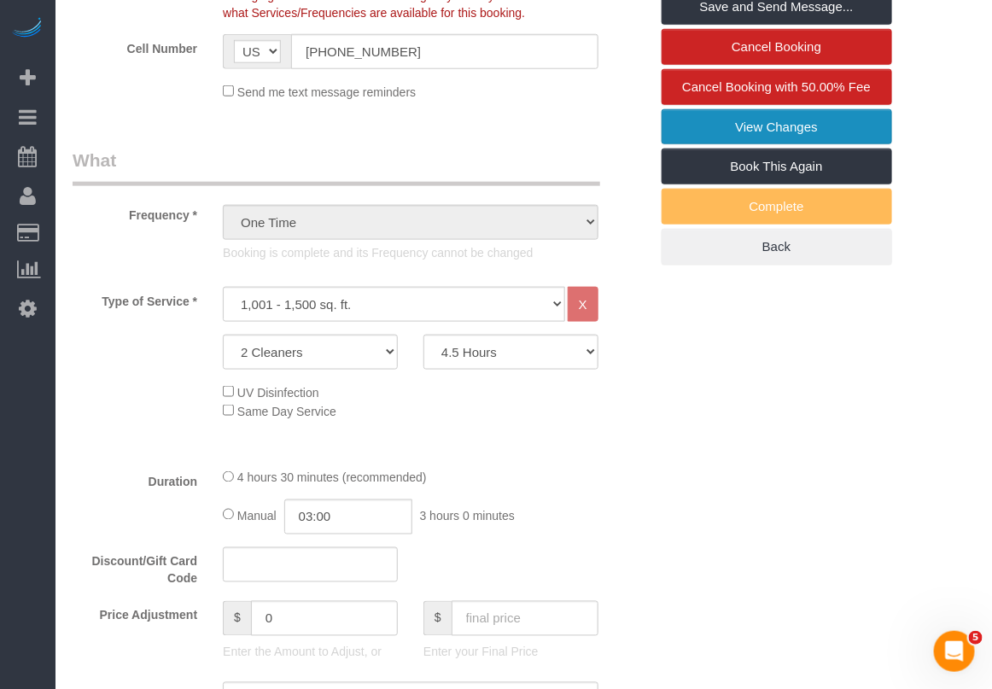
click at [775, 129] on link "View Changes" at bounding box center [776, 127] width 230 height 36
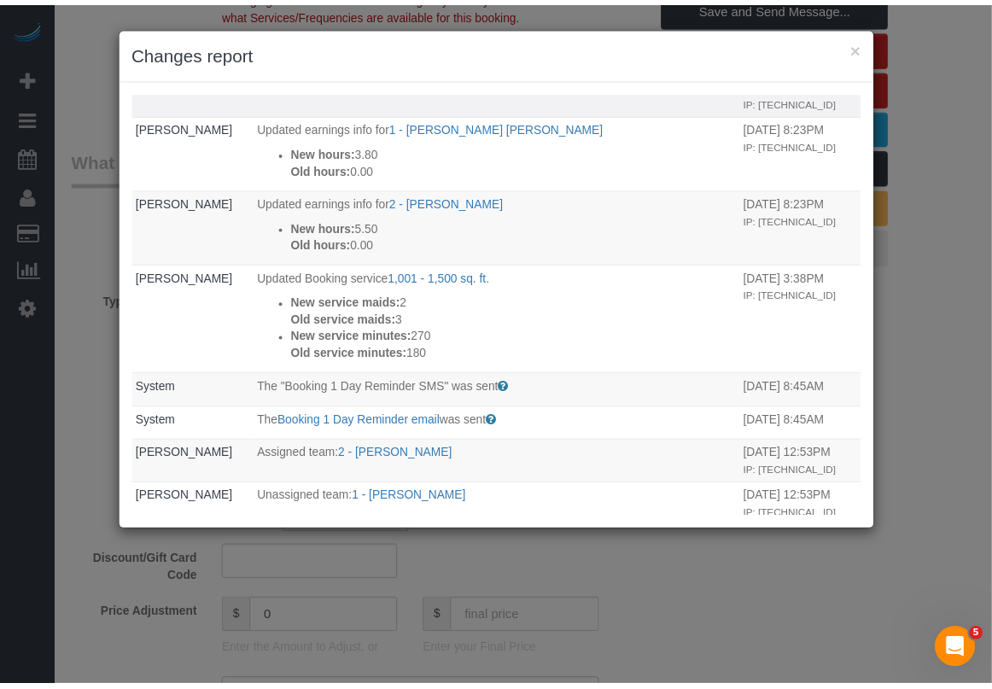
scroll to position [320, 0]
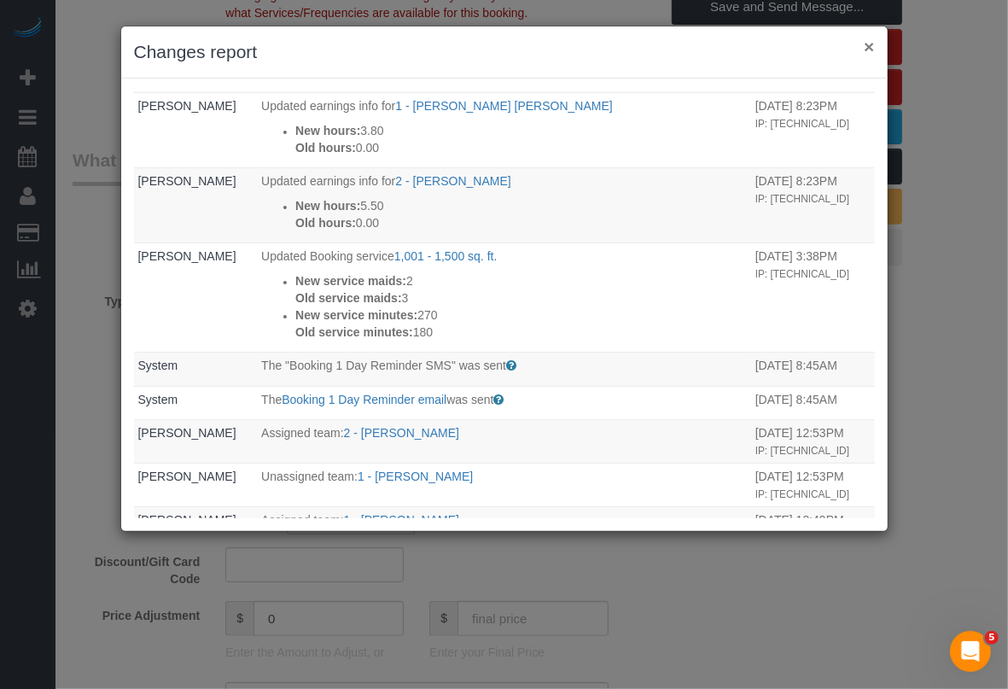
click at [864, 44] on button "×" at bounding box center [869, 47] width 10 height 18
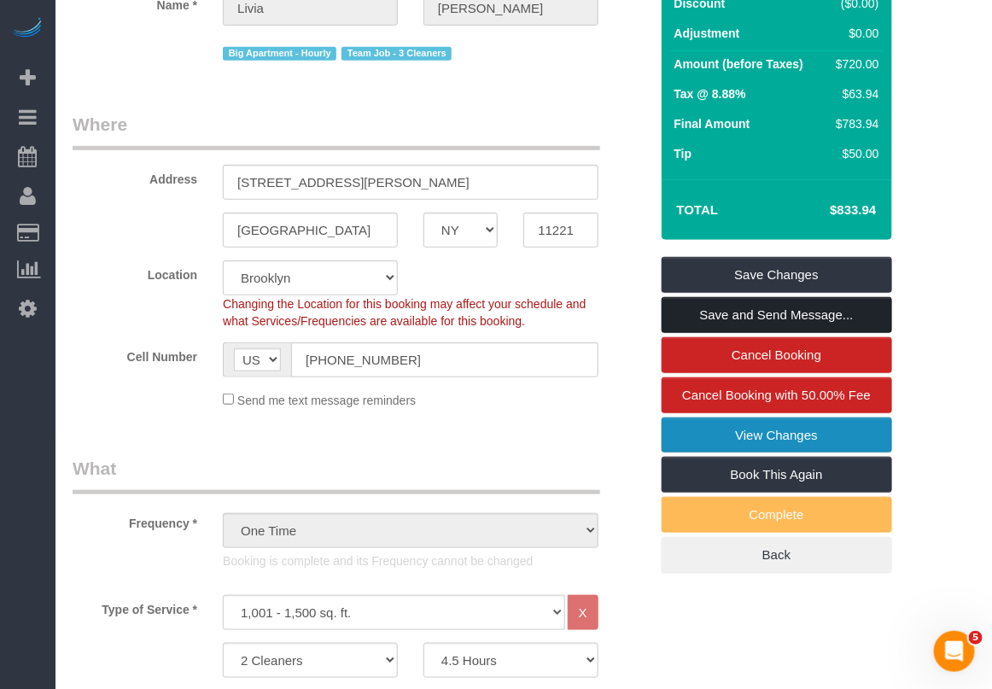
scroll to position [198, 0]
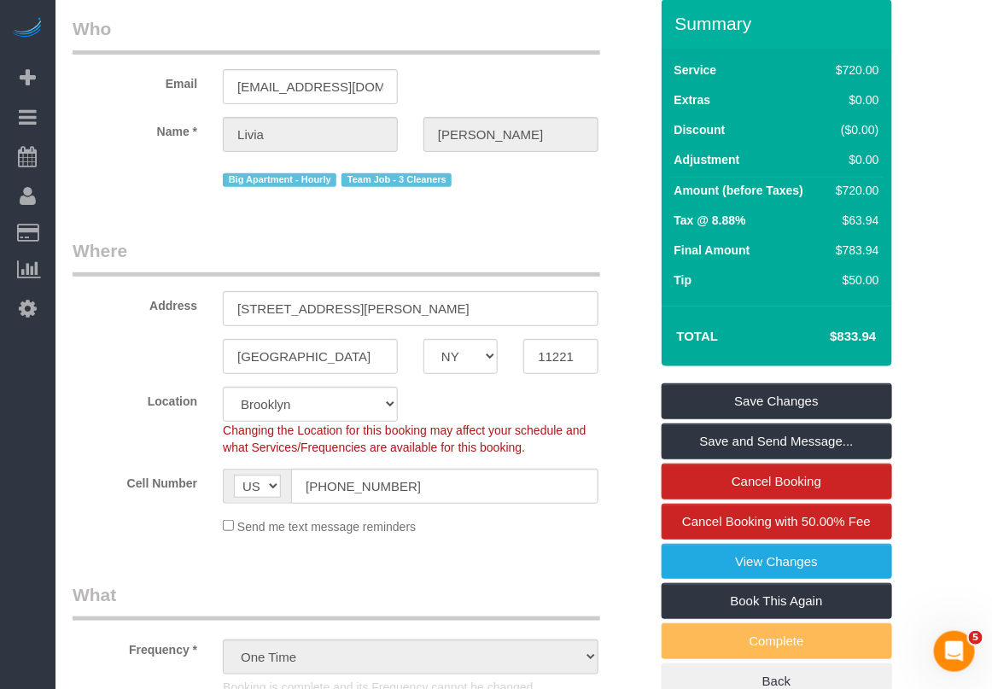
scroll to position [0, 0]
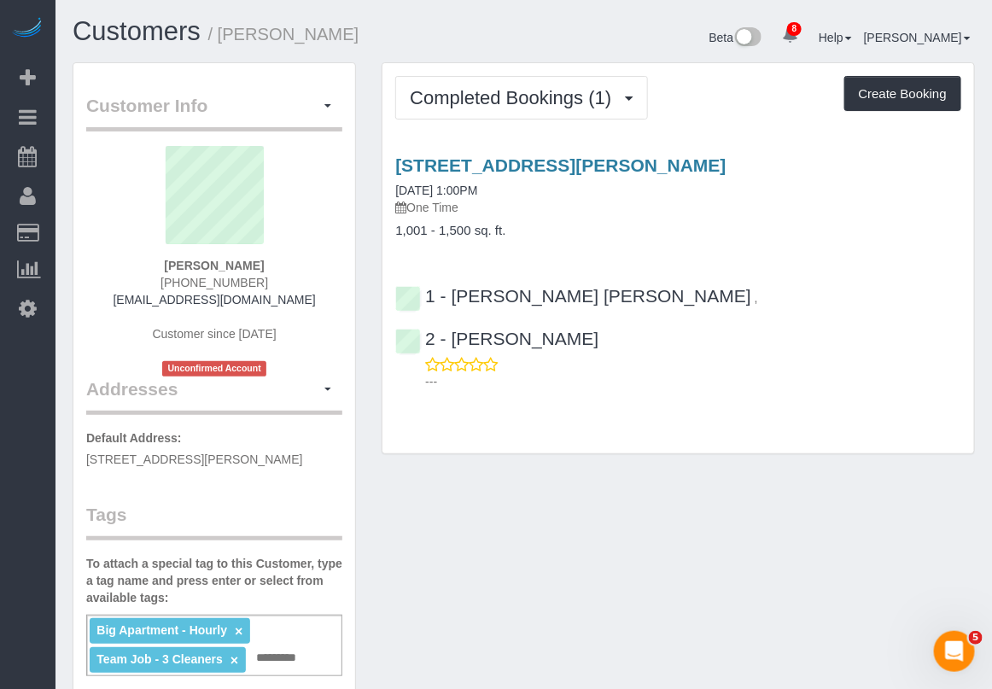
drag, startPoint x: 849, startPoint y: 586, endPoint x: 847, endPoint y: 578, distance: 8.7
click at [849, 586] on div "Customer Info Edit Contact Info Send Message Email Preferences Special Sales Ta…" at bounding box center [524, 684] width 928 height 1244
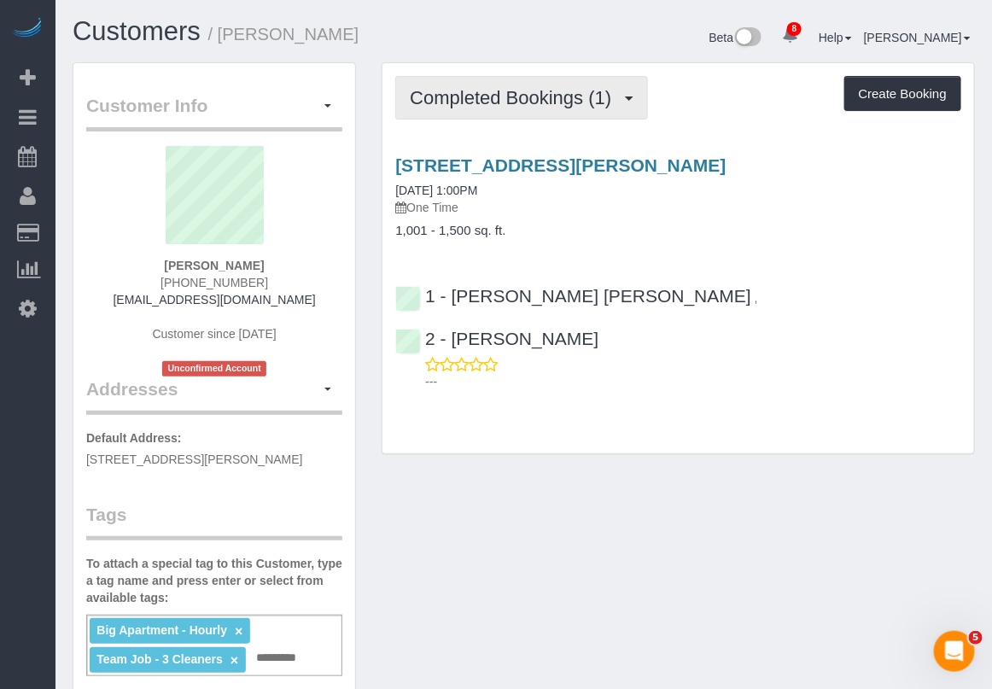
click at [582, 105] on span "Completed Bookings (1)" at bounding box center [515, 97] width 210 height 21
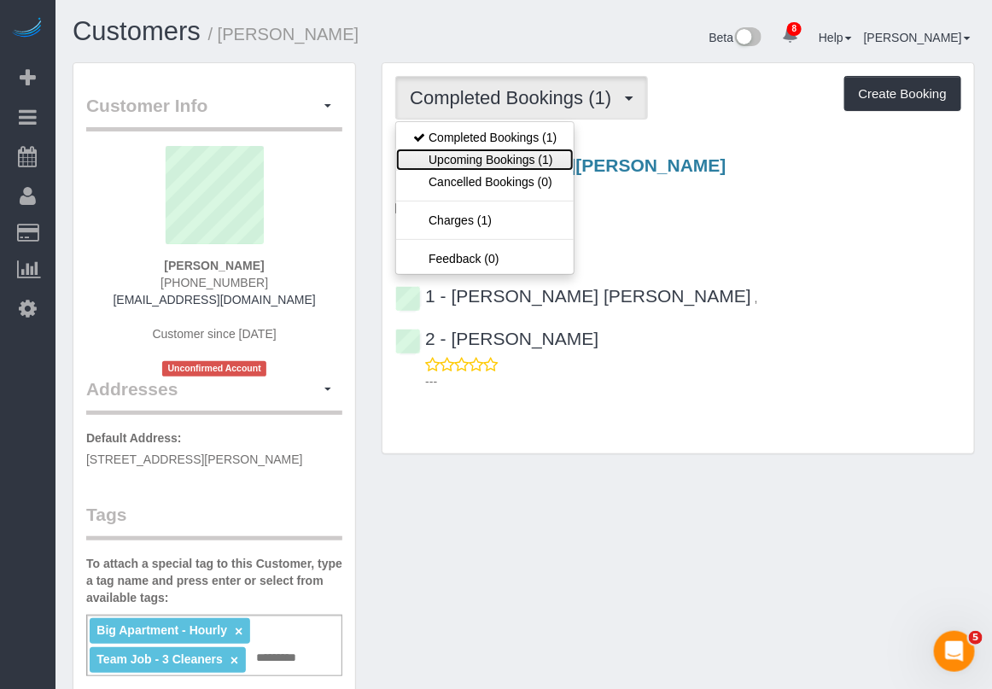
click at [539, 162] on link "Upcoming Bookings (1)" at bounding box center [485, 159] width 178 height 22
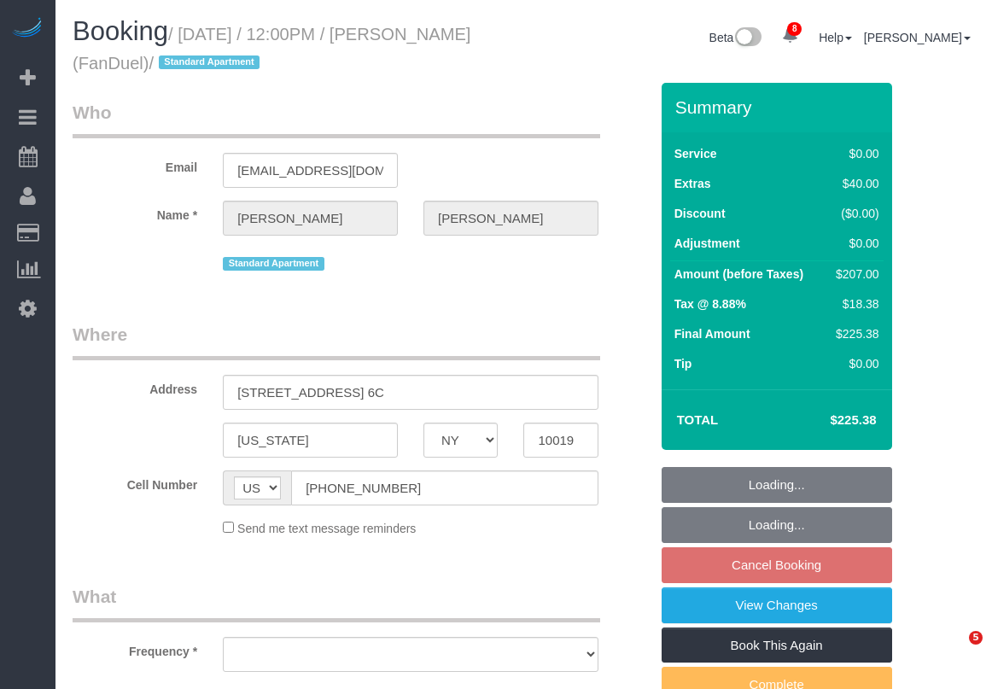
select select "NY"
select select "object:3386"
select select "number:59"
select select "number:75"
select select "number:15"
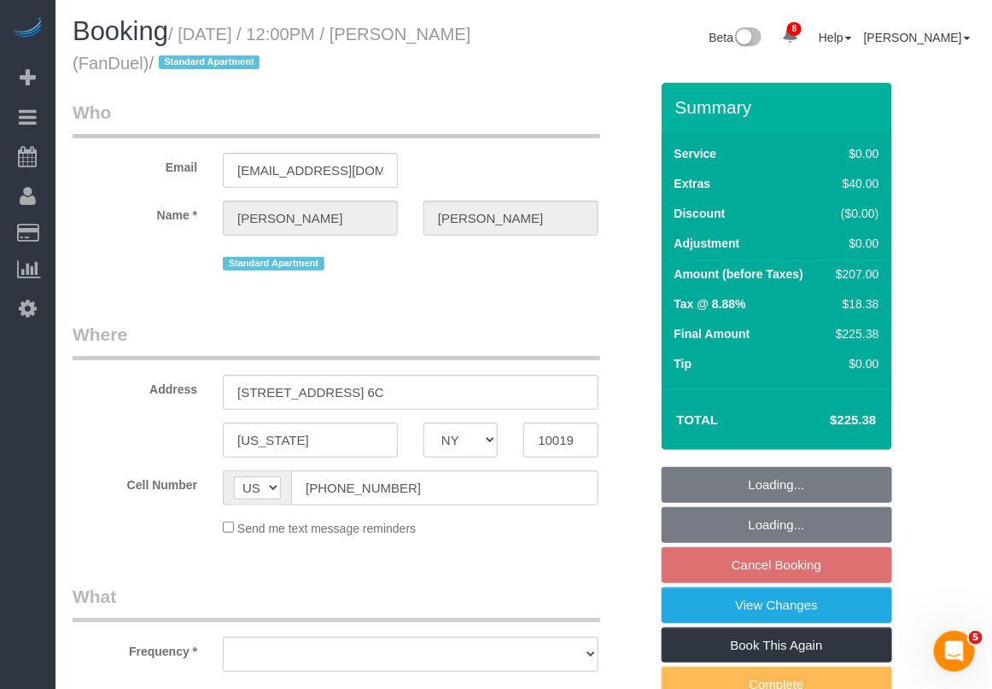
select select "number:7"
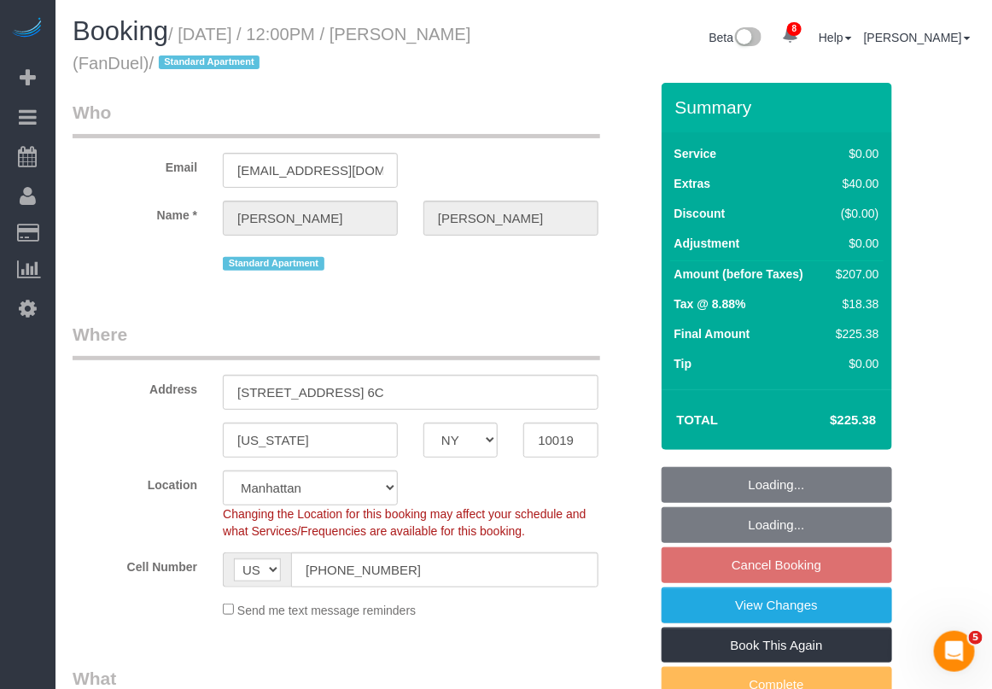
select select "object:3650"
select select "string:stripe-pm_1PJLc54VGloSiKo7Sf6PLuZx"
select select "2"
select select "spot63"
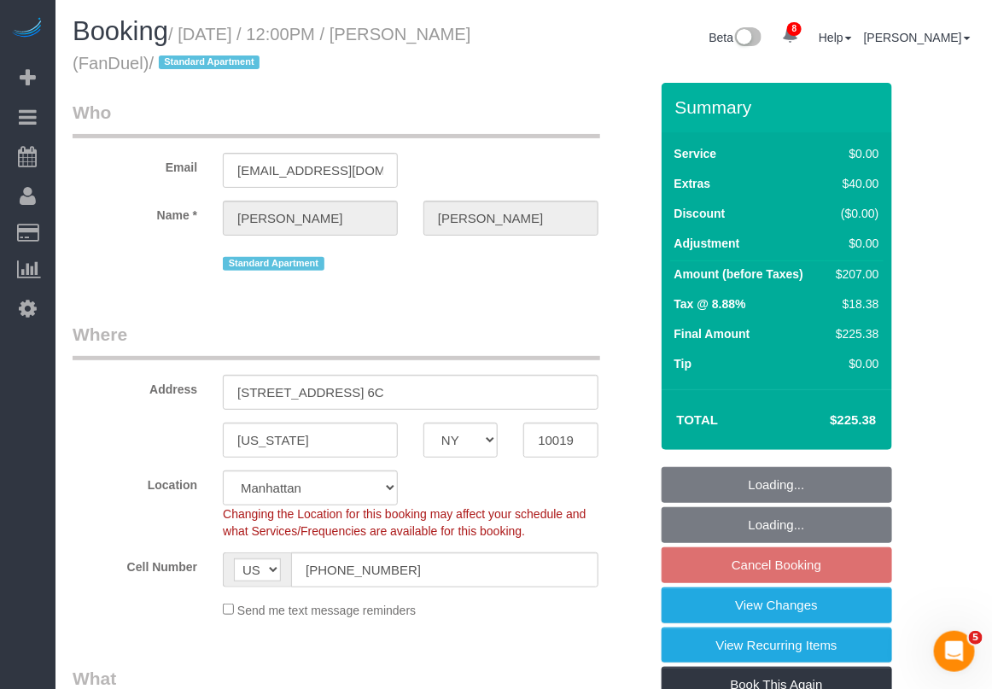
select select "2"
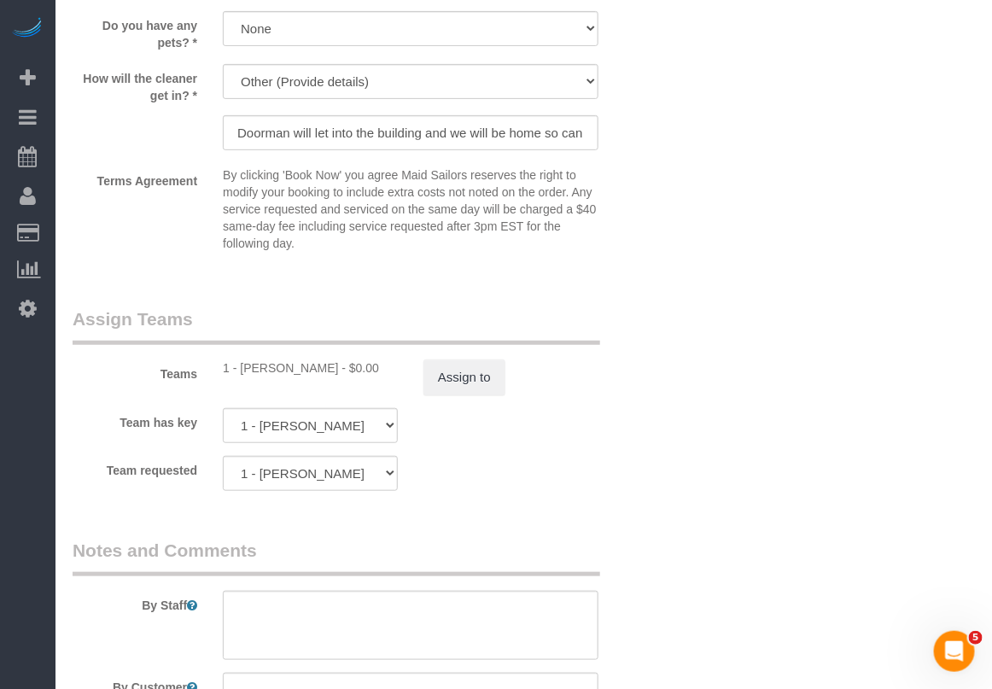
scroll to position [2133, 0]
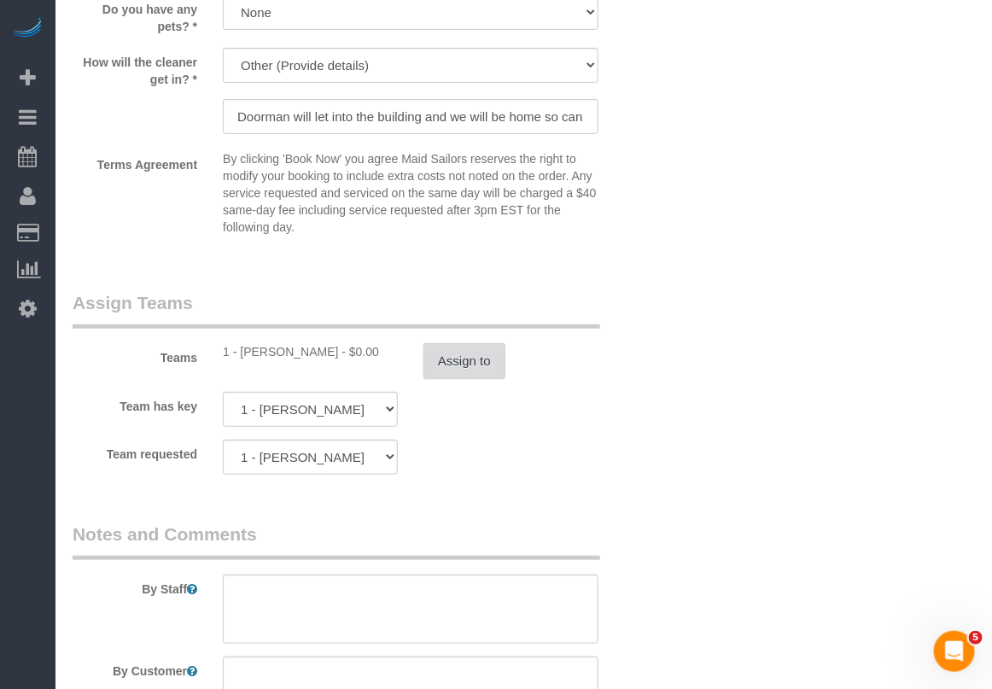
click at [488, 360] on button "Assign to" at bounding box center [464, 361] width 82 height 36
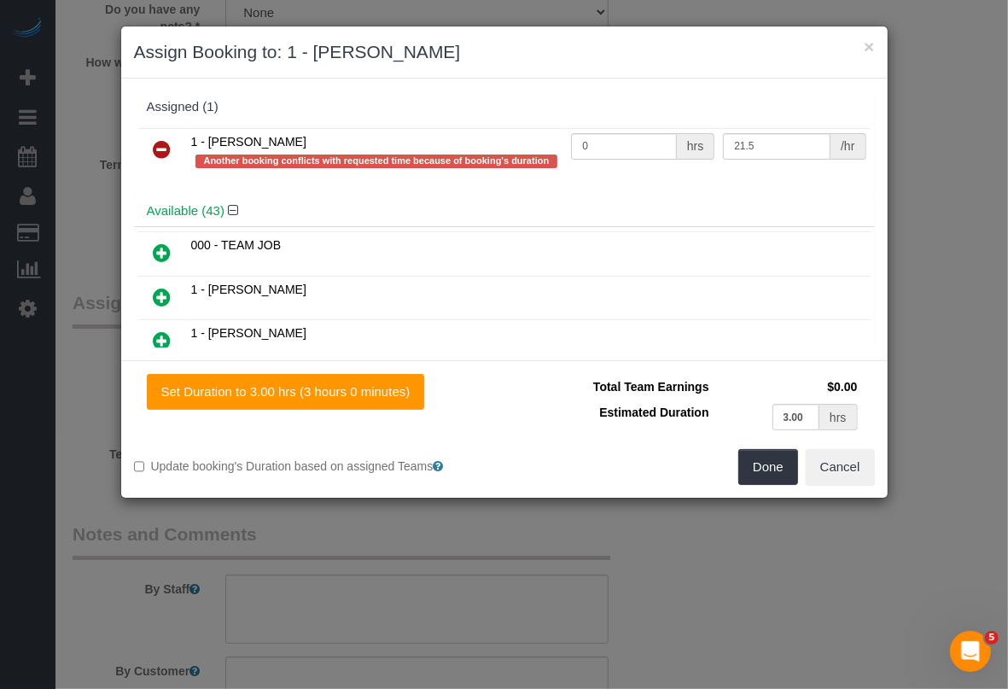
click at [171, 152] on icon at bounding box center [163, 149] width 18 height 20
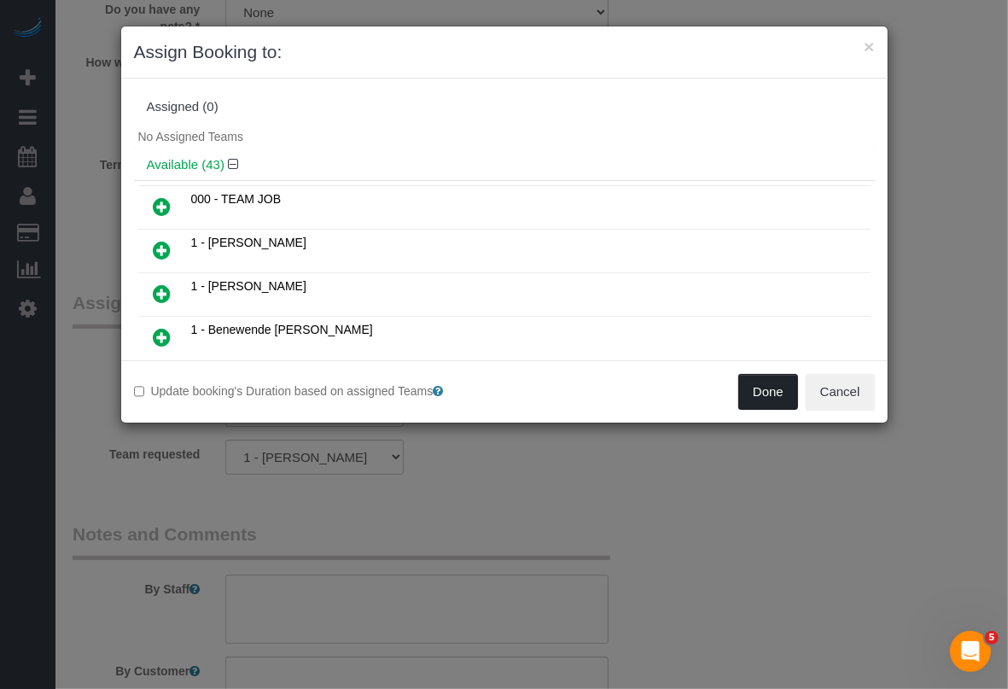
click at [762, 393] on button "Done" at bounding box center [768, 392] width 60 height 36
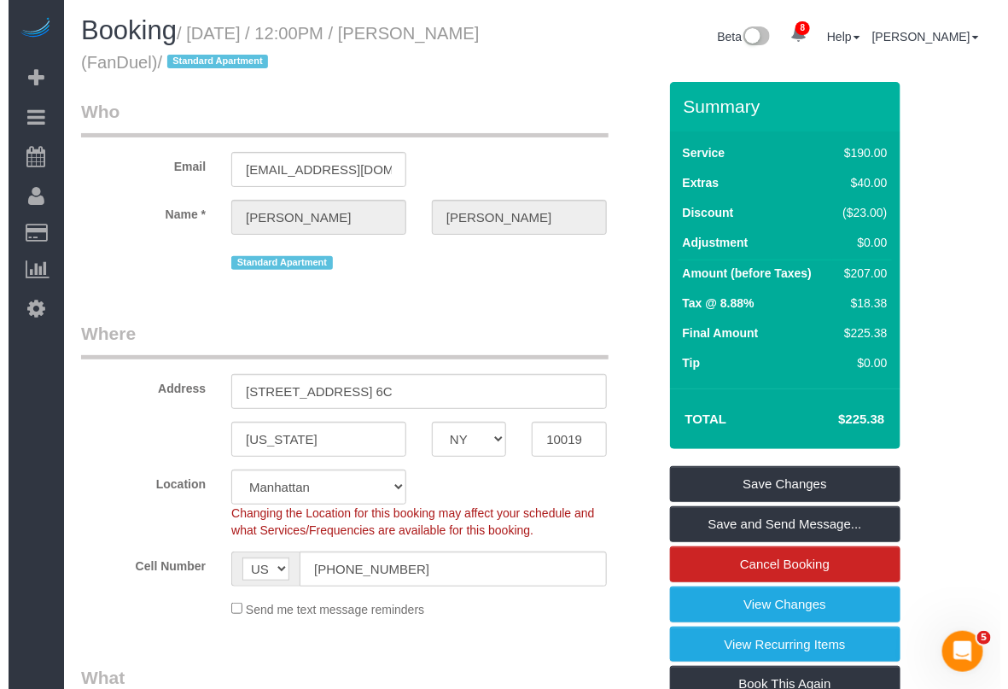
scroll to position [0, 0]
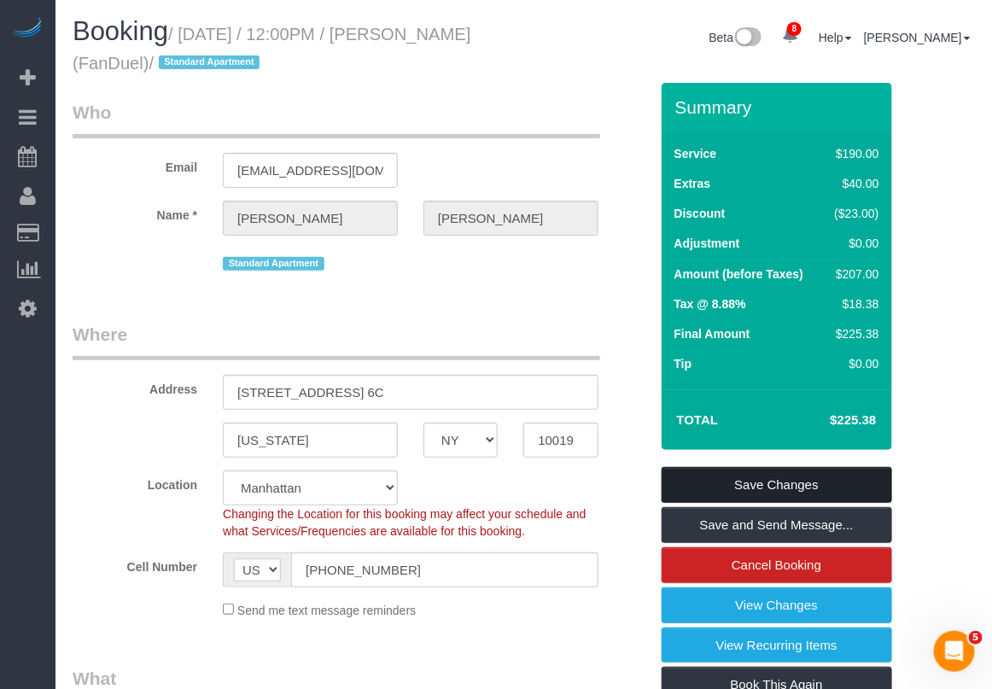
click at [787, 488] on link "Save Changes" at bounding box center [776, 485] width 230 height 36
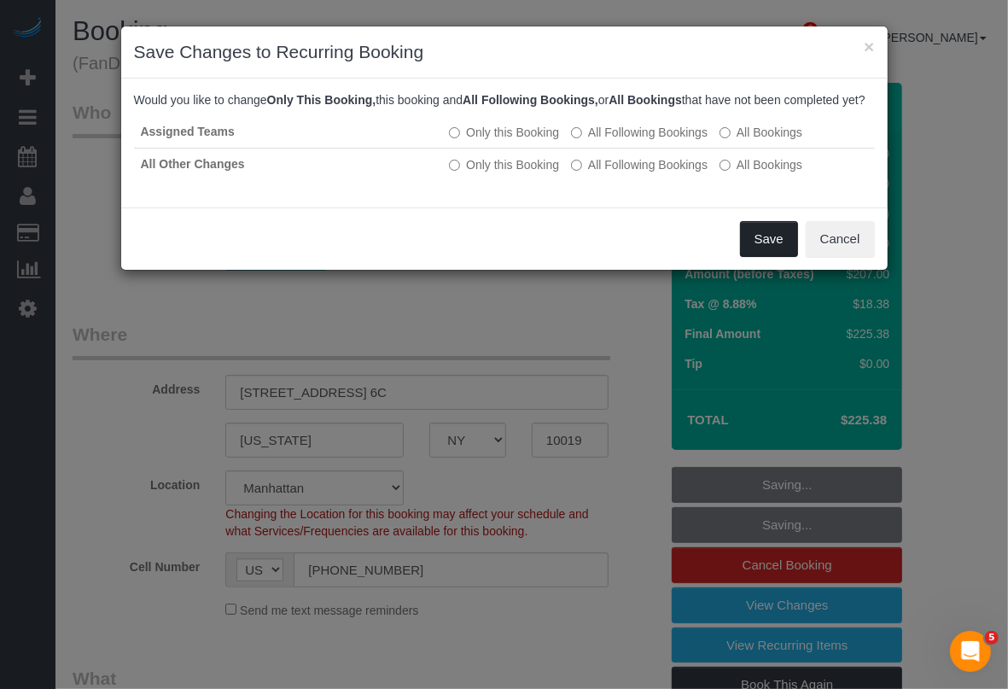
click at [756, 257] on button "Save" at bounding box center [769, 239] width 58 height 36
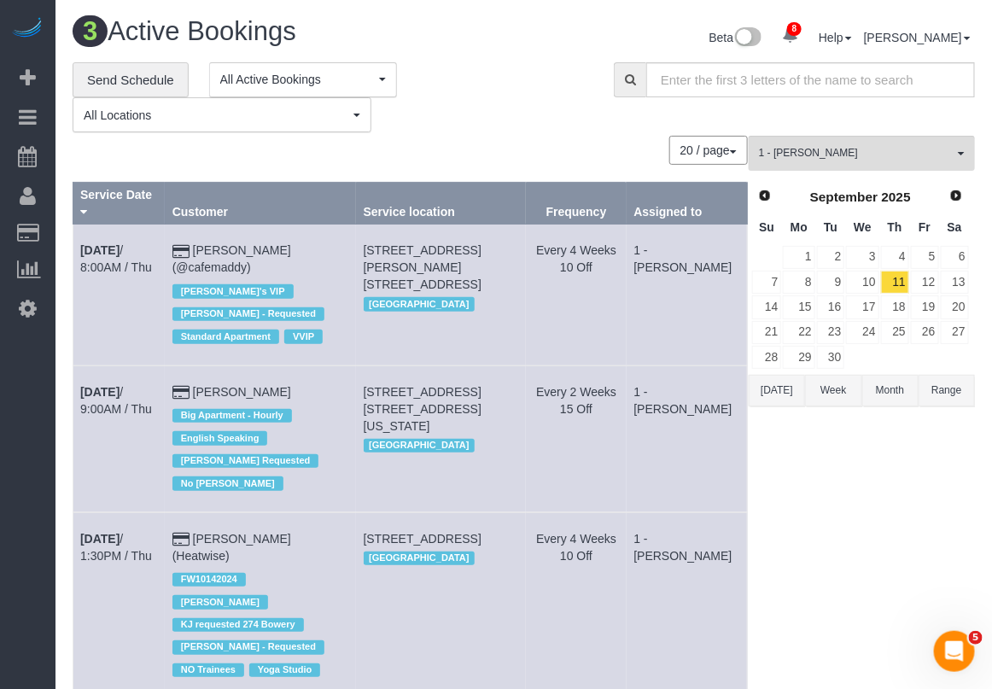
drag, startPoint x: 781, startPoint y: 568, endPoint x: 761, endPoint y: 562, distance: 20.8
click at [781, 568] on div "1 - Marlenyn Robles All Teams Remove Team Filters * - K.J. *Irene Flores - Test…" at bounding box center [861, 449] width 226 height 626
click at [858, 603] on div "1 - Marlenyn Robles All Teams Remove Team Filters * - K.J. *Irene Flores - Test…" at bounding box center [861, 449] width 226 height 626
click at [927, 282] on link "12" at bounding box center [925, 282] width 28 height 23
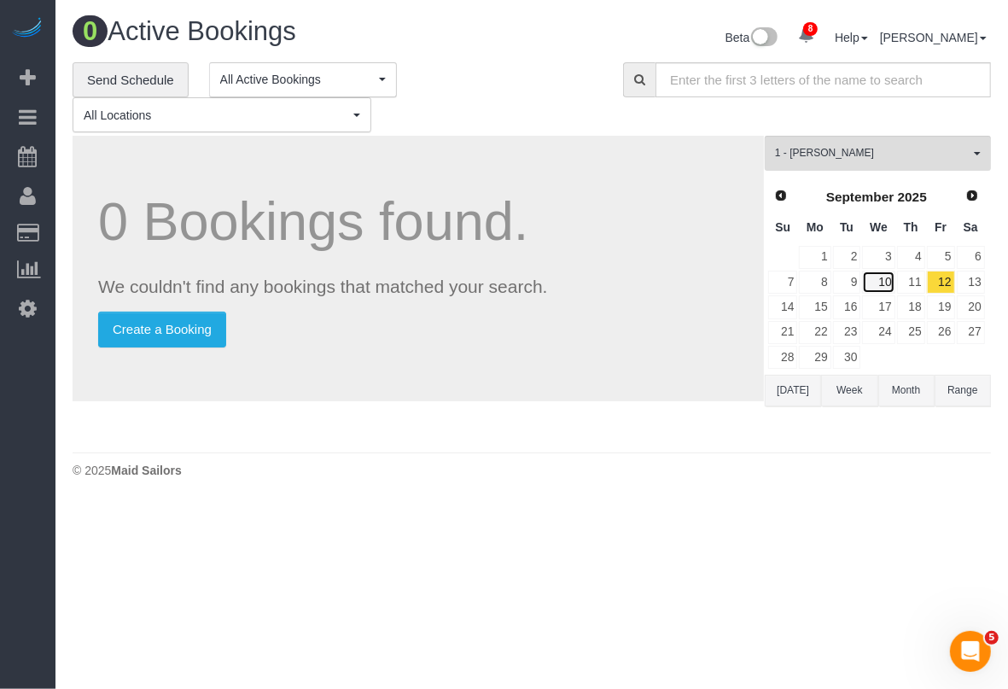
click at [884, 278] on link "10" at bounding box center [878, 282] width 32 height 23
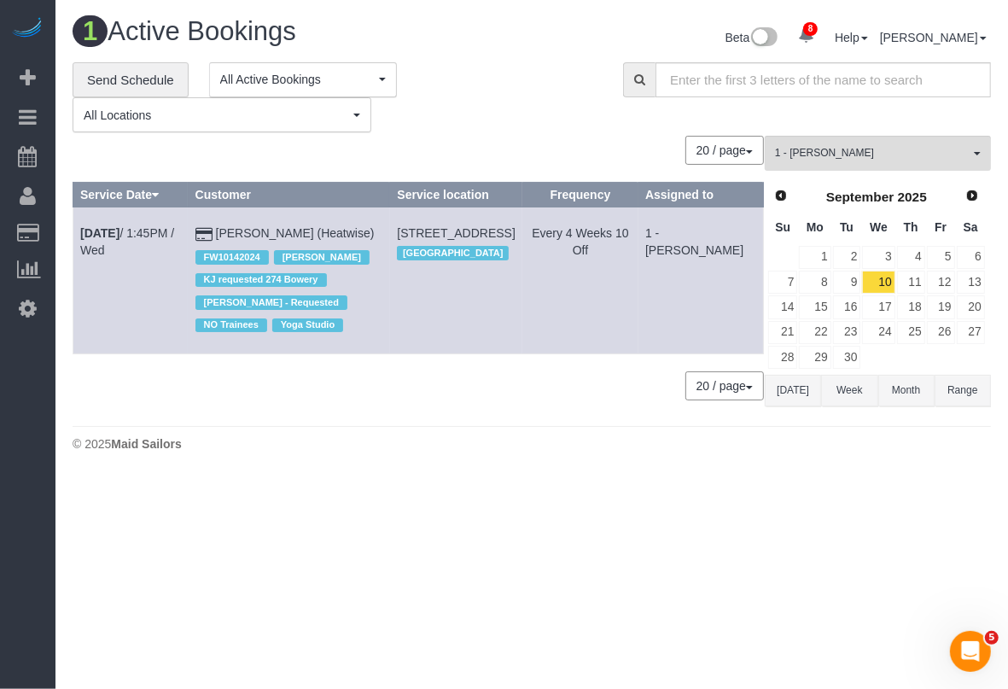
click at [694, 611] on body "8 Beta Your Notifications You have 0 alerts × You have 1 to charge for 08/30/20…" at bounding box center [504, 344] width 1008 height 689
click at [982, 125] on div "**********" at bounding box center [532, 97] width 944 height 71
click at [928, 466] on div "1 Active Bookings Beta 8 Your Notifications You have 0 alerts × You have 1 to c…" at bounding box center [531, 238] width 952 height 477
drag, startPoint x: 659, startPoint y: 655, endPoint x: 667, endPoint y: 649, distance: 10.0
click at [660, 654] on body "8 Beta Your Notifications You have 0 alerts × You have 1 to charge for 08/30/20…" at bounding box center [504, 344] width 1008 height 689
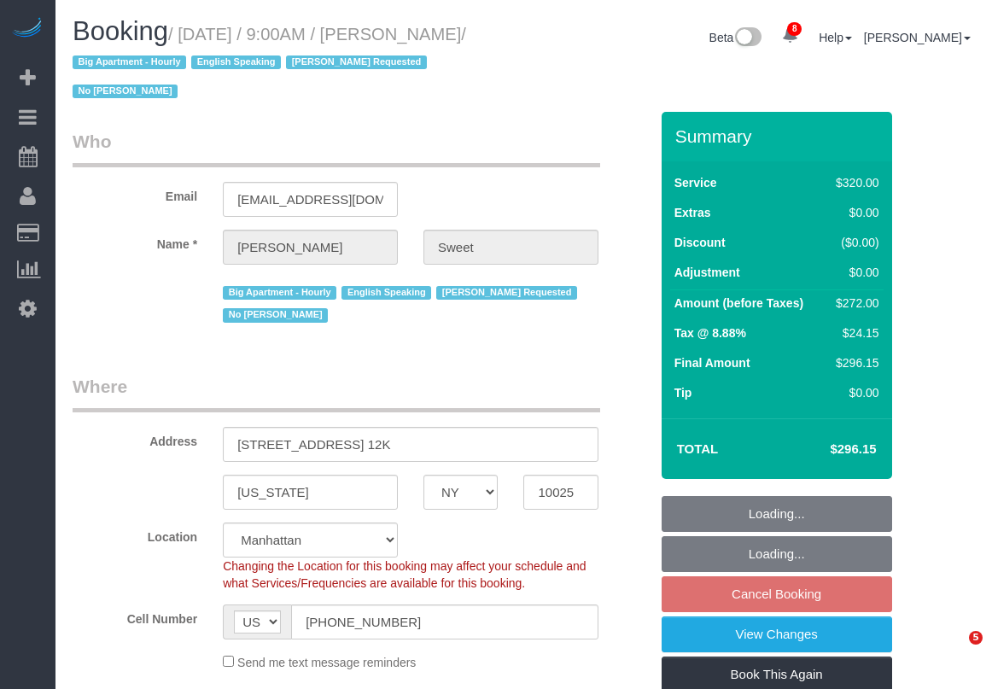
select select "NY"
select select "240"
select select "number:89"
select select "number:90"
select select "number:15"
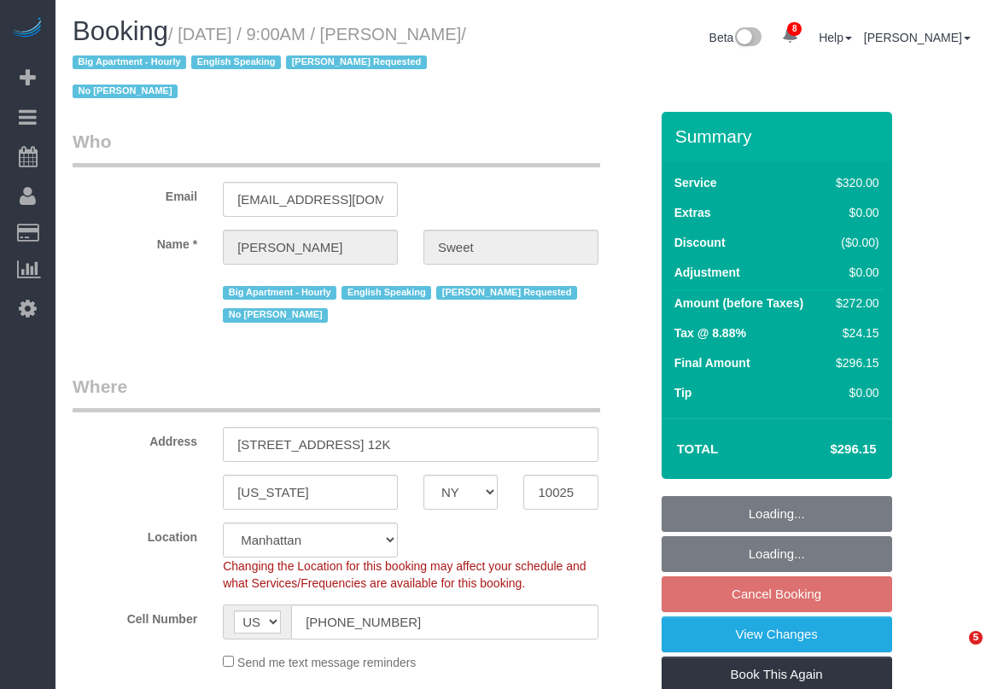
select select "number:6"
select select "object:1331"
select select "spot2"
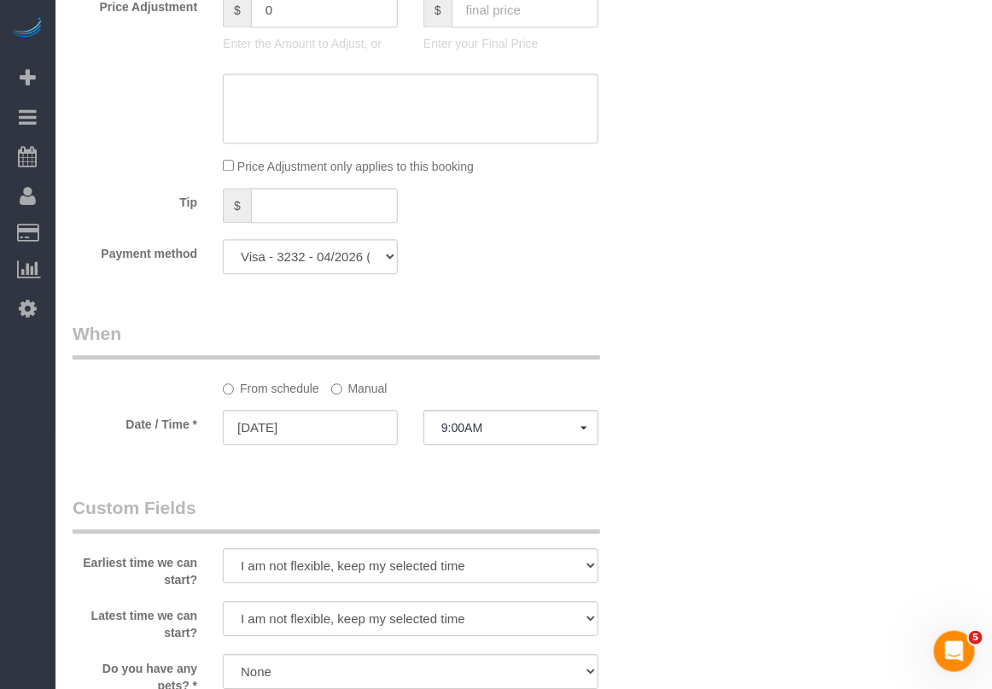
scroll to position [1280, 0]
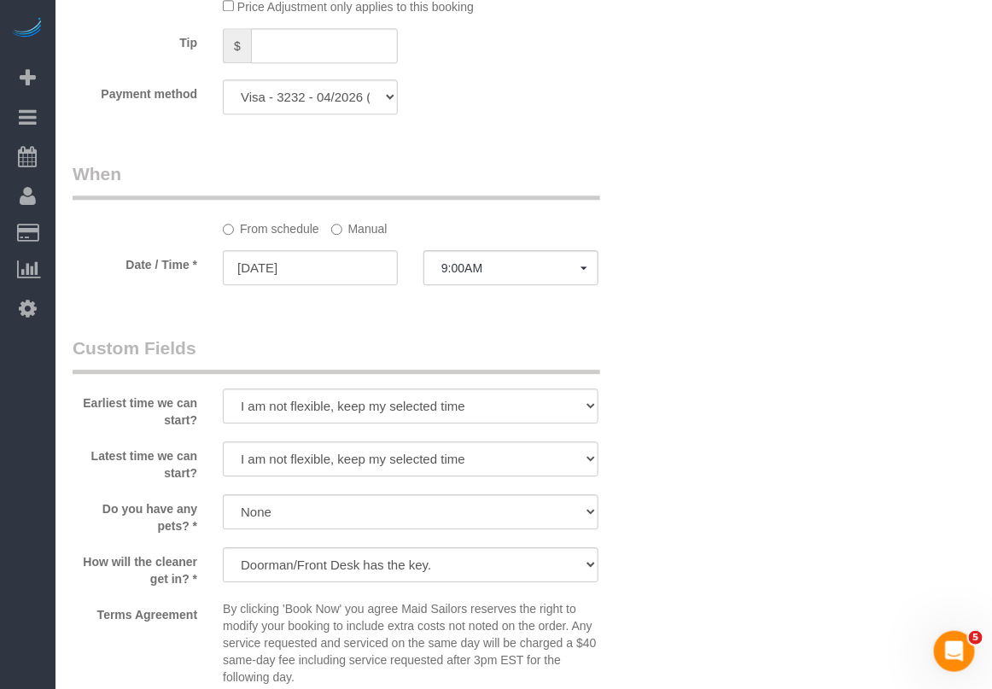
click at [758, 596] on div "Who Email kbsweet600@gmail.com Name * Kim Sweet Big Apartment - Hourly English …" at bounding box center [524, 327] width 902 height 2990
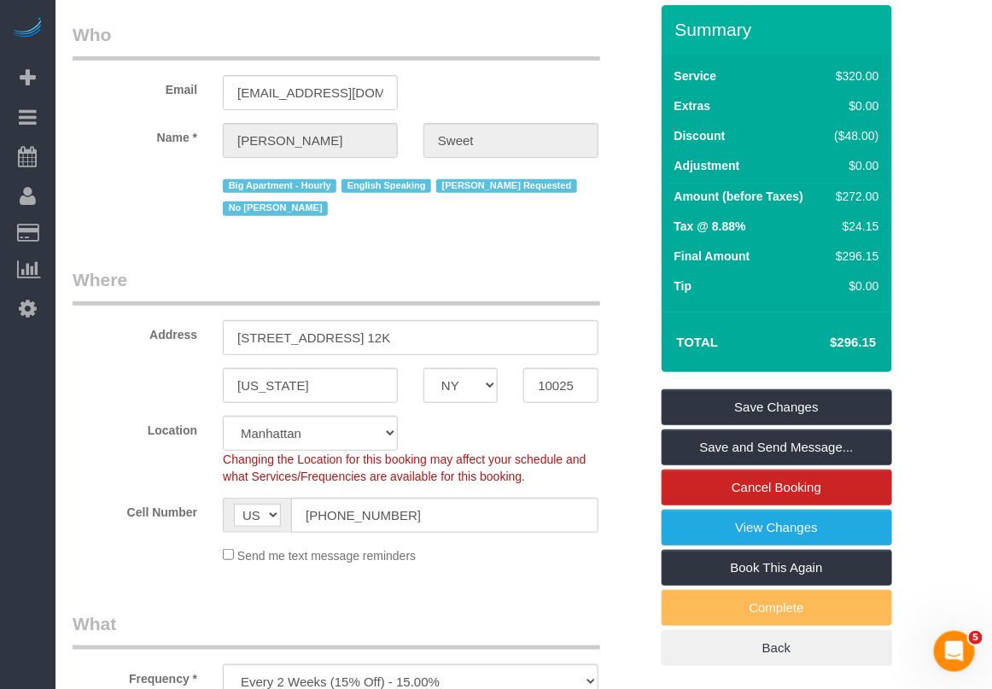
scroll to position [0, 0]
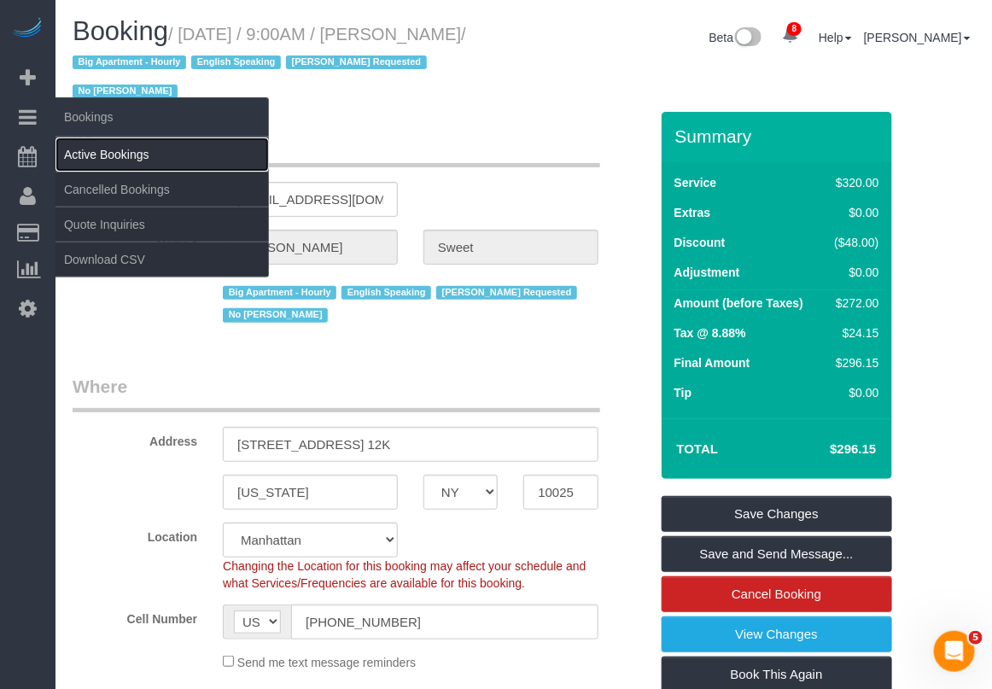
click at [101, 147] on link "Active Bookings" at bounding box center [161, 154] width 213 height 34
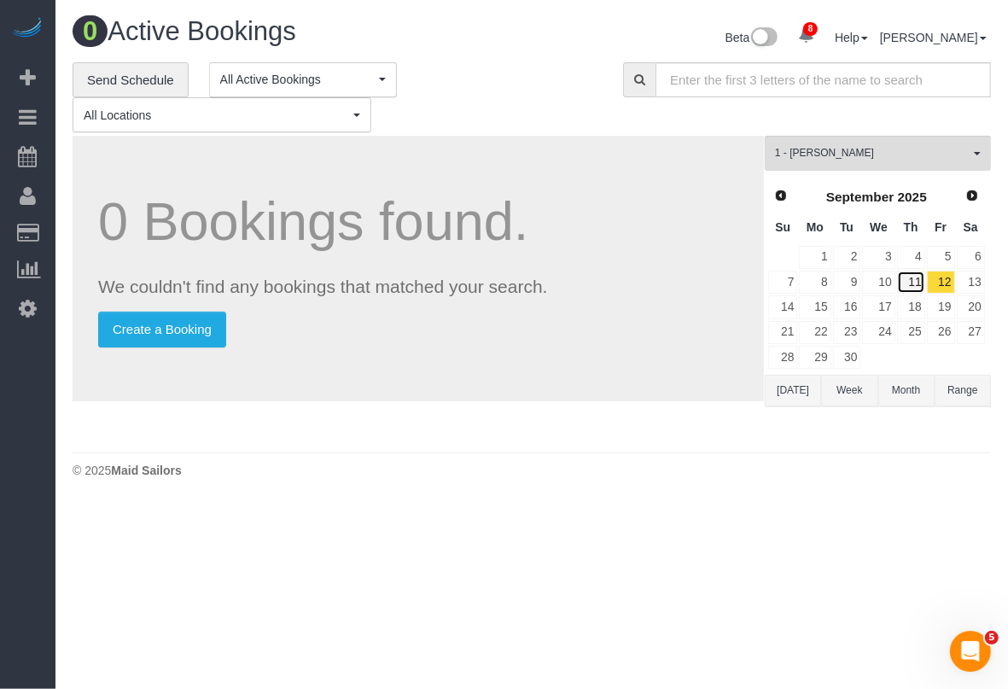
click at [923, 280] on link "11" at bounding box center [911, 282] width 28 height 23
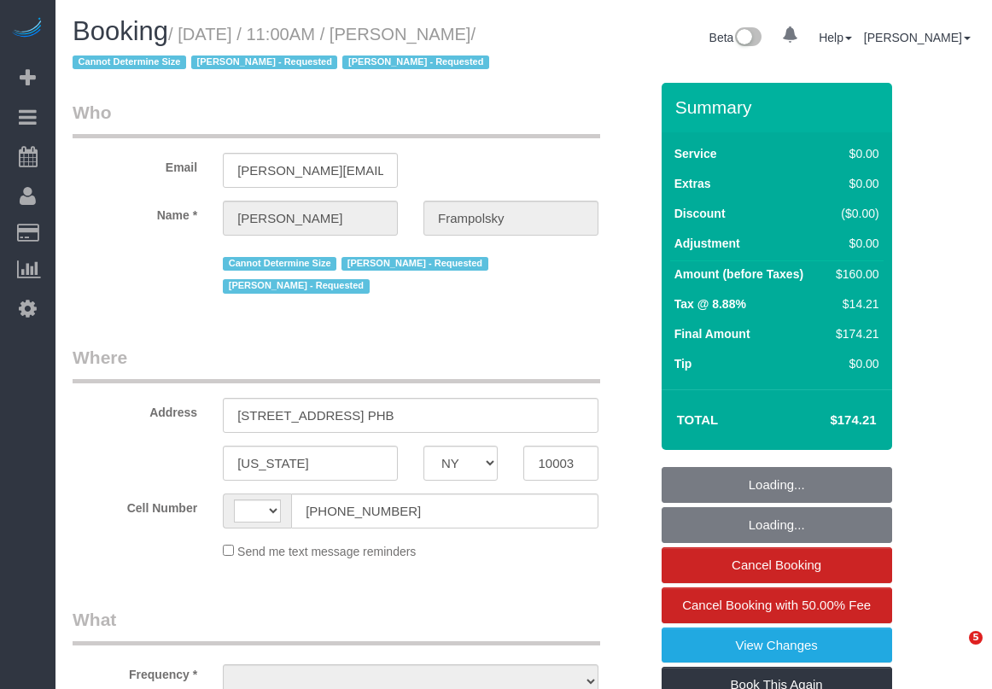
select select "NY"
select select "string:[GEOGRAPHIC_DATA]"
select select "1"
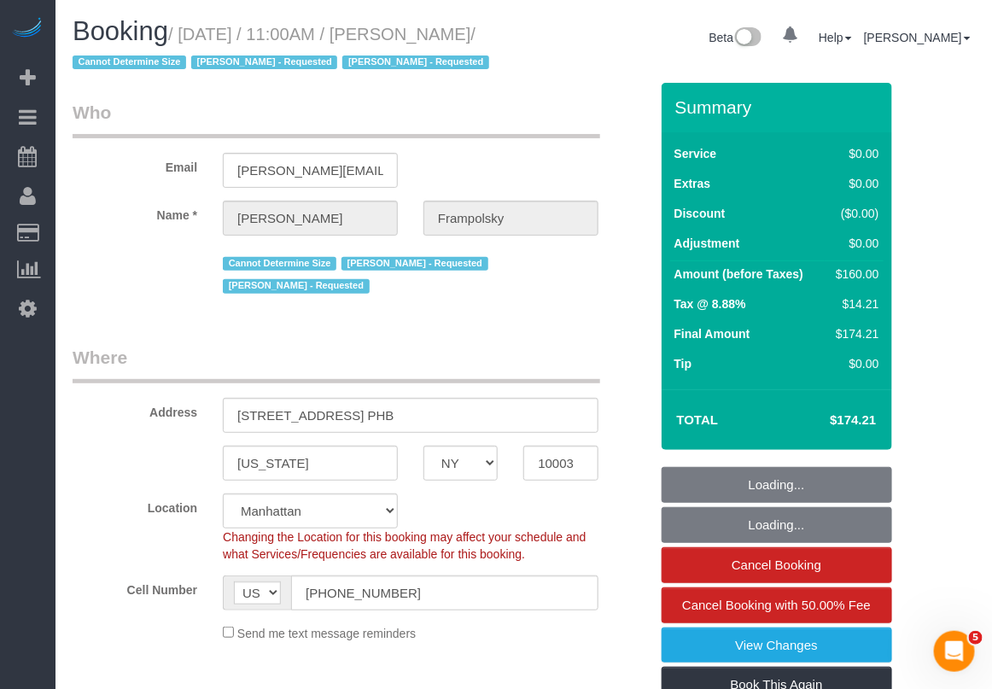
select select "object:814"
select select "string:stripe-pm_1QjVlC4VGloSiKo7wAOhglht"
select select "number:59"
select select "number:72"
select select "number:15"
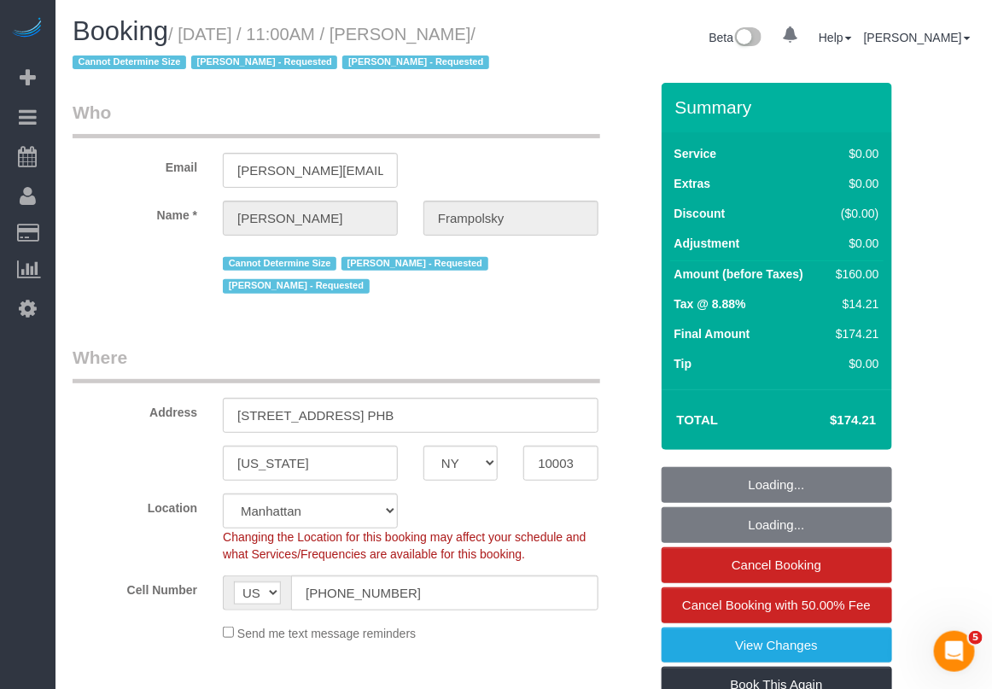
select select "number:7"
select select "object:1399"
select select "spot1"
select select "1"
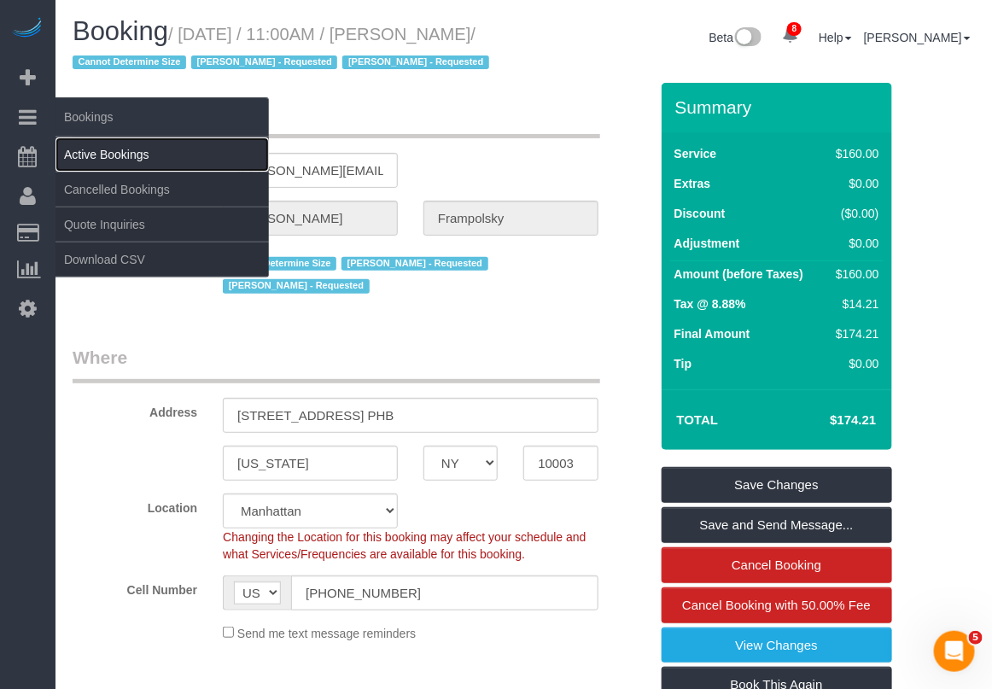
click at [118, 147] on link "Active Bookings" at bounding box center [161, 154] width 213 height 34
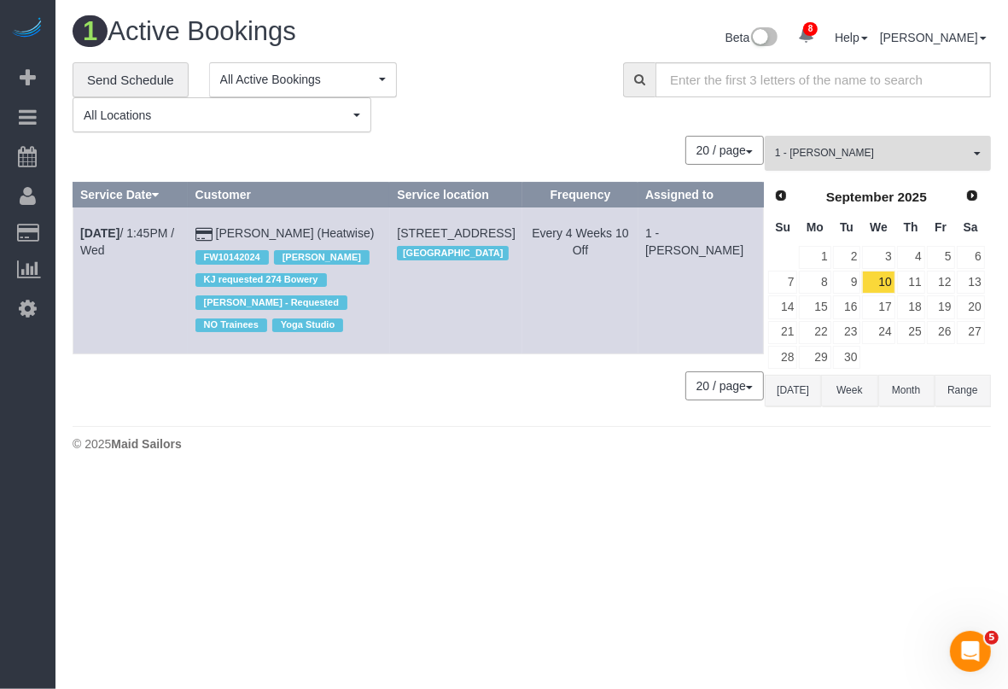
click at [923, 136] on button "1 - [PERSON_NAME] All Teams" at bounding box center [878, 153] width 226 height 35
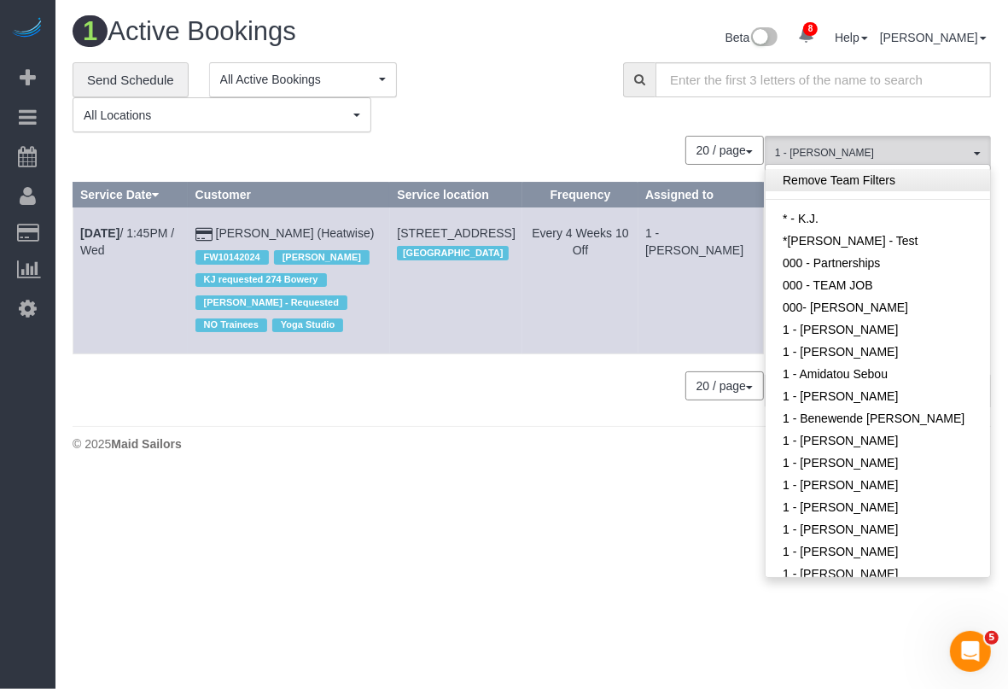
click at [864, 176] on link "Remove Team Filters" at bounding box center [877, 180] width 224 height 22
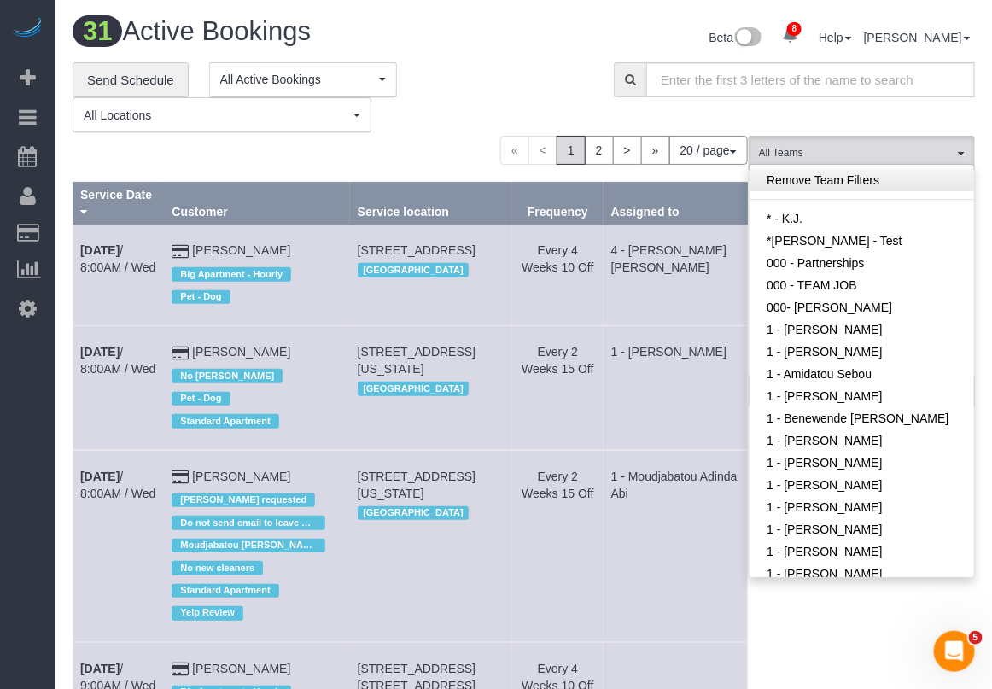
click at [879, 181] on link "Remove Team Filters" at bounding box center [861, 180] width 224 height 22
click at [813, 108] on div "**********" at bounding box center [524, 97] width 928 height 71
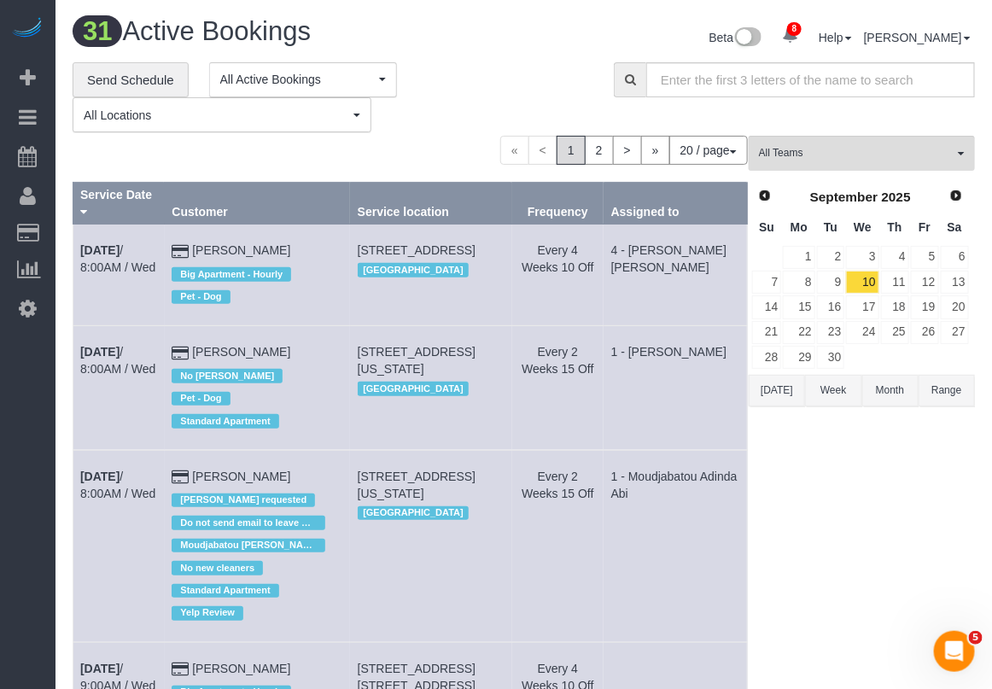
click at [724, 149] on button "20 / page" at bounding box center [708, 150] width 79 height 29
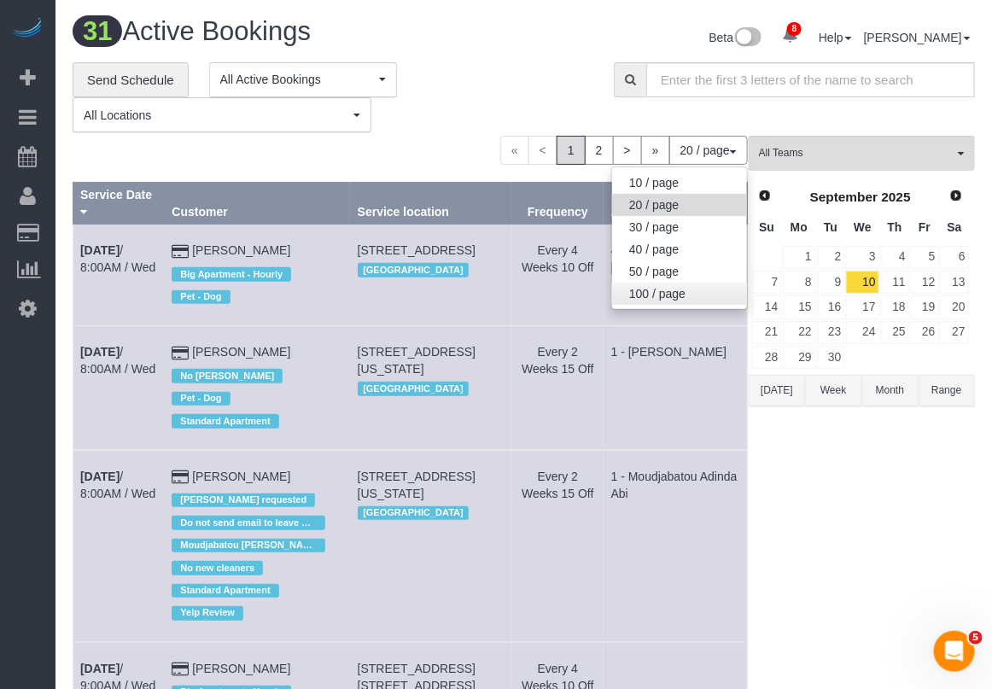
click at [695, 301] on link "100 / page" at bounding box center [679, 293] width 135 height 22
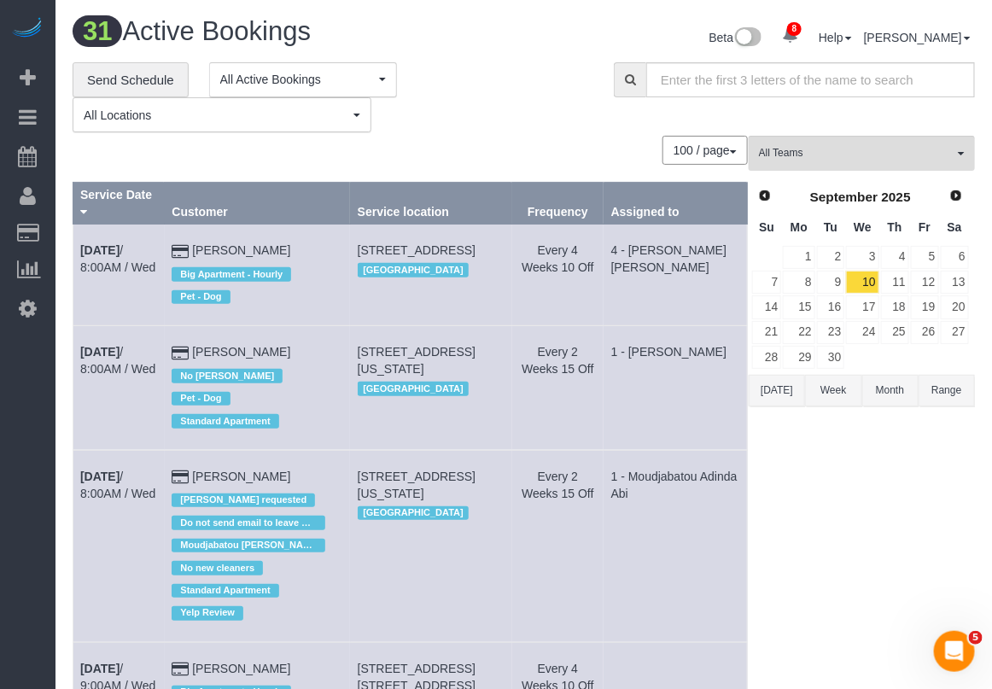
click at [954, 395] on button "Range" at bounding box center [946, 391] width 56 height 32
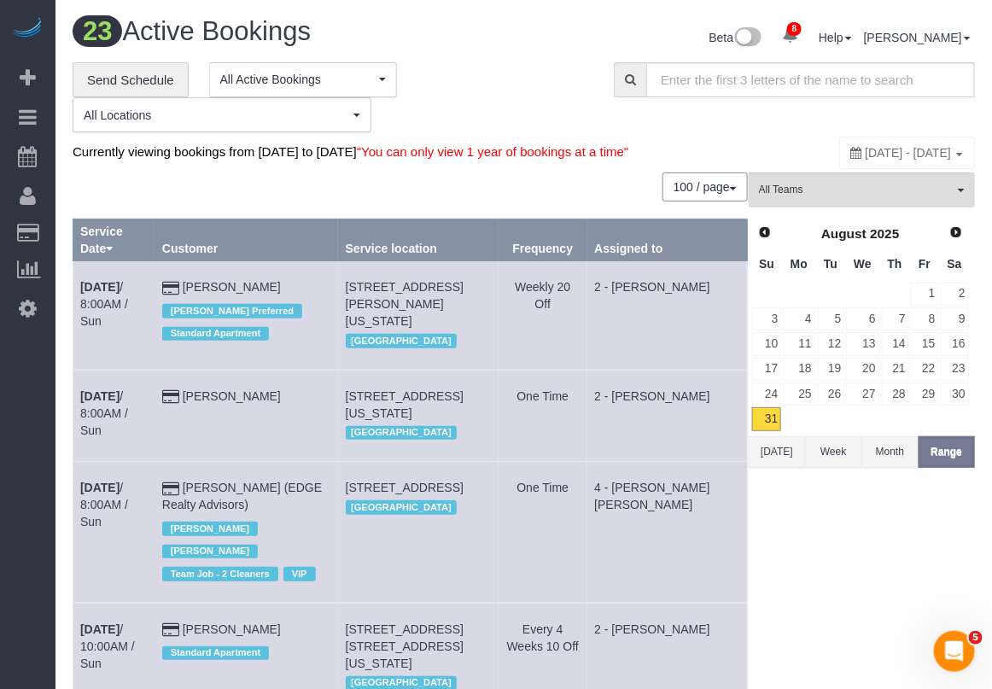
click at [865, 154] on span "August 31, 2025 - August 31, 2025" at bounding box center [908, 153] width 86 height 14
type input "**********"
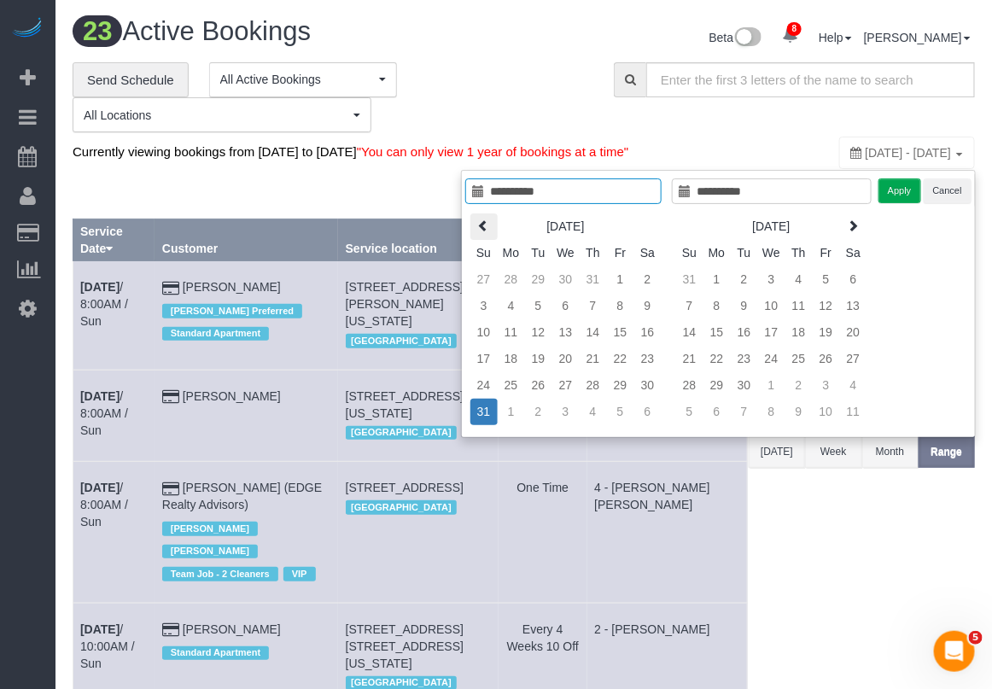
click at [484, 226] on icon at bounding box center [484, 225] width 12 height 12
click at [485, 226] on icon at bounding box center [484, 225] width 12 height 12
click at [485, 224] on icon at bounding box center [484, 225] width 12 height 12
click at [483, 223] on icon at bounding box center [484, 225] width 12 height 12
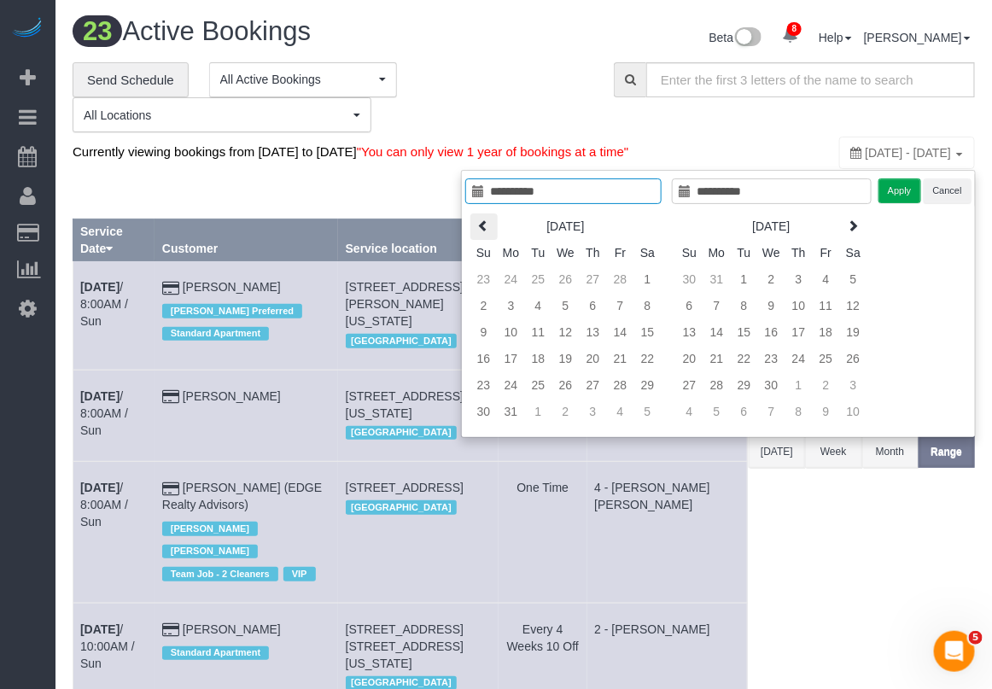
click at [482, 223] on icon at bounding box center [484, 225] width 12 height 12
type input "**********"
click at [568, 282] on td "1" at bounding box center [565, 279] width 27 height 26
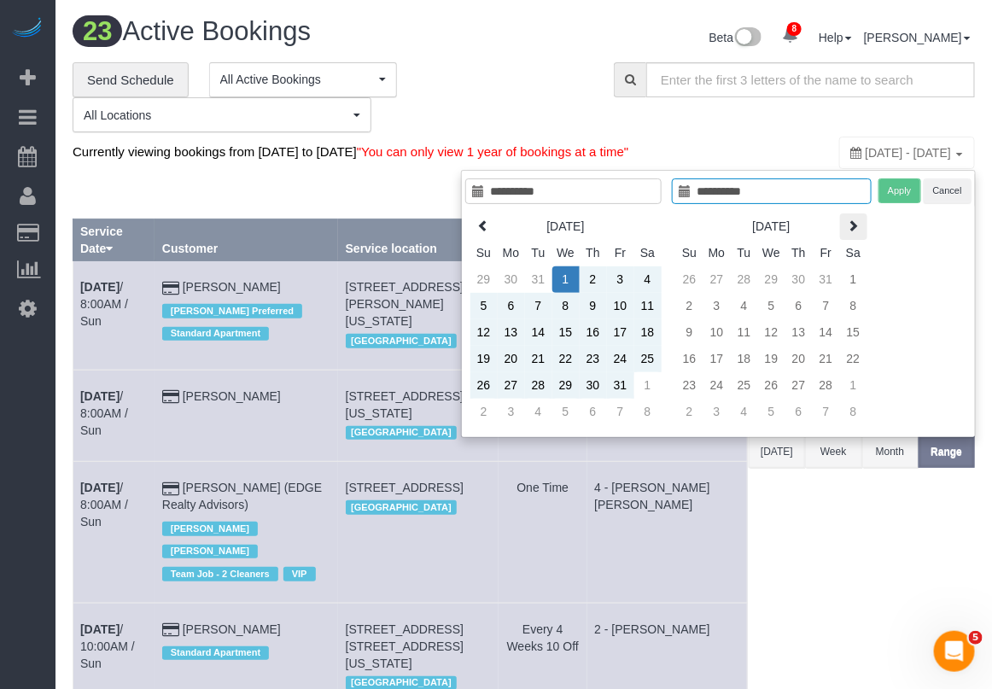
click at [847, 226] on icon at bounding box center [853, 225] width 12 height 12
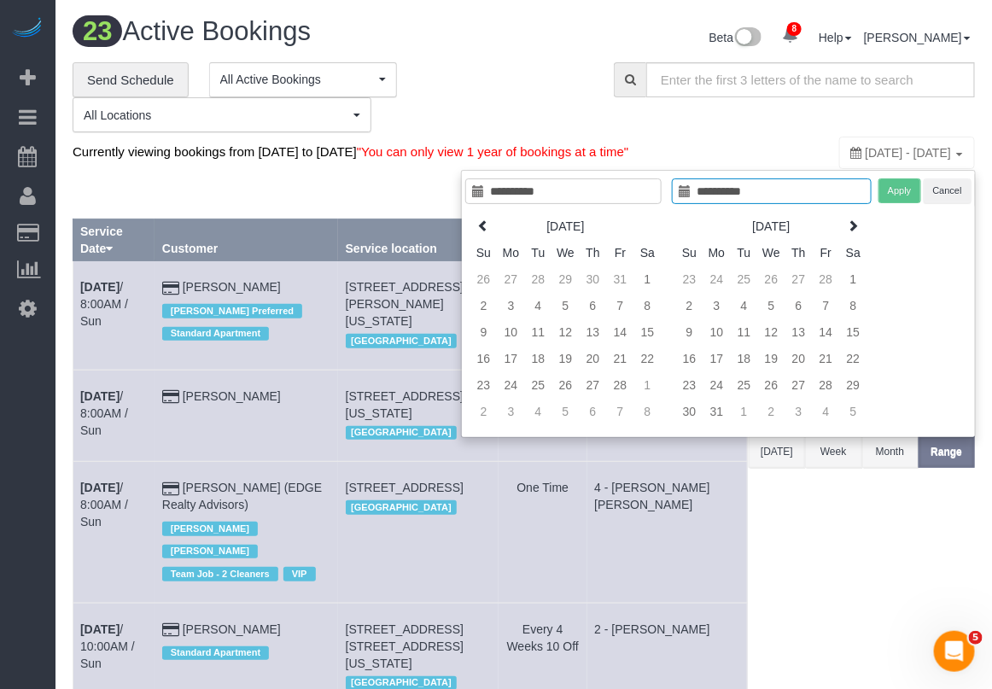
click at [847, 226] on icon at bounding box center [853, 225] width 12 height 12
click at [847, 227] on icon at bounding box center [853, 225] width 12 height 12
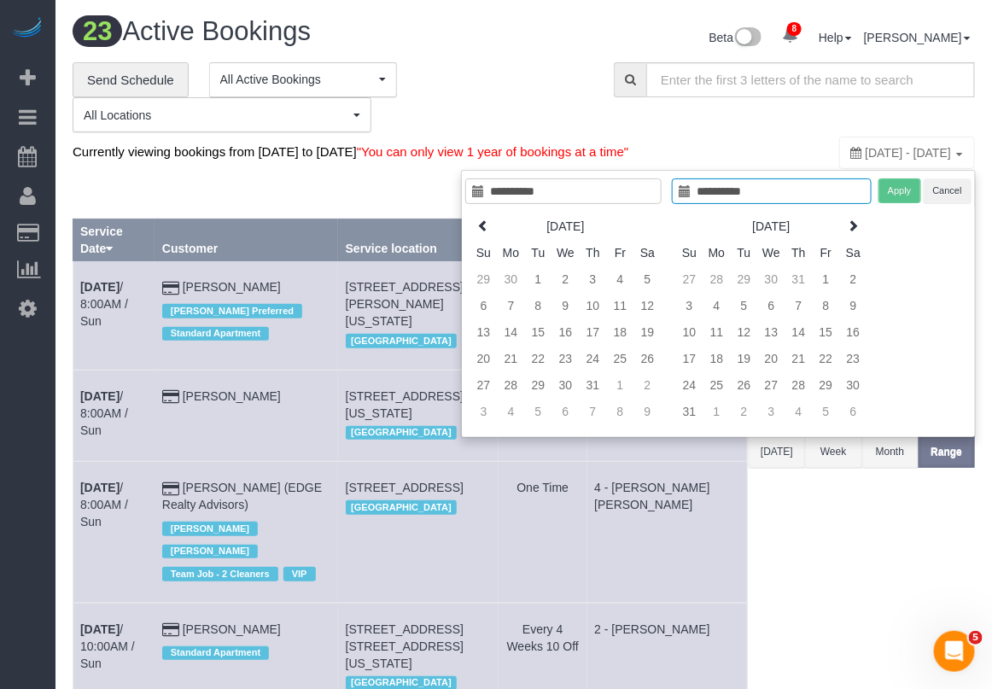
click at [847, 227] on icon at bounding box center [853, 225] width 12 height 12
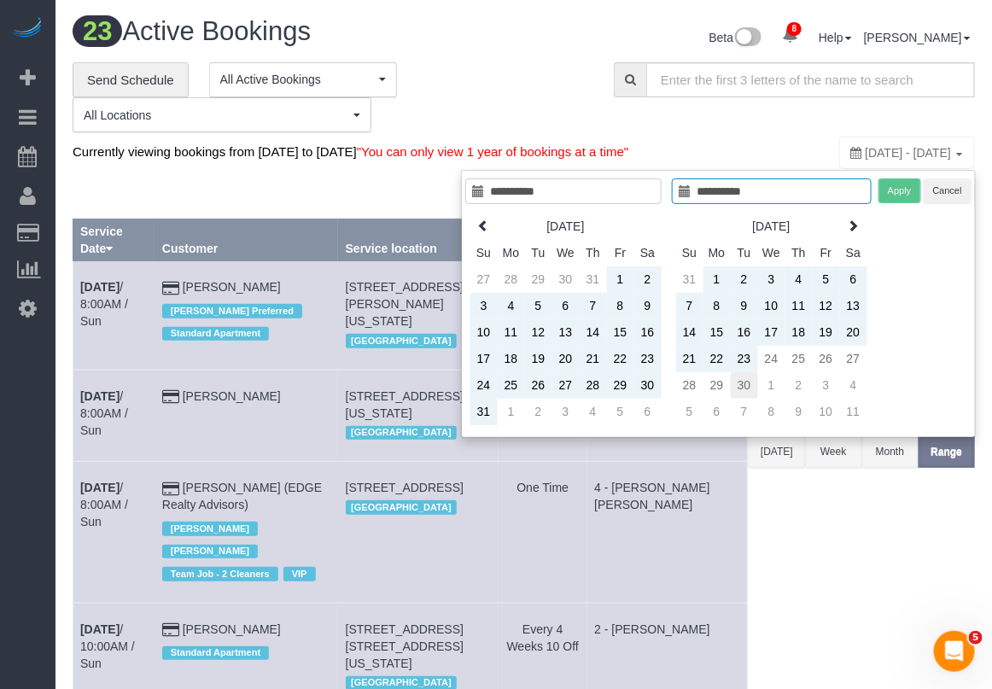
type input "**********"
click at [735, 388] on td "30" at bounding box center [743, 385] width 27 height 26
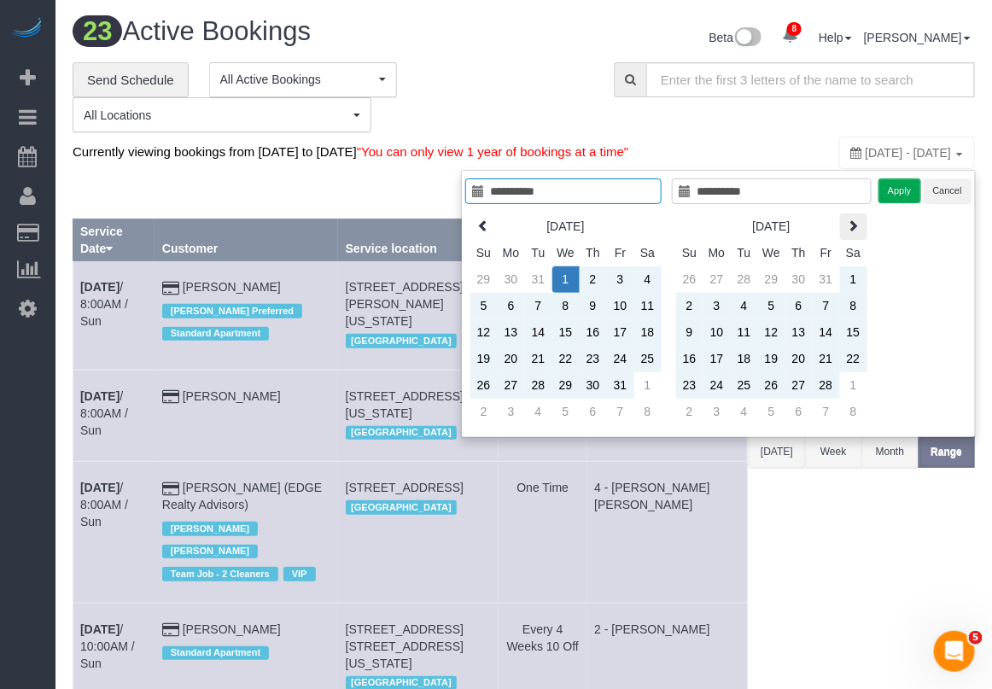
type input "**********"
click at [901, 192] on button "Apply" at bounding box center [899, 190] width 43 height 25
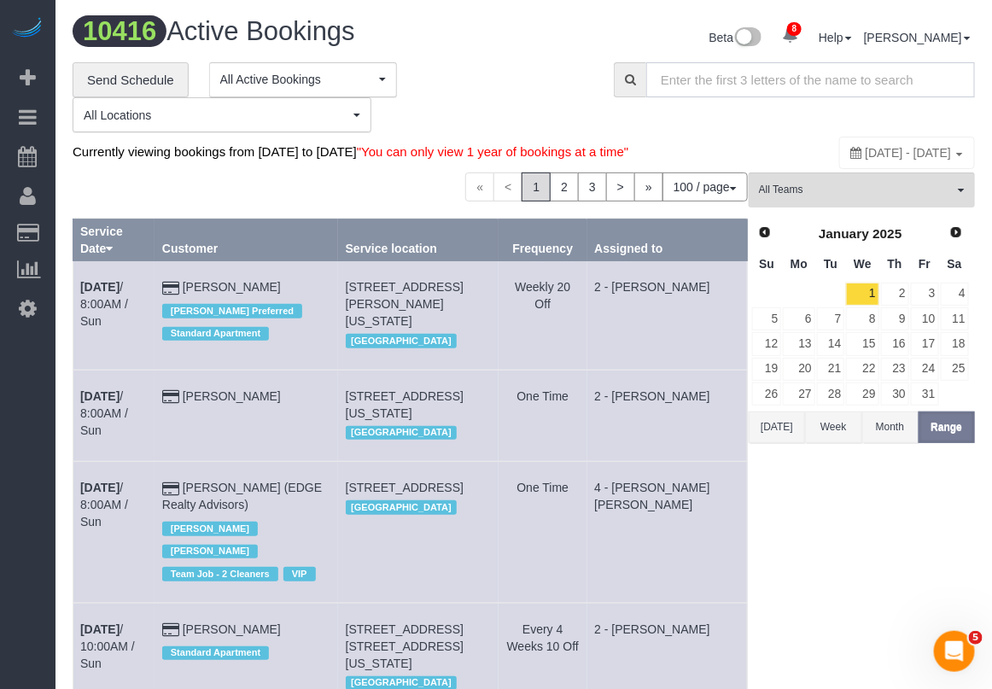
click at [777, 74] on input "text" at bounding box center [810, 79] width 329 height 35
paste input "78731"
type input "78731"
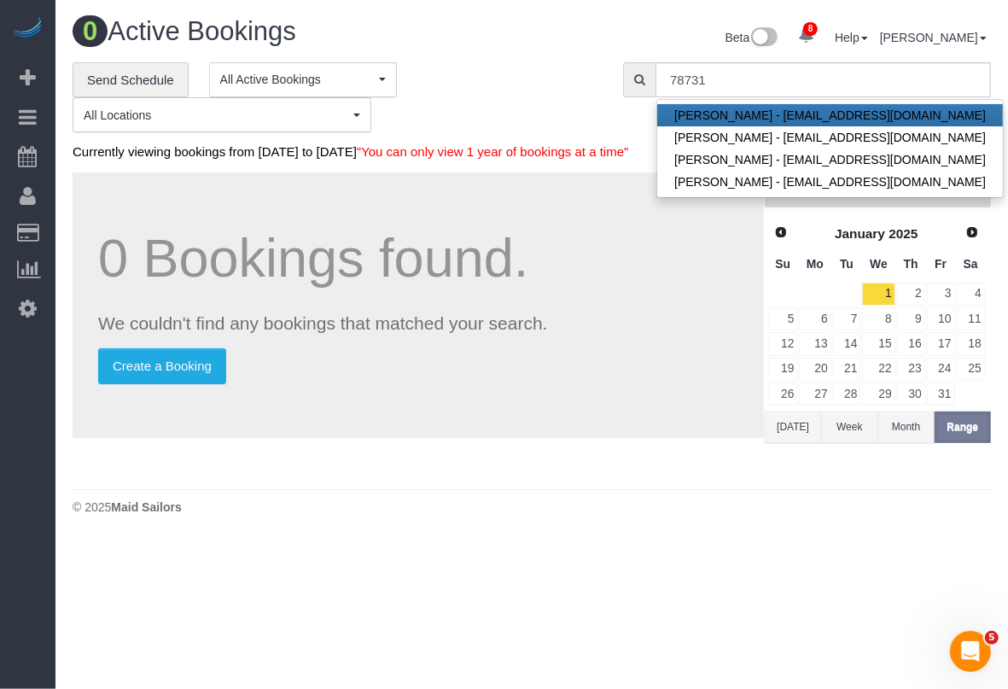
click at [958, 1] on div at bounding box center [504, 1] width 1008 height 2
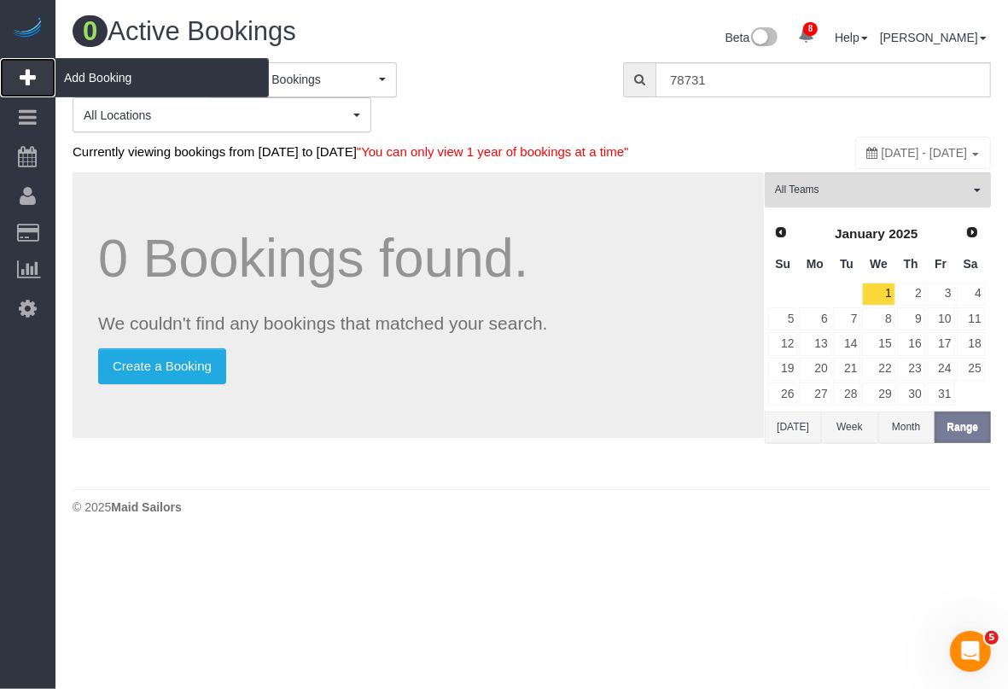
click at [92, 74] on span "Add Booking" at bounding box center [161, 77] width 213 height 39
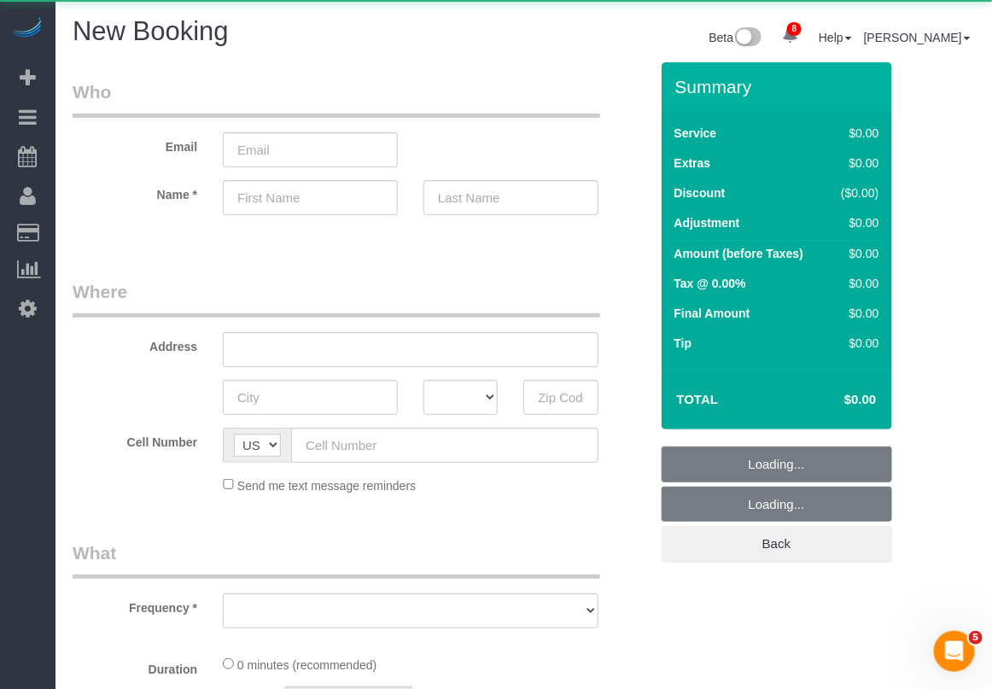
select select "number:89"
select select "number:90"
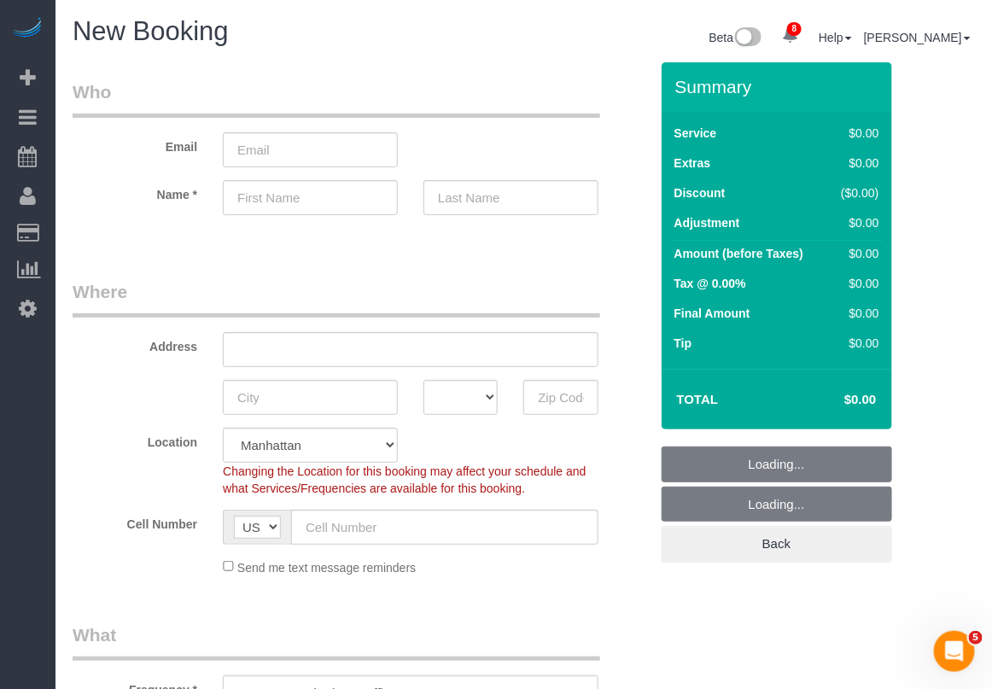
select select "object:7220"
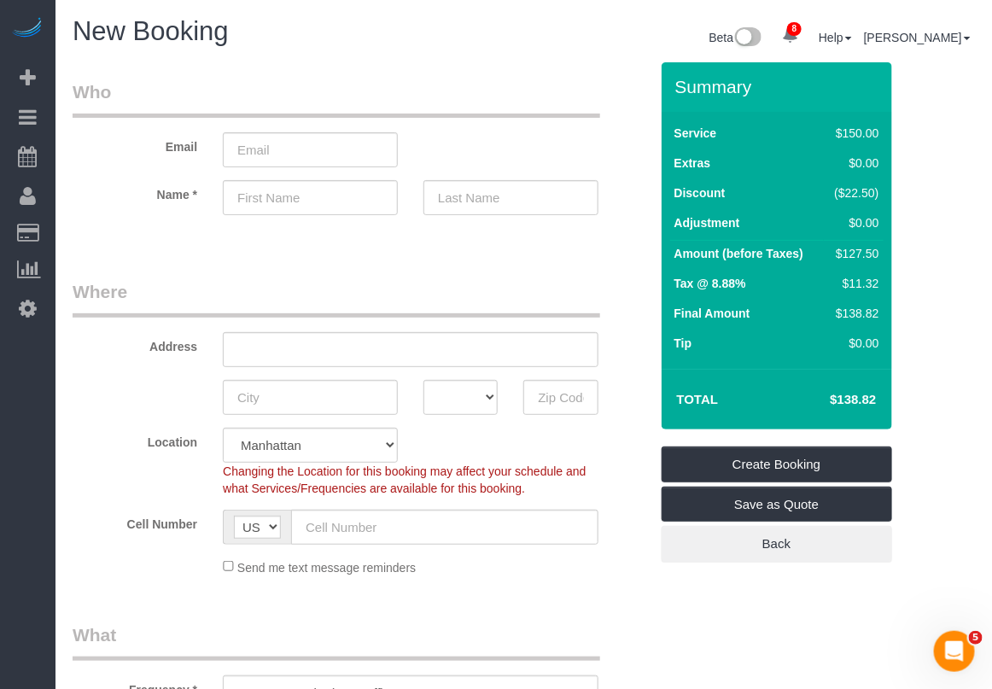
click at [329, 640] on legend "What" at bounding box center [336, 641] width 527 height 38
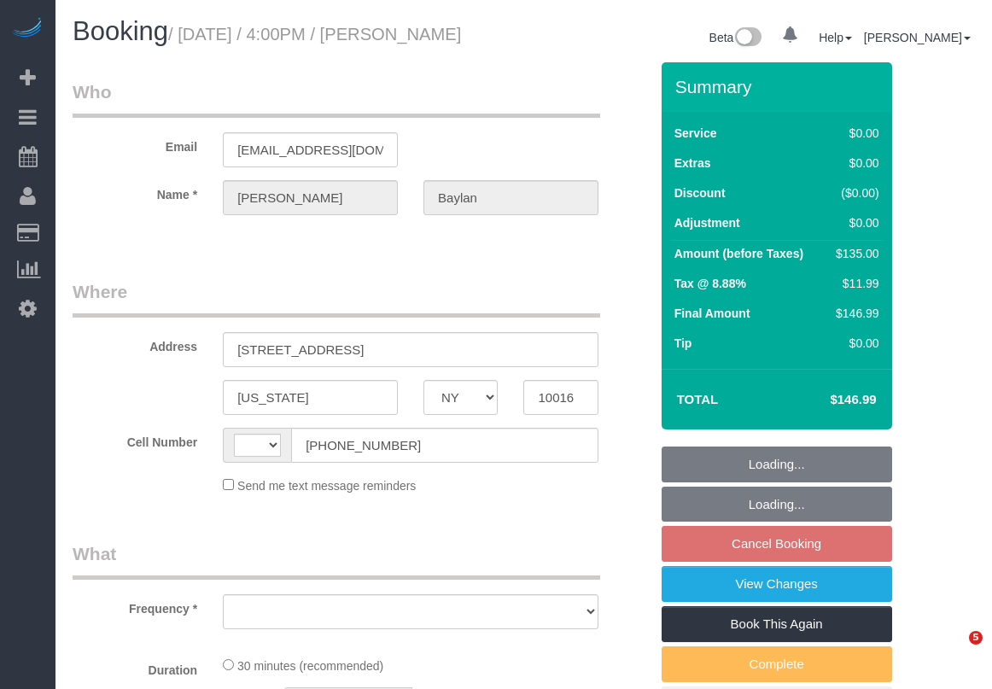
select select "NY"
select select "string:stripe-pm_1RHo524VGloSiKo7RCz0DAxd"
select select "number:89"
select select "number:79"
select select "number:15"
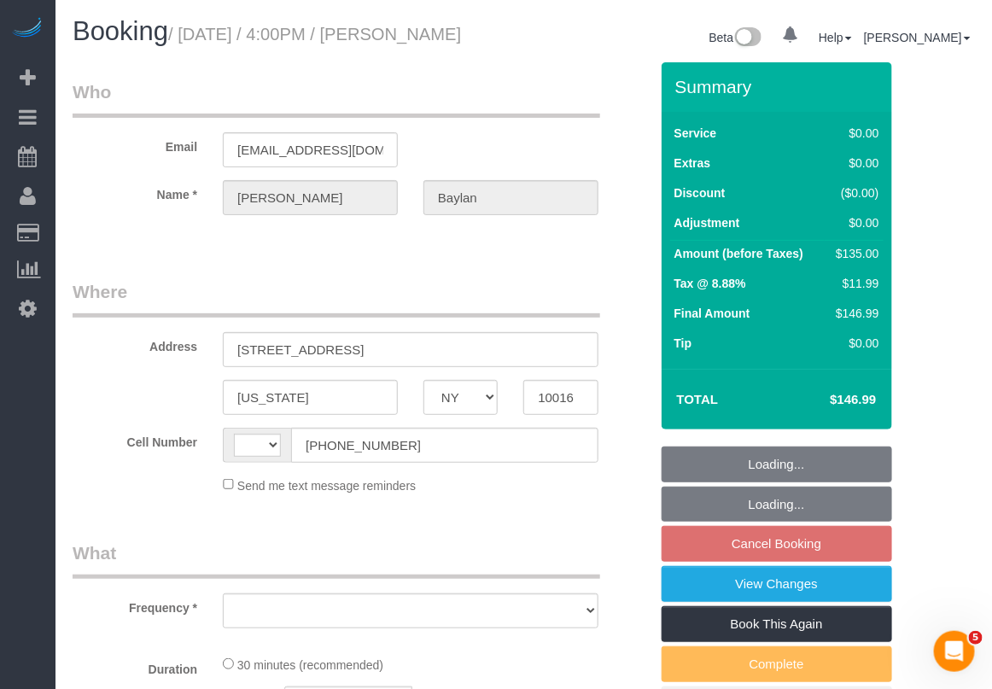
select select "number:5"
select select "string:[GEOGRAPHIC_DATA]"
select select "object:828"
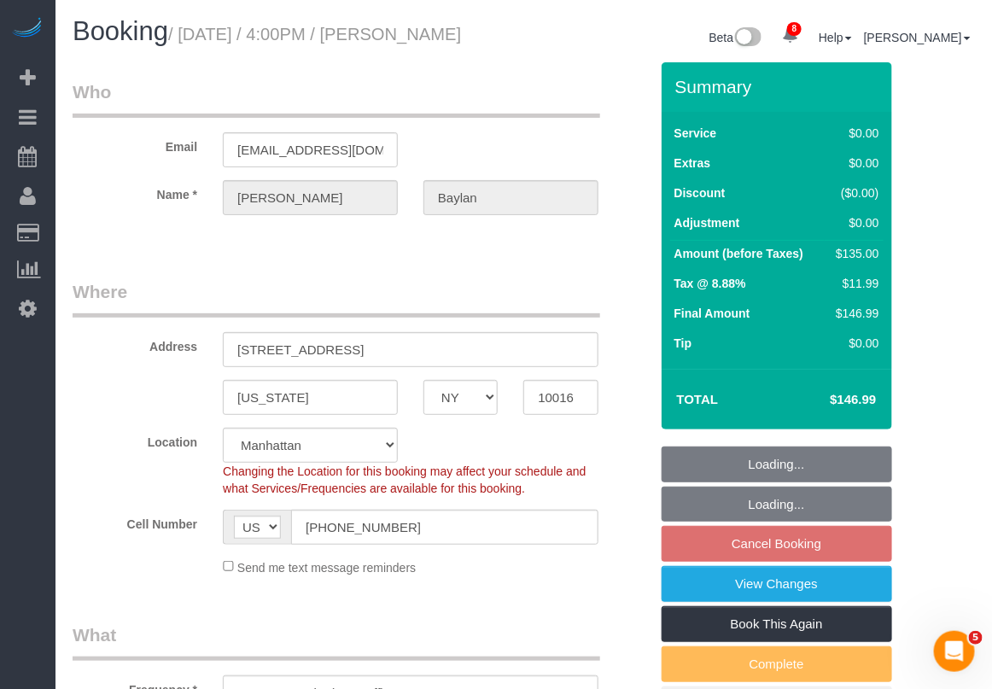
select select "spot7"
select select "object:1338"
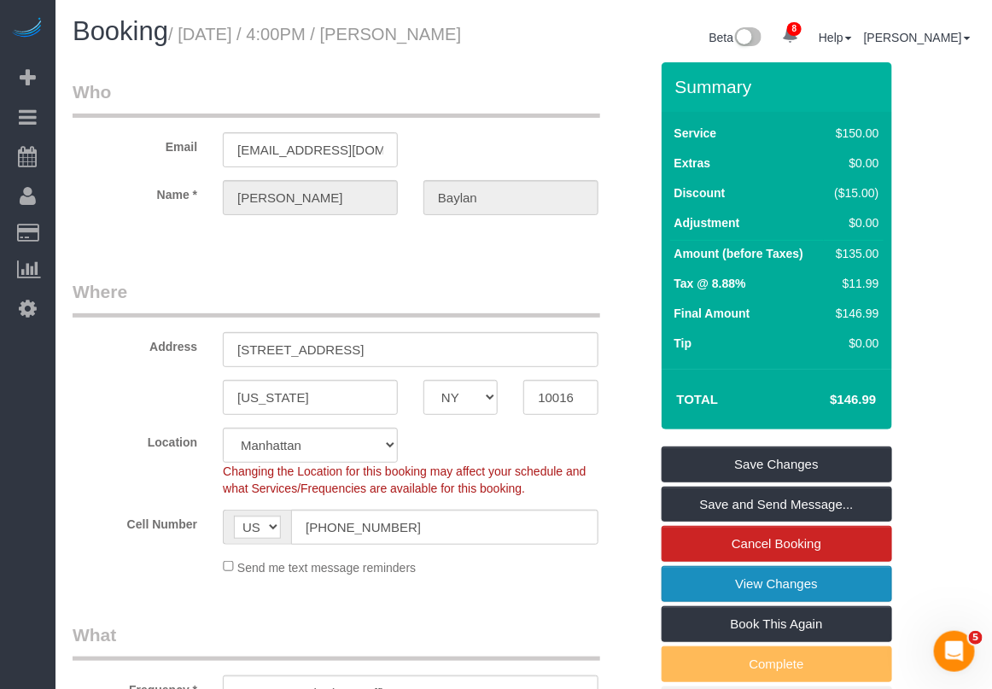
click at [782, 602] on link "View Changes" at bounding box center [776, 584] width 230 height 36
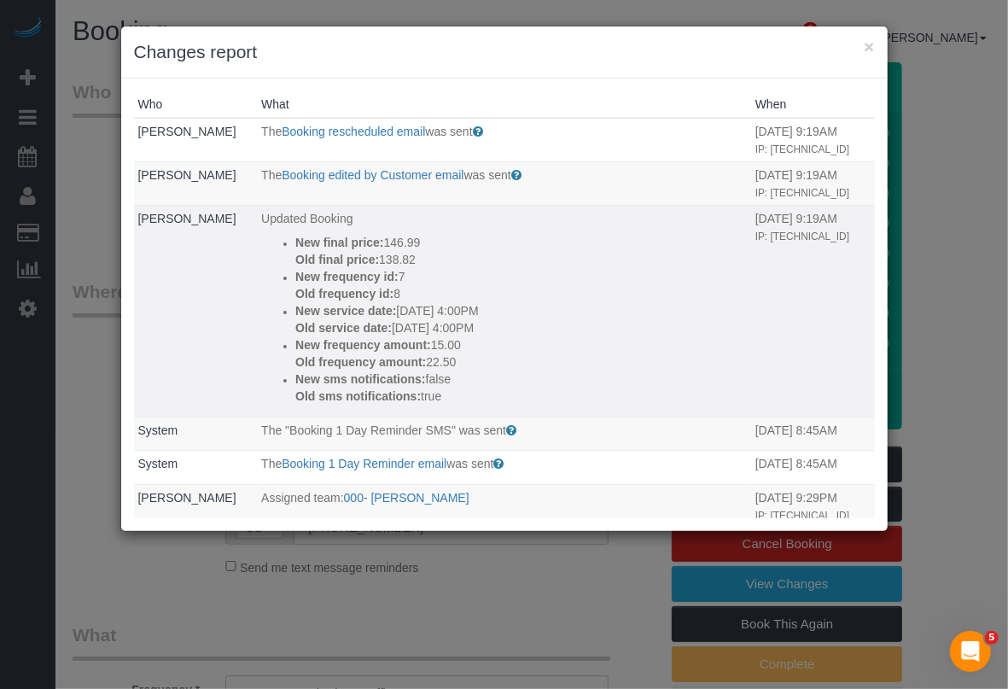
drag, startPoint x: 274, startPoint y: 308, endPoint x: 509, endPoint y: 331, distance: 236.7
click at [509, 331] on ul "New final price: 146.99 Old final price: 138.82 New frequency id: 7 Old frequen…" at bounding box center [504, 319] width 486 height 171
copy div "New service date: [DATE] 4:00PM Old service date: [DATE] 4:00PM"
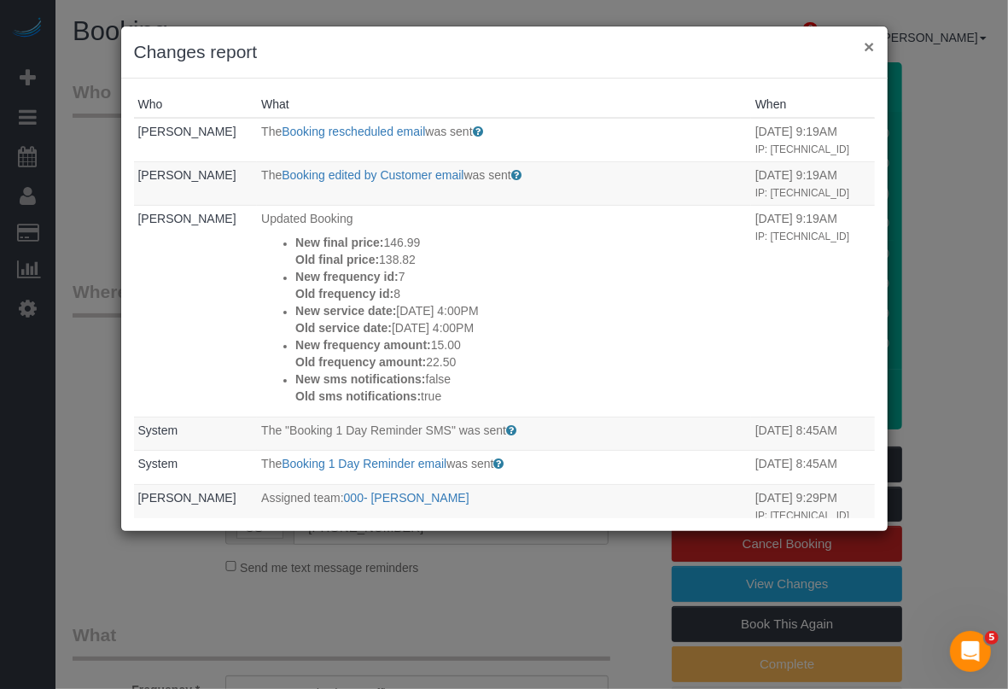
click at [868, 41] on button "×" at bounding box center [869, 47] width 10 height 18
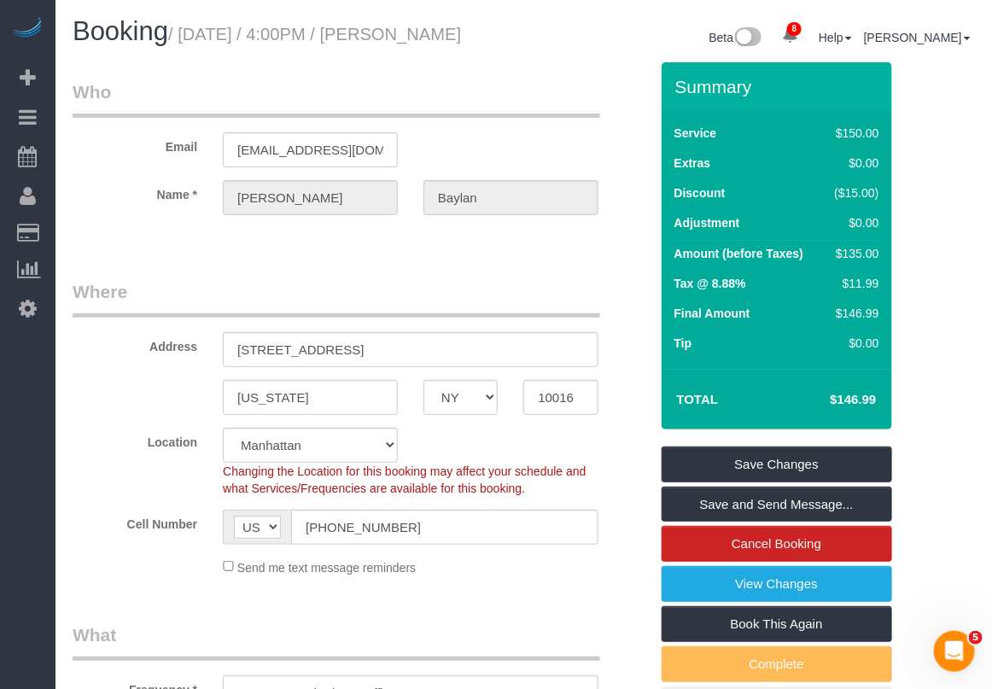
drag, startPoint x: 949, startPoint y: 311, endPoint x: 967, endPoint y: 308, distance: 18.2
